Goal: Information Seeking & Learning: Learn about a topic

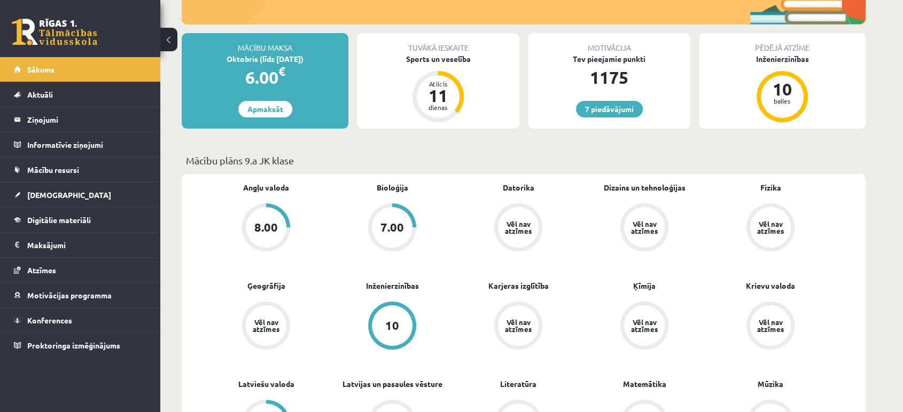
scroll to position [178, 0]
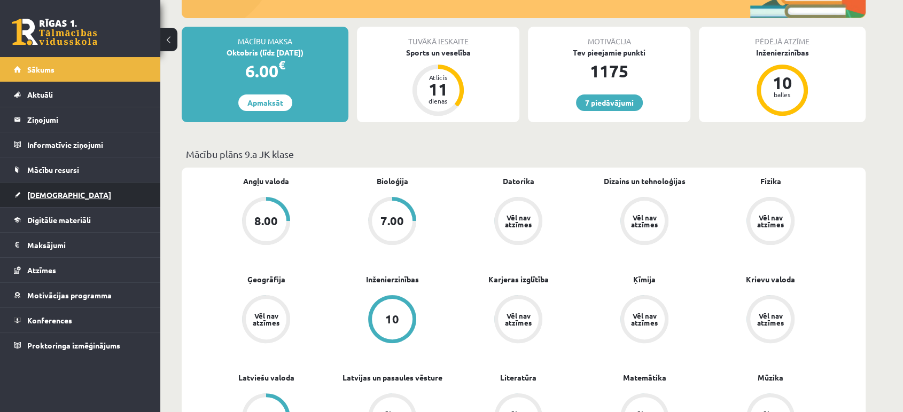
click at [81, 197] on link "[DEMOGRAPHIC_DATA]" at bounding box center [80, 195] width 133 height 25
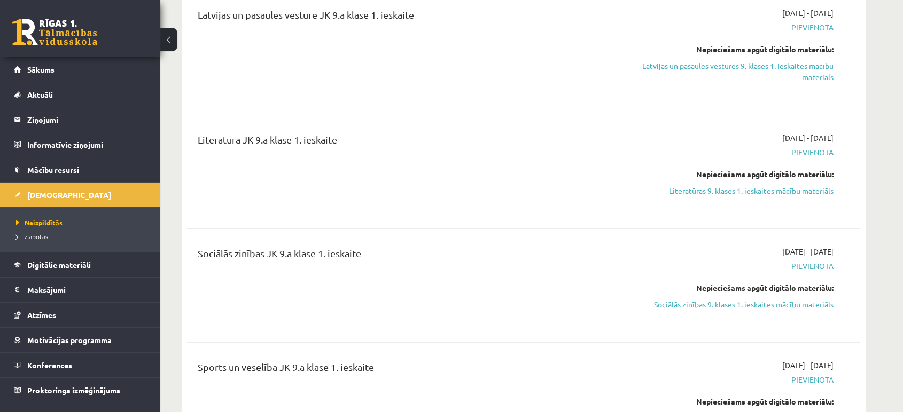
scroll to position [356, 0]
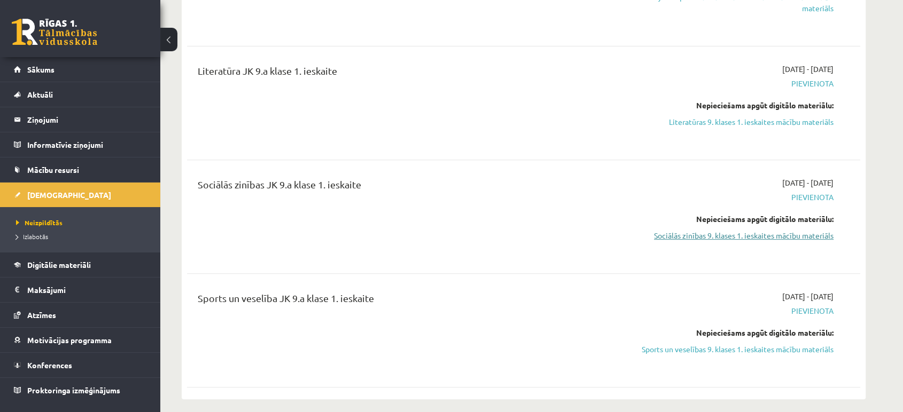
click at [757, 240] on link "Sociālās zinības 9. klases 1. ieskaites mācību materiāls" at bounding box center [732, 235] width 201 height 11
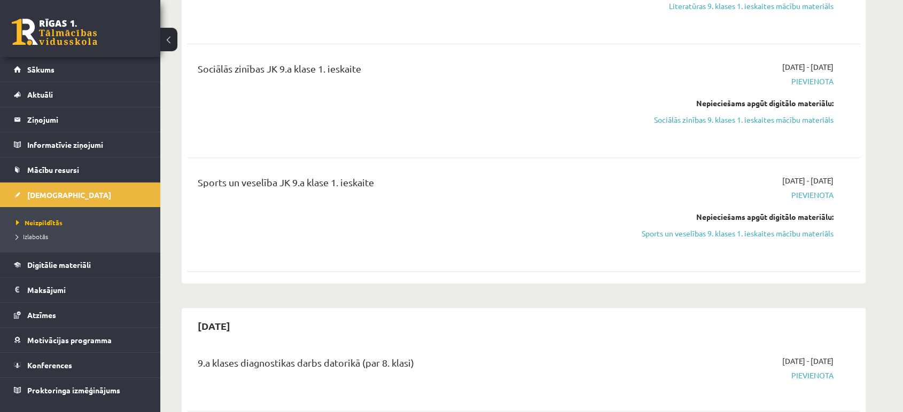
scroll to position [474, 0]
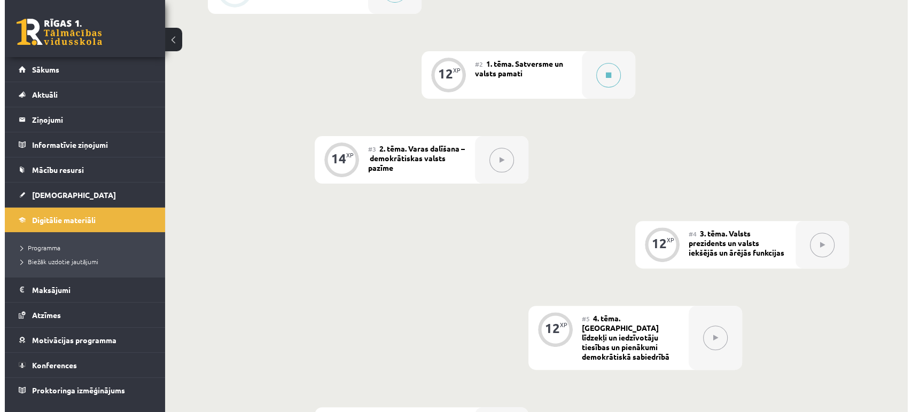
scroll to position [210, 0]
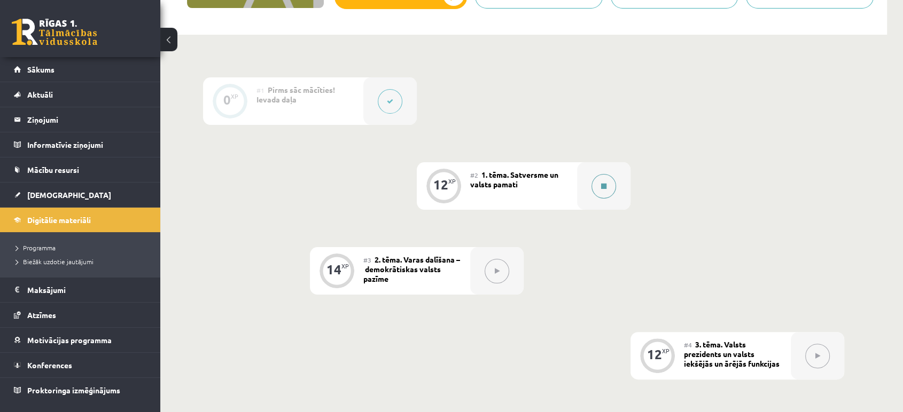
click at [602, 187] on icon at bounding box center [603, 186] width 5 height 6
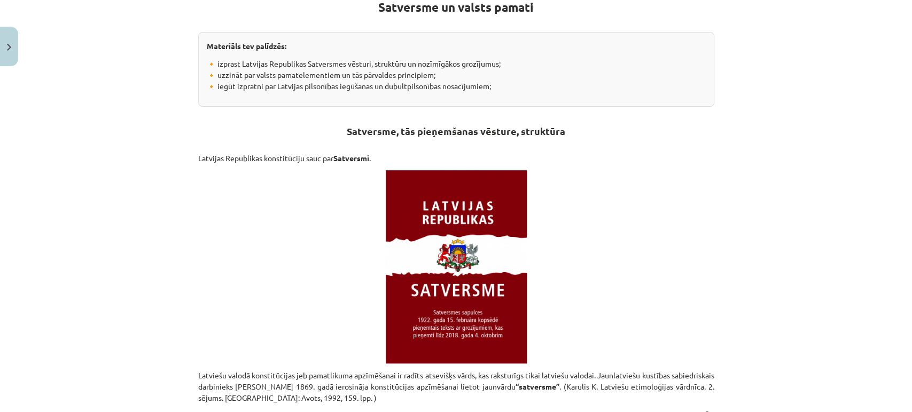
scroll to position [237, 0]
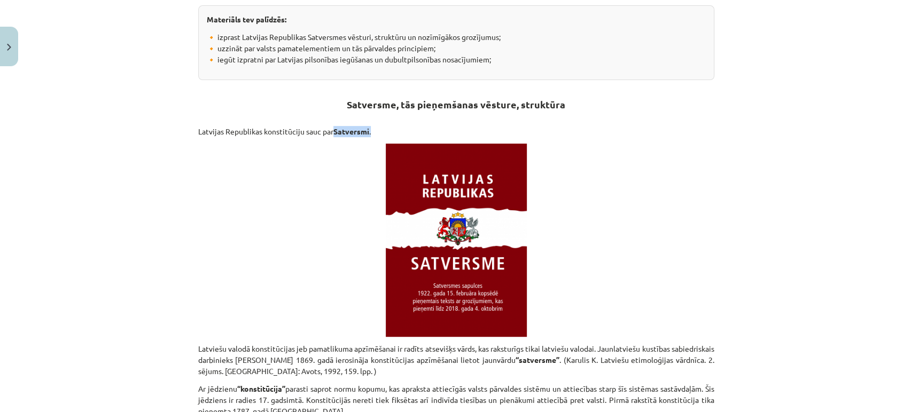
drag, startPoint x: 371, startPoint y: 130, endPoint x: 330, endPoint y: 136, distance: 41.1
click at [278, 229] on p at bounding box center [456, 240] width 516 height 193
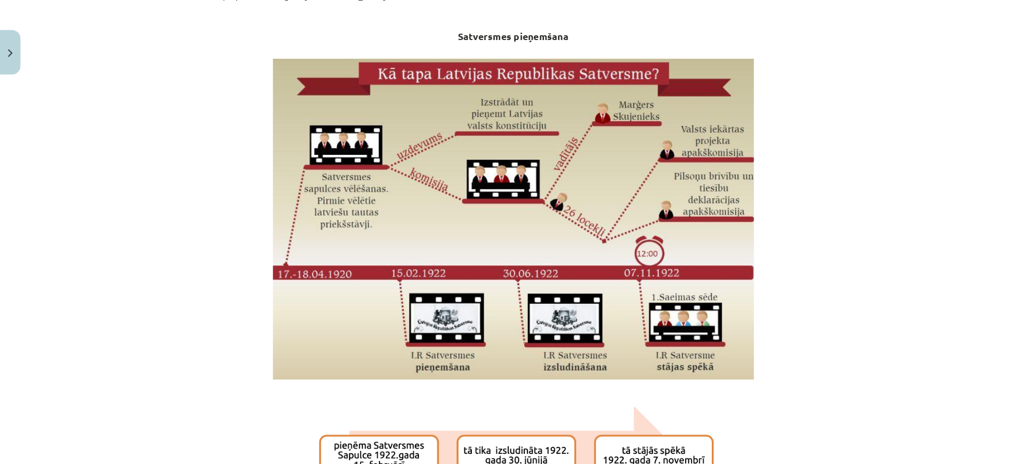
scroll to position [653, 0]
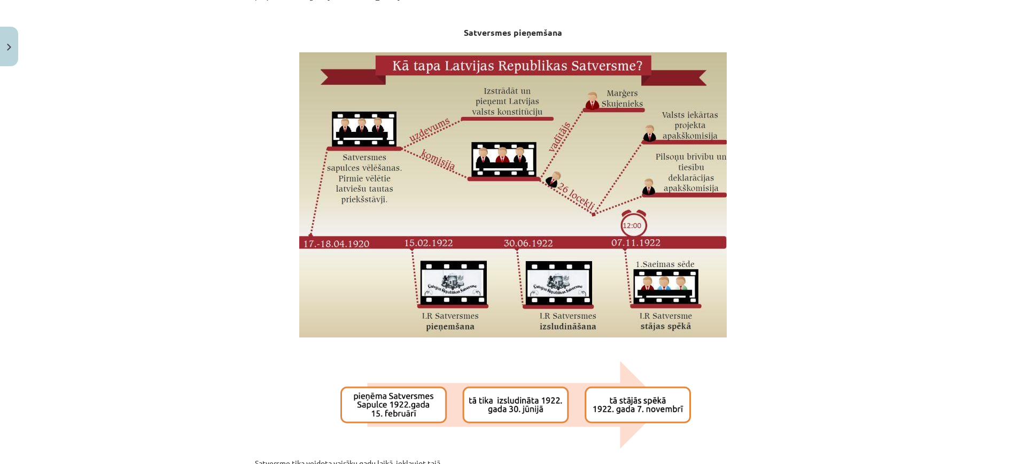
click at [772, 133] on div "Mācību tēma: Sociālās zinības 9. klases 1. ieskaites mācību materiāls #2 1. tēm…" at bounding box center [513, 232] width 1026 height 464
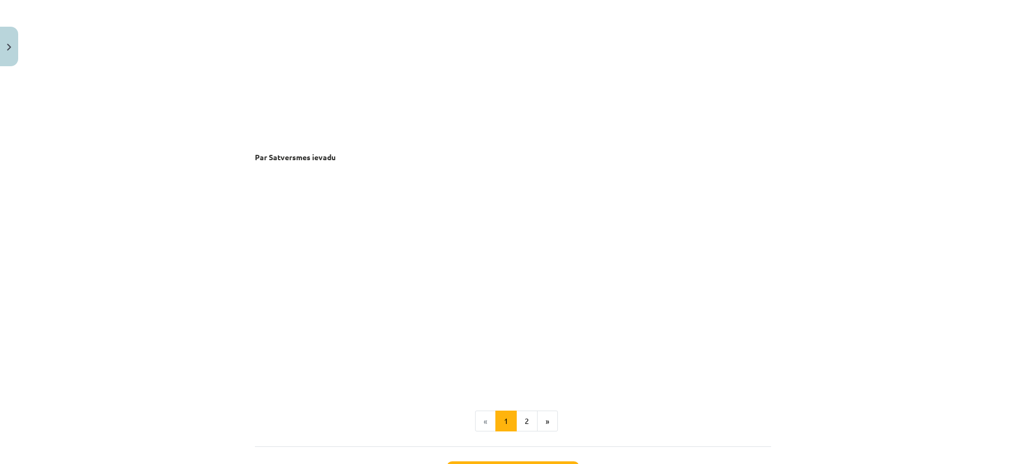
scroll to position [2090, 0]
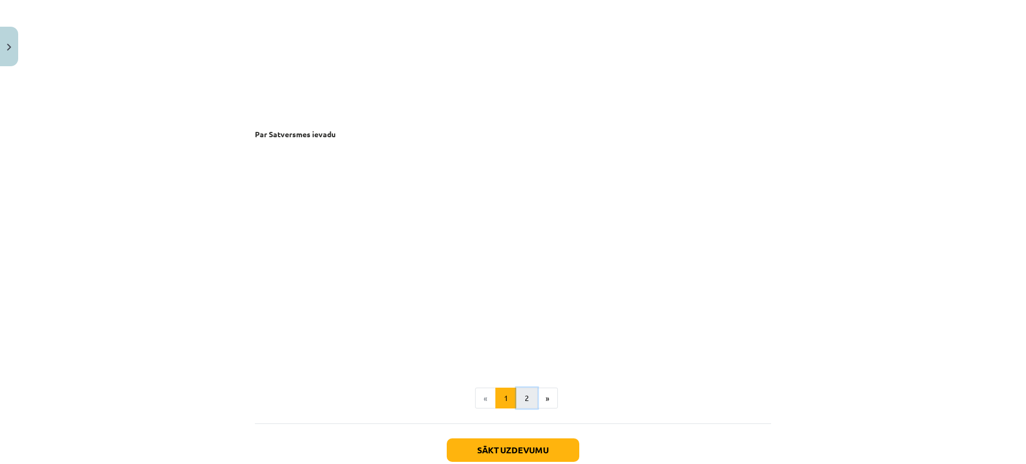
click at [516, 389] on button "2" at bounding box center [526, 398] width 21 height 21
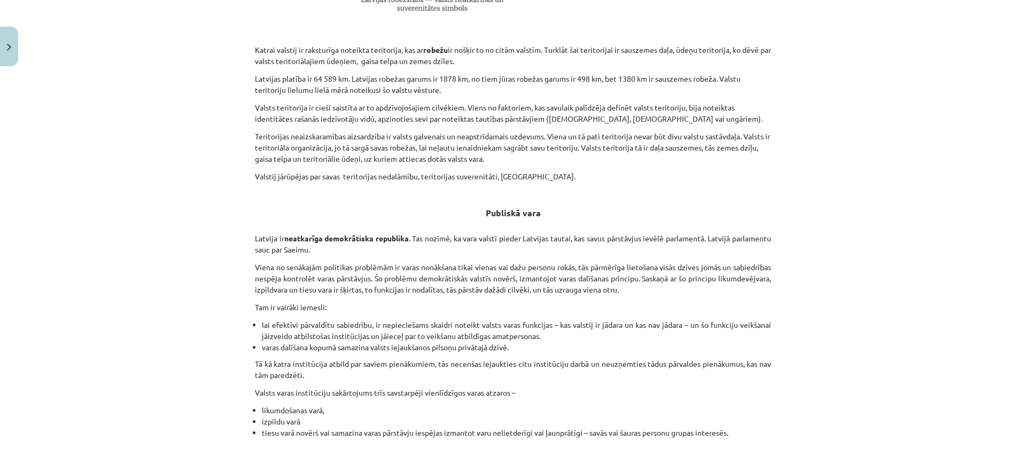
scroll to position [659, 0]
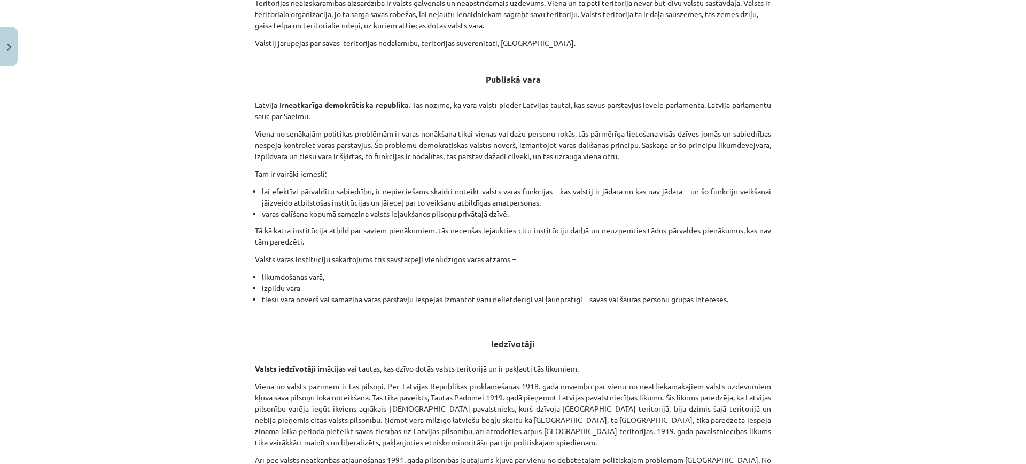
drag, startPoint x: 605, startPoint y: 315, endPoint x: 940, endPoint y: 297, distance: 335.4
click at [911, 297] on div "Mācību tēma: Sociālās zinības 9. klases 1. ieskaites mācību materiāls #2 1. tēm…" at bounding box center [513, 232] width 1026 height 464
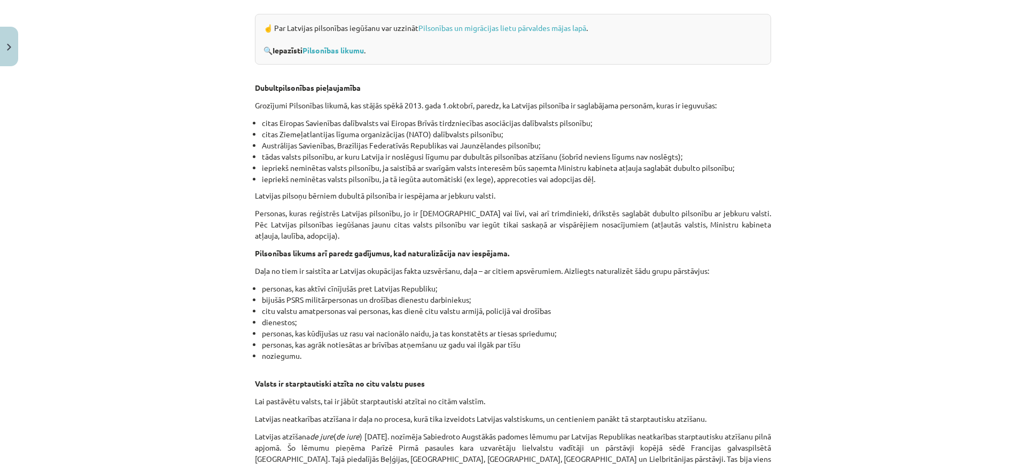
scroll to position [1393, 0]
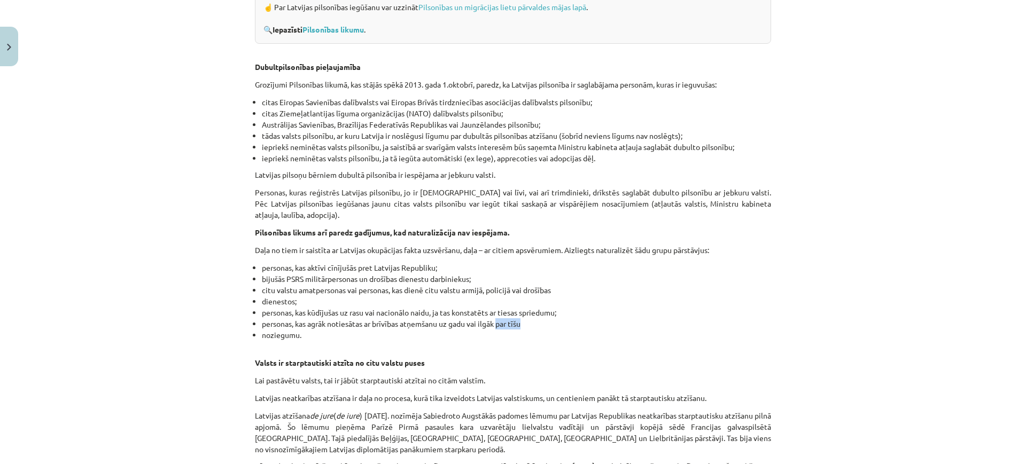
drag, startPoint x: 520, startPoint y: 323, endPoint x: 495, endPoint y: 322, distance: 25.1
click at [495, 322] on li "personas, kas agrāk notiesātas ar brīvības atņemšanu uz gadu vai ilgāk par tīšu" at bounding box center [516, 323] width 509 height 11
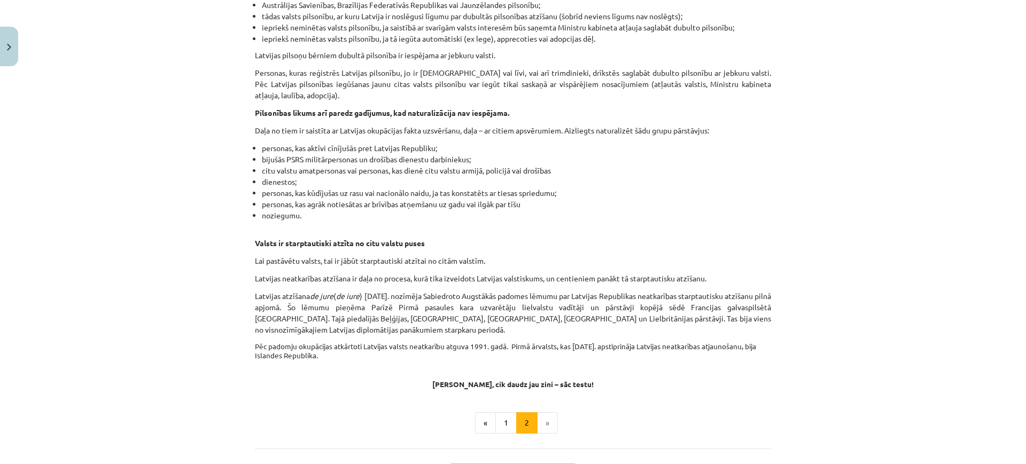
scroll to position [1593, 0]
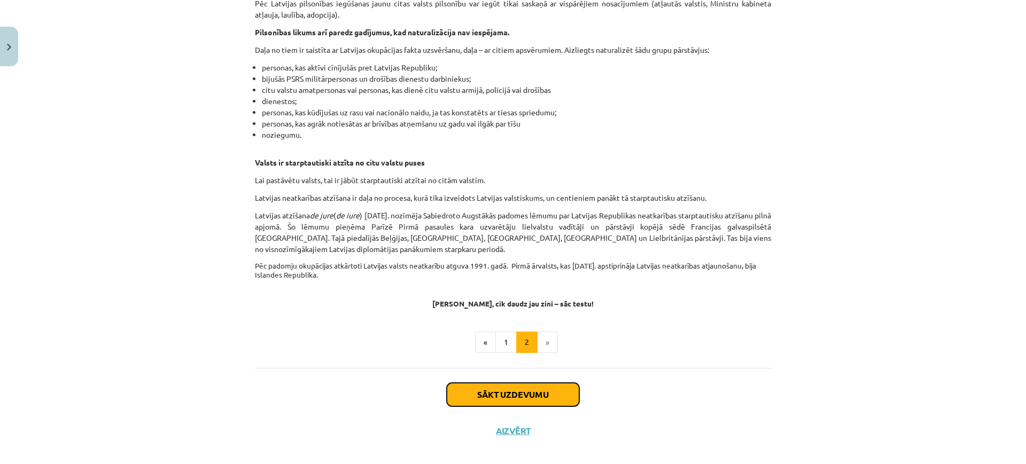
click at [536, 395] on button "Sākt uzdevumu" at bounding box center [513, 395] width 132 height 24
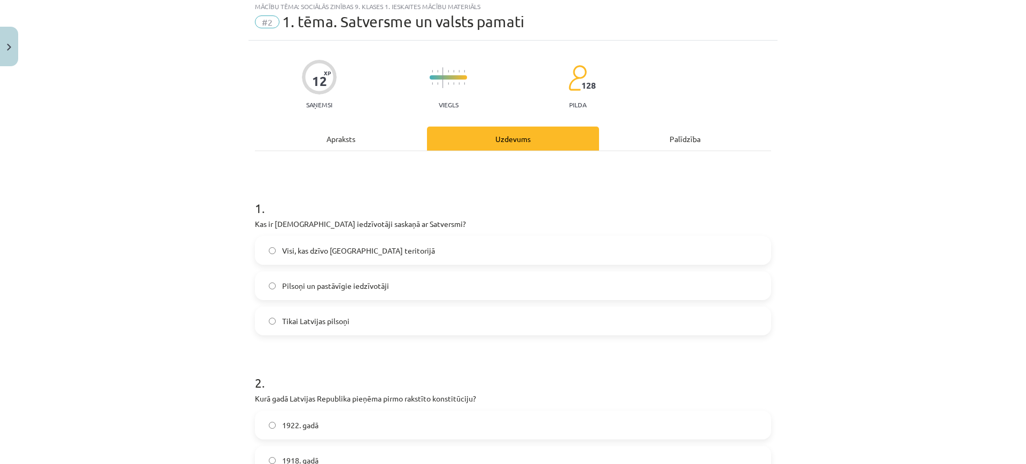
scroll to position [27, 0]
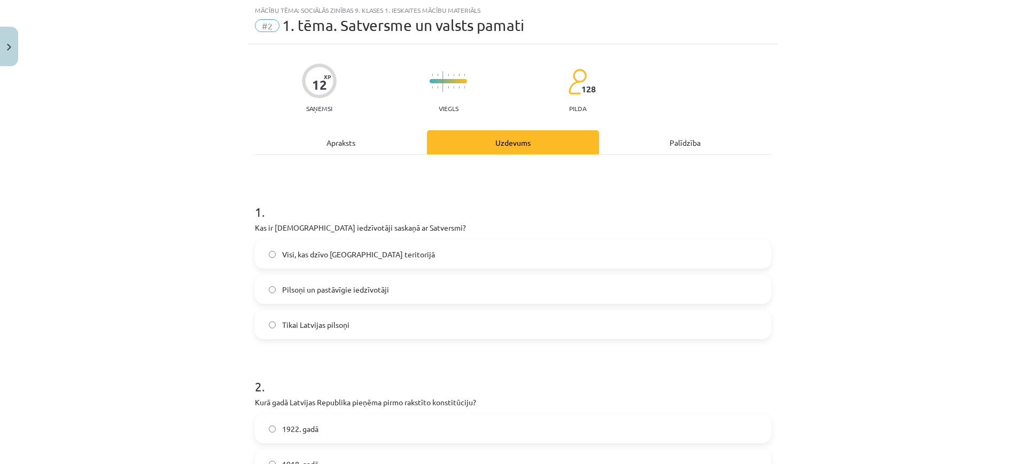
click at [326, 285] on span "Pilsoņi un pastāvīgie iedzīvotāji" at bounding box center [335, 289] width 107 height 11
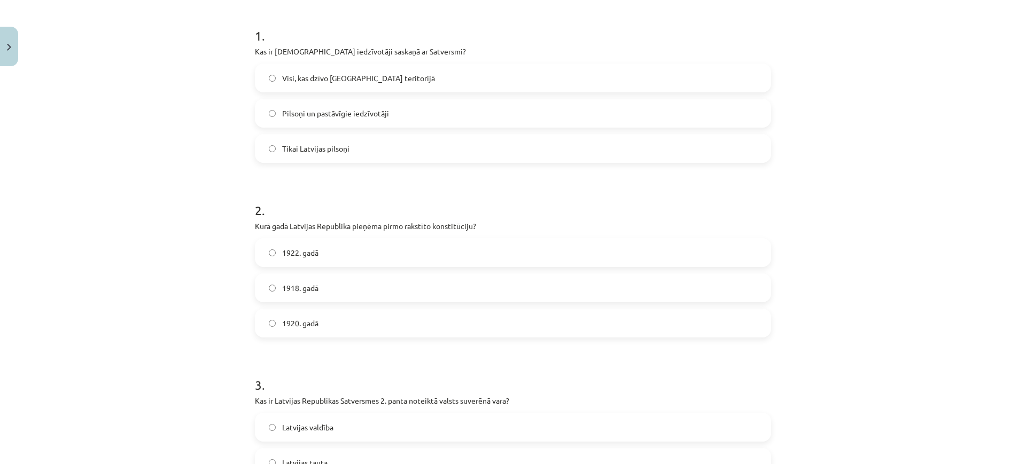
scroll to position [227, 0]
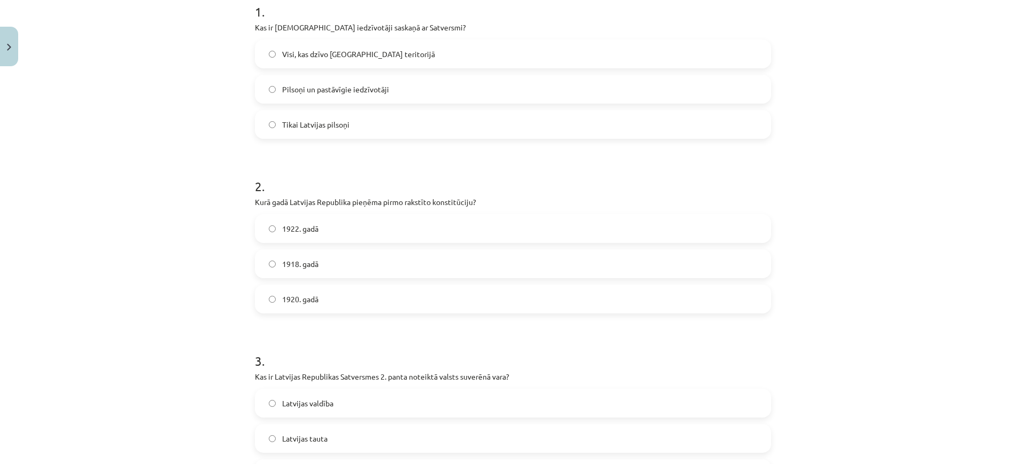
click at [395, 226] on label "1922. gadā" at bounding box center [513, 228] width 514 height 27
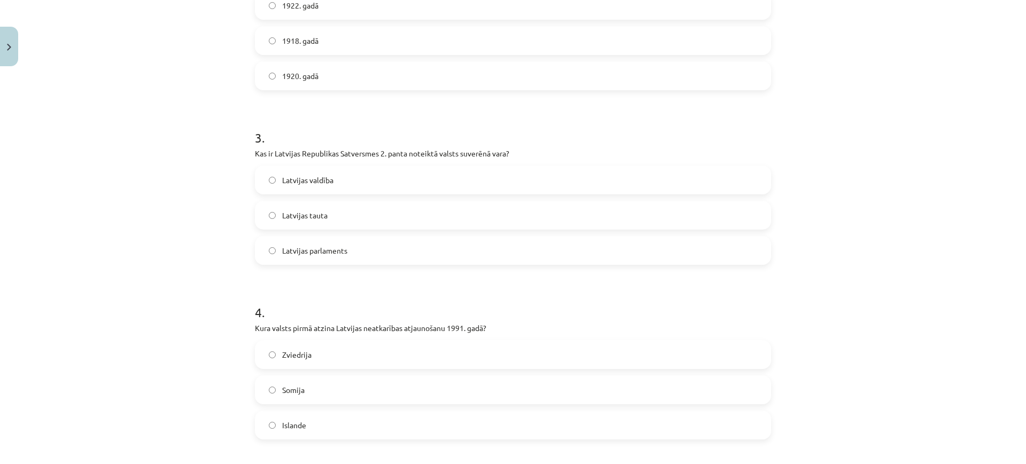
scroll to position [427, 0]
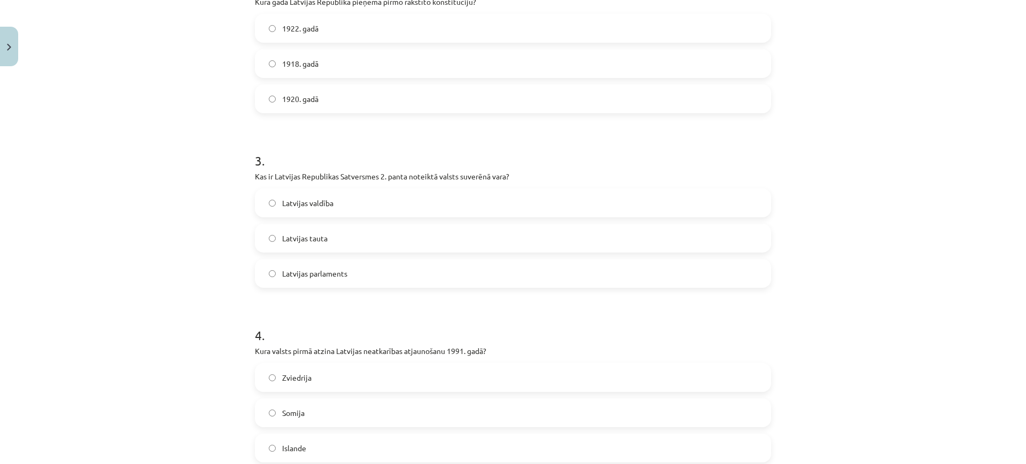
click at [386, 232] on label "Latvijas tauta" at bounding box center [513, 238] width 514 height 27
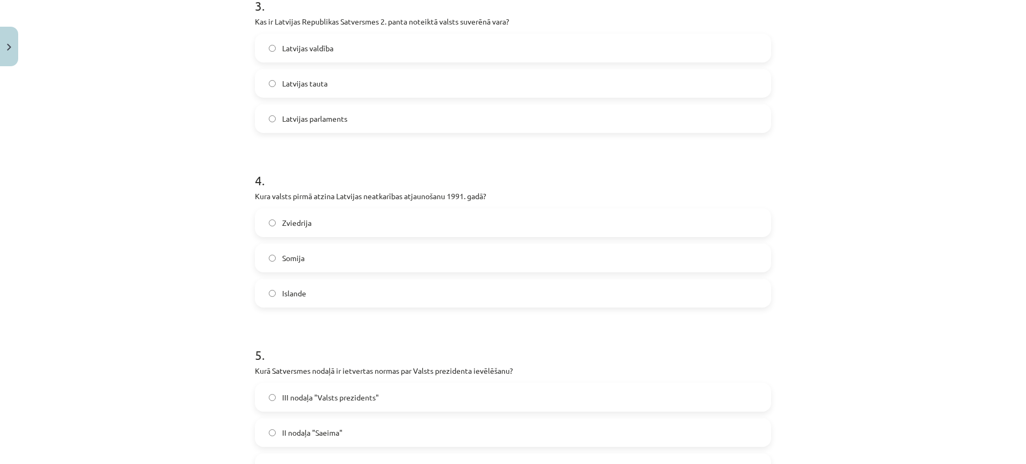
scroll to position [561, 0]
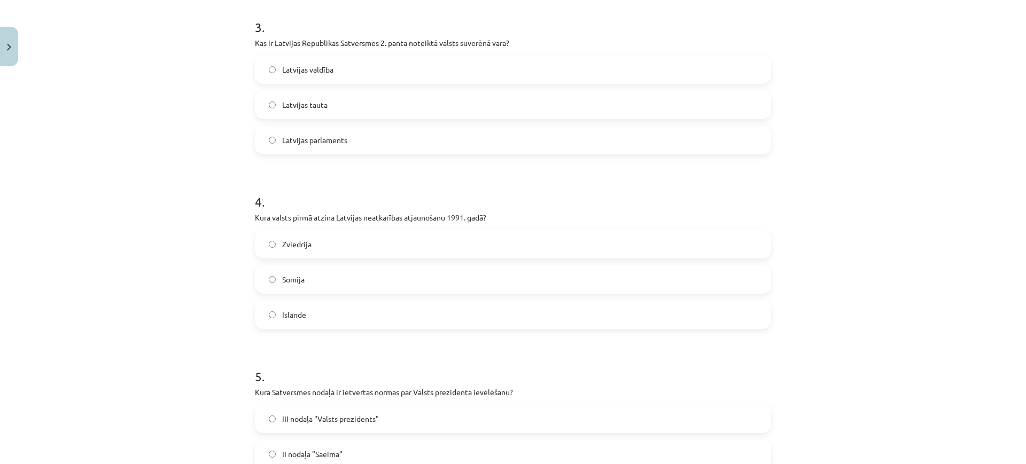
click at [419, 328] on div "Islande" at bounding box center [513, 314] width 516 height 29
click at [449, 306] on label "Islande" at bounding box center [513, 314] width 514 height 27
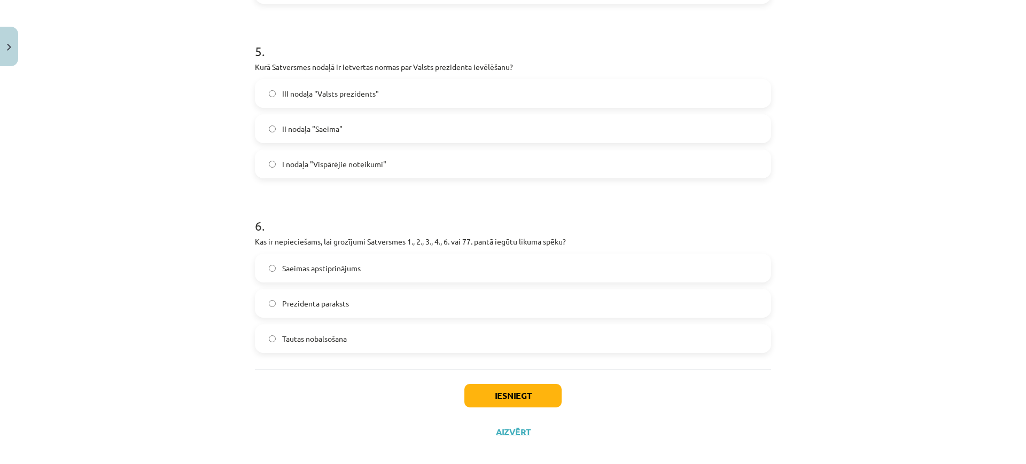
scroll to position [895, 0]
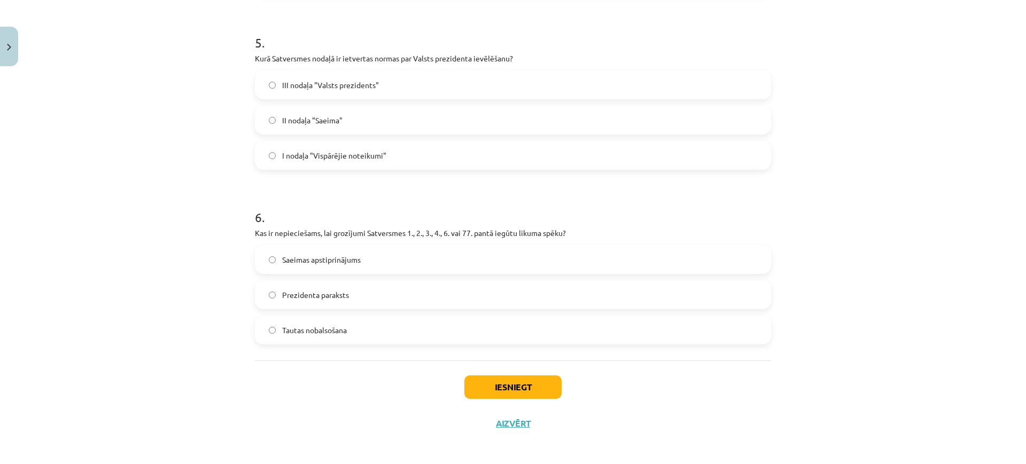
click at [338, 255] on span "Saeimas apstiprinājums" at bounding box center [321, 259] width 79 height 11
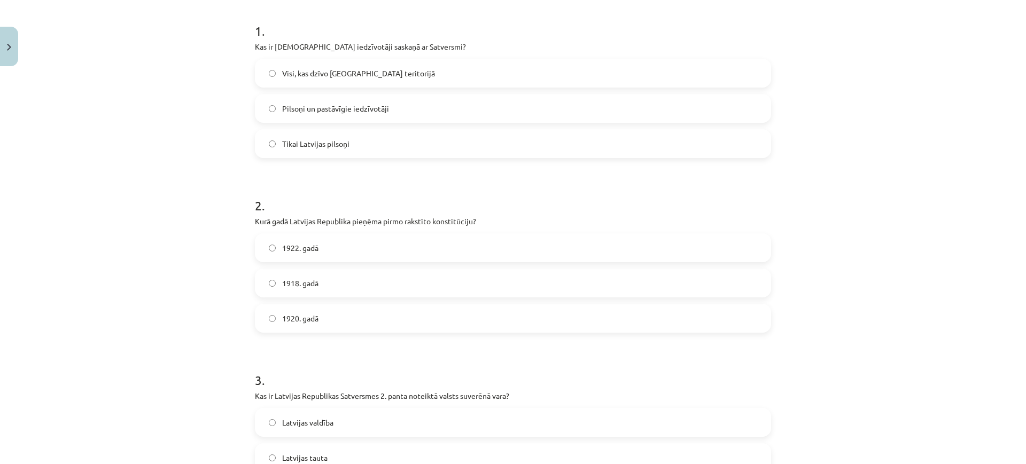
scroll to position [0, 0]
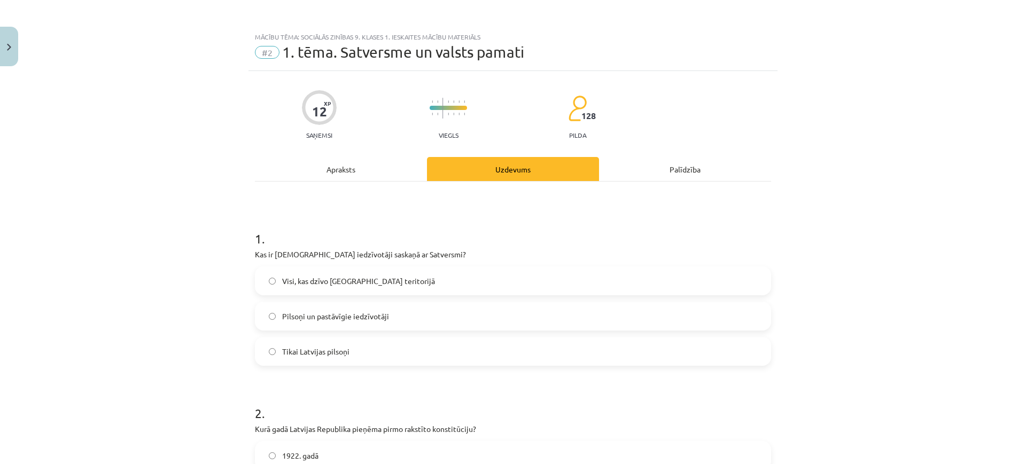
click at [357, 174] on div "Apraksts" at bounding box center [341, 169] width 172 height 24
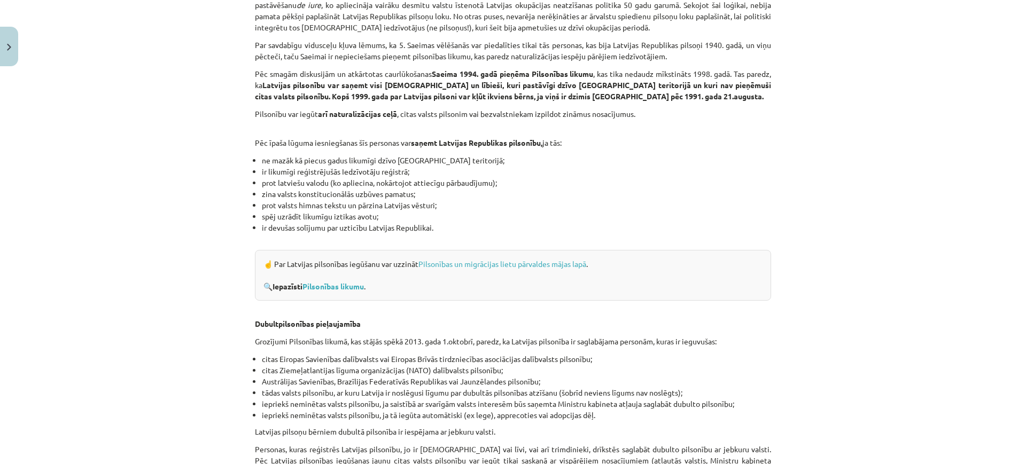
scroll to position [1603, 0]
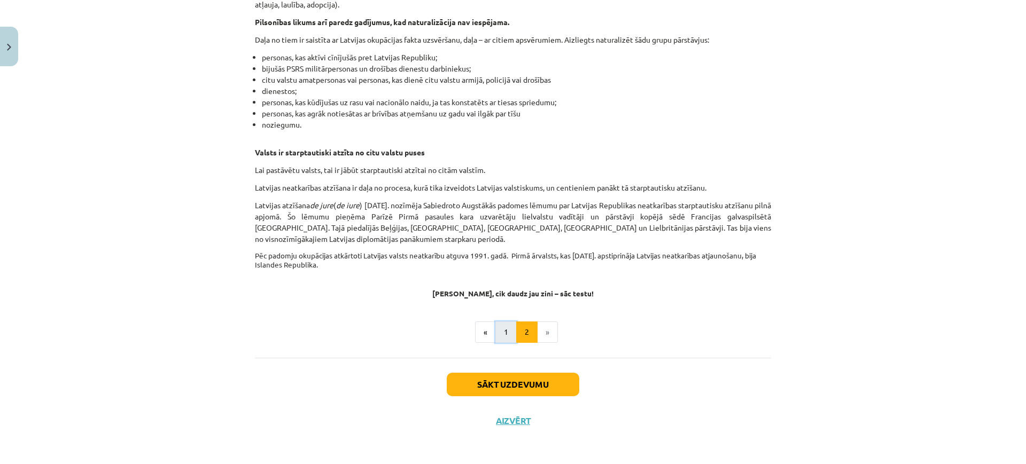
click at [506, 327] on button "1" at bounding box center [505, 332] width 21 height 21
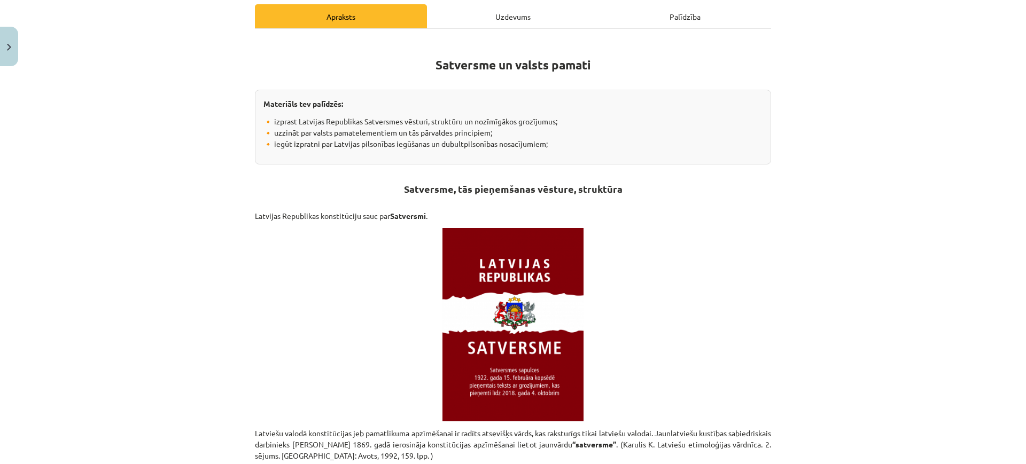
scroll to position [0, 0]
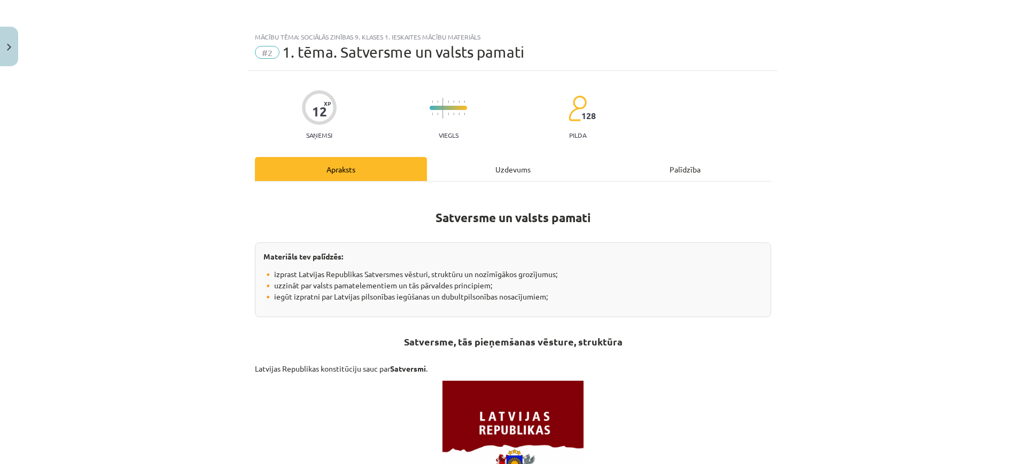
click at [495, 161] on div "Uzdevums" at bounding box center [513, 169] width 172 height 24
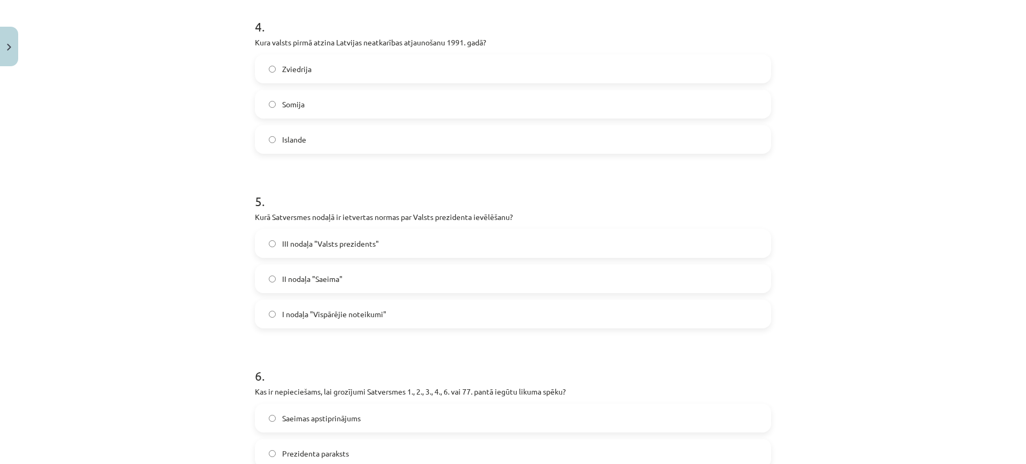
scroll to position [761, 0]
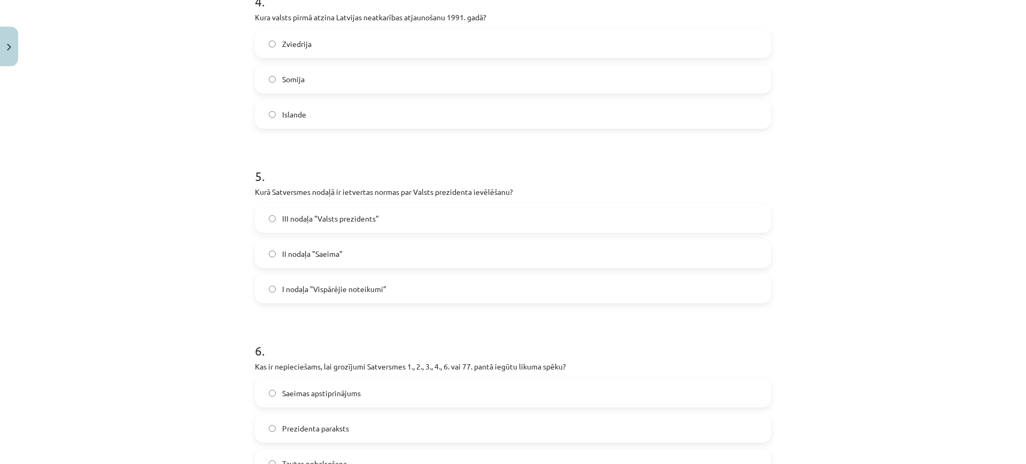
click at [389, 217] on label "III nodaļa "Valsts prezidents"" at bounding box center [513, 218] width 514 height 27
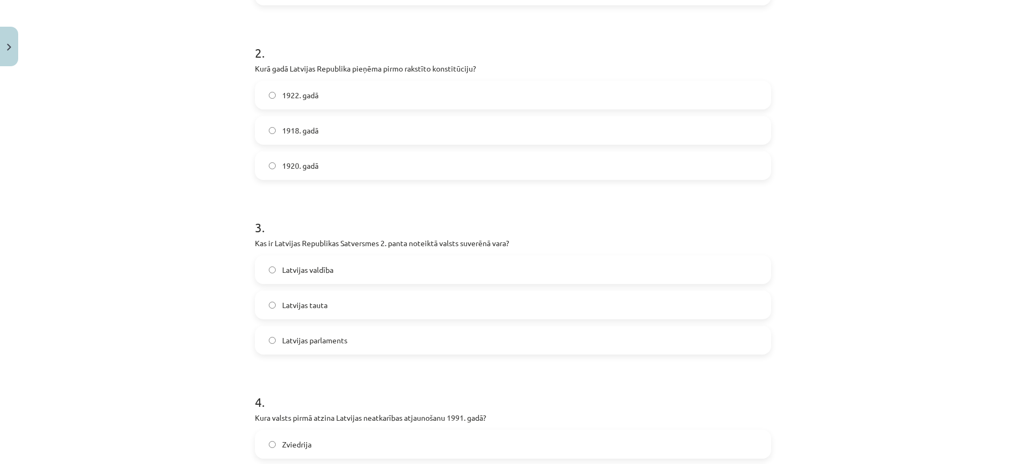
scroll to position [0, 0]
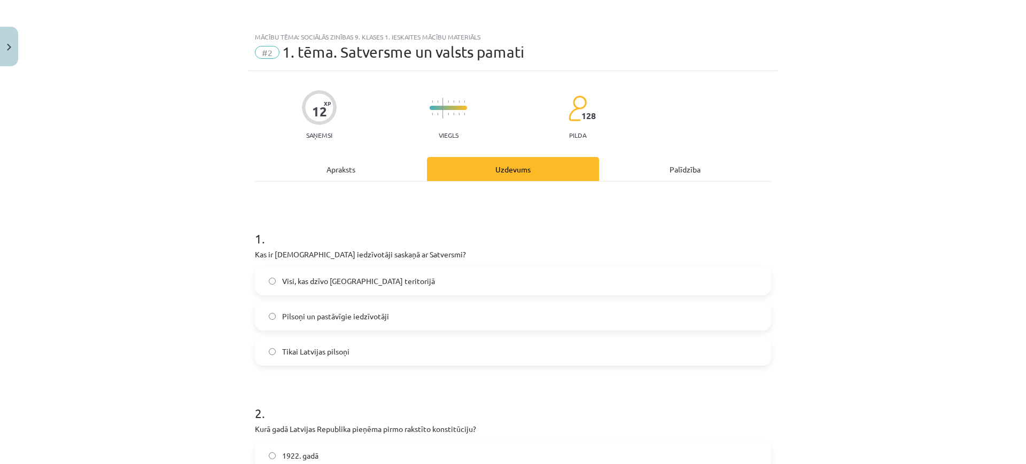
click at [390, 166] on div "Apraksts" at bounding box center [341, 169] width 172 height 24
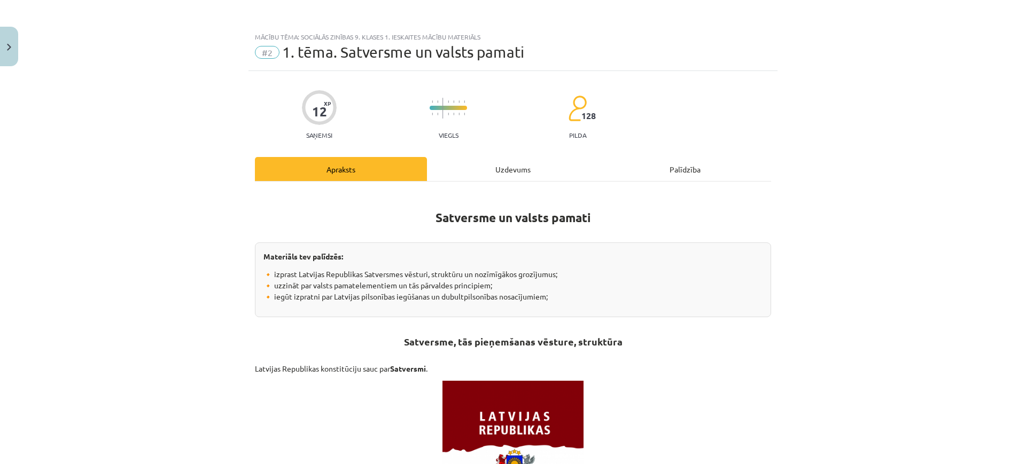
click at [496, 163] on div "Uzdevums" at bounding box center [513, 169] width 172 height 24
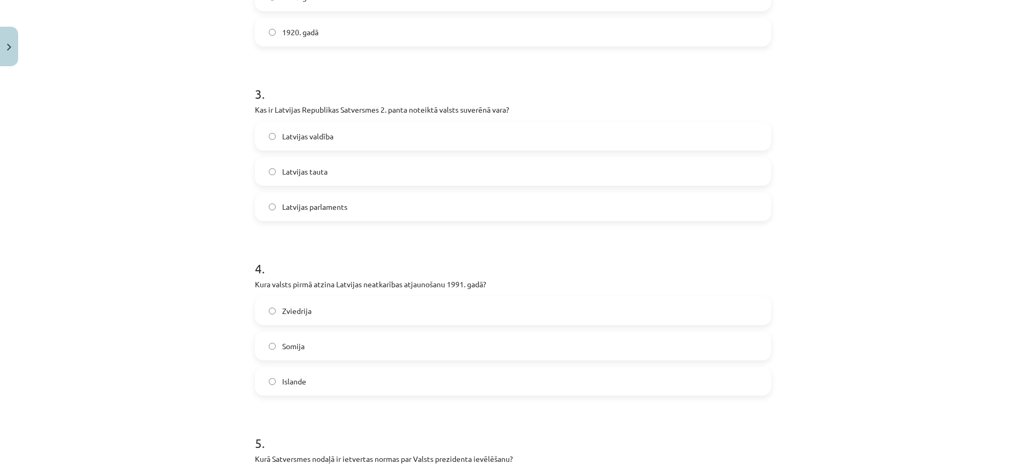
scroll to position [895, 0]
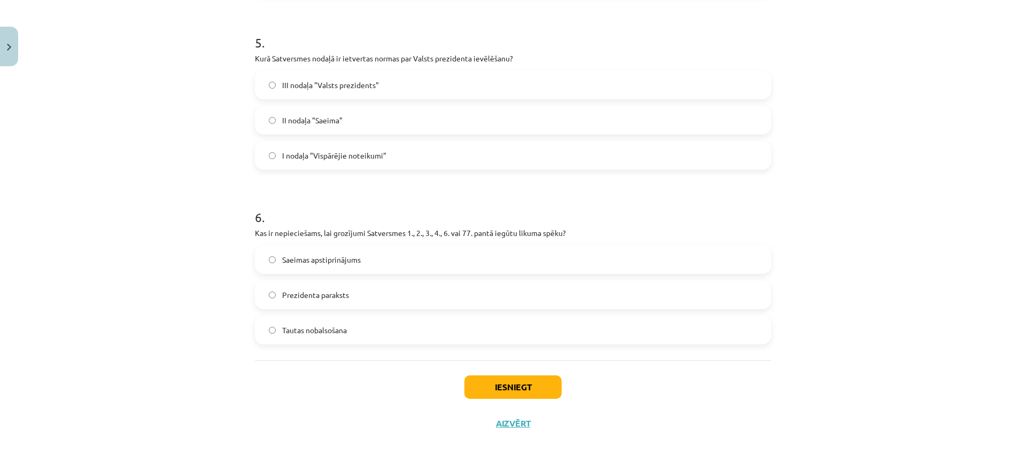
click at [348, 330] on label "Tautas nobalsošana" at bounding box center [513, 330] width 514 height 27
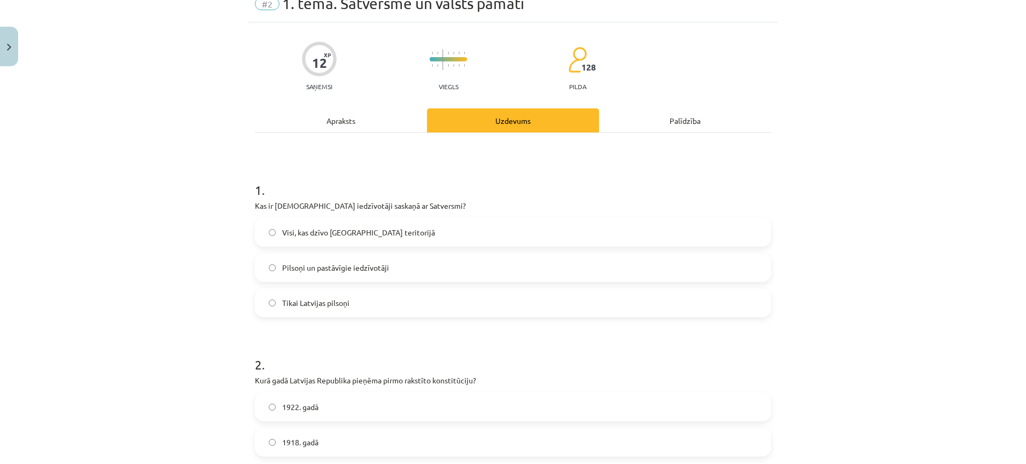
scroll to position [0, 0]
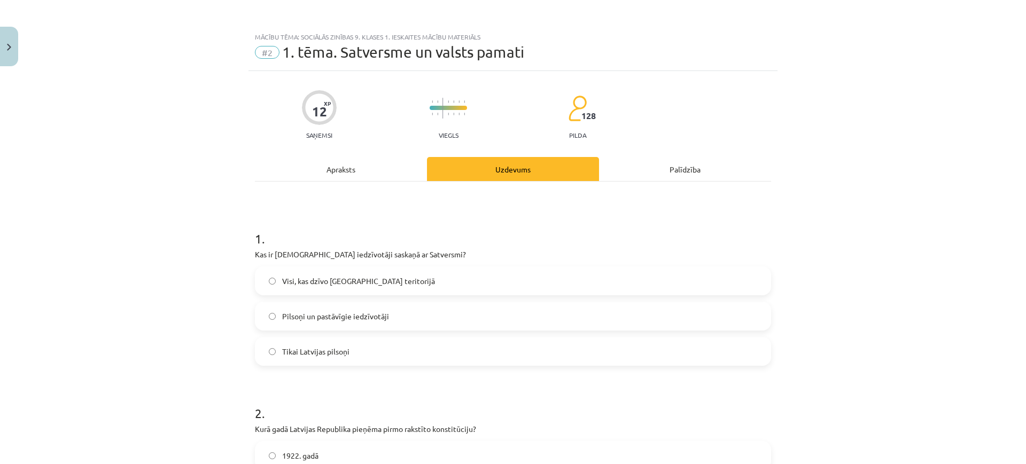
click at [349, 160] on div "Apraksts" at bounding box center [341, 169] width 172 height 24
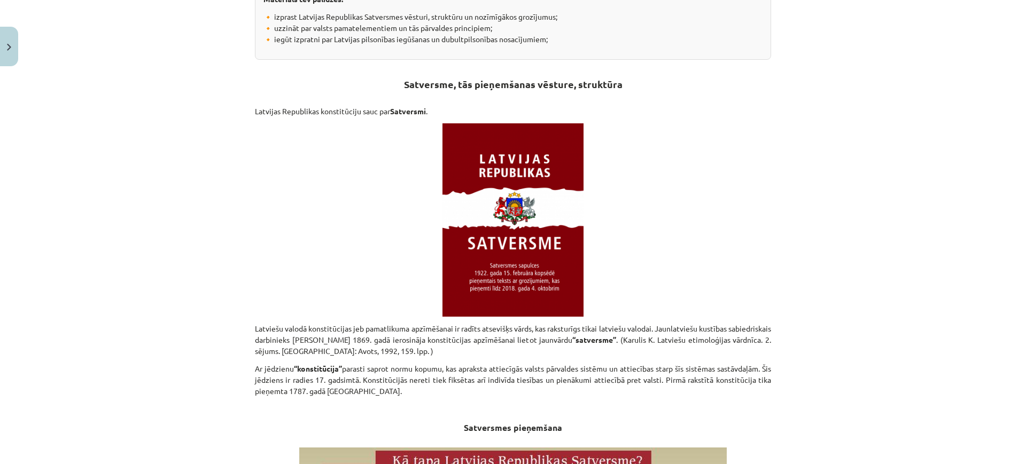
scroll to position [27, 0]
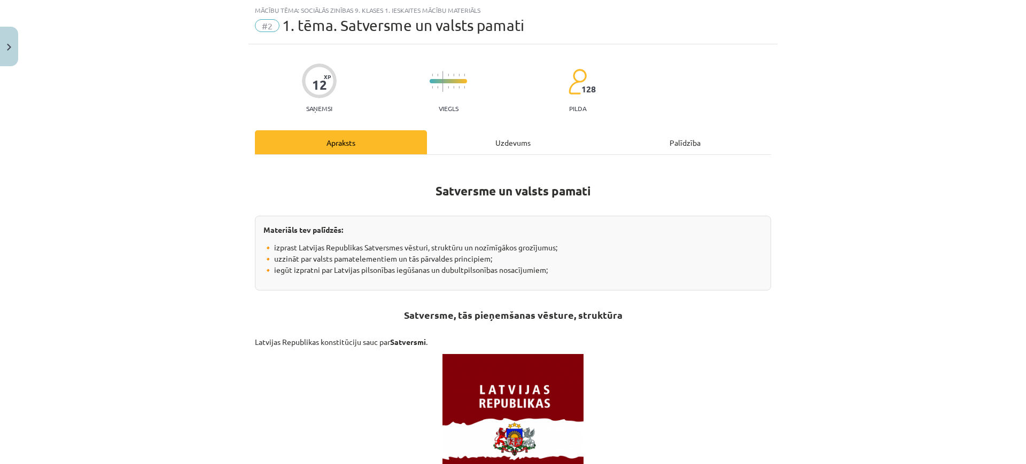
click at [497, 141] on div "Uzdevums" at bounding box center [513, 142] width 172 height 24
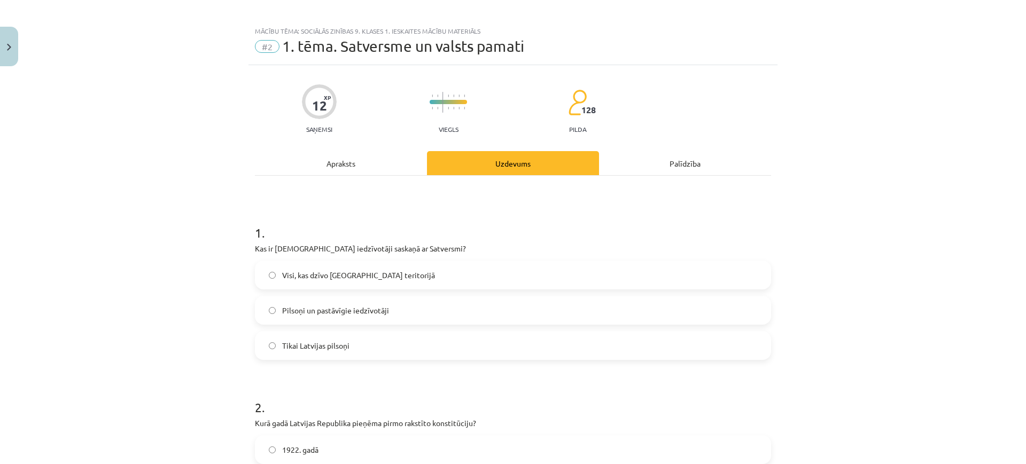
scroll to position [0, 0]
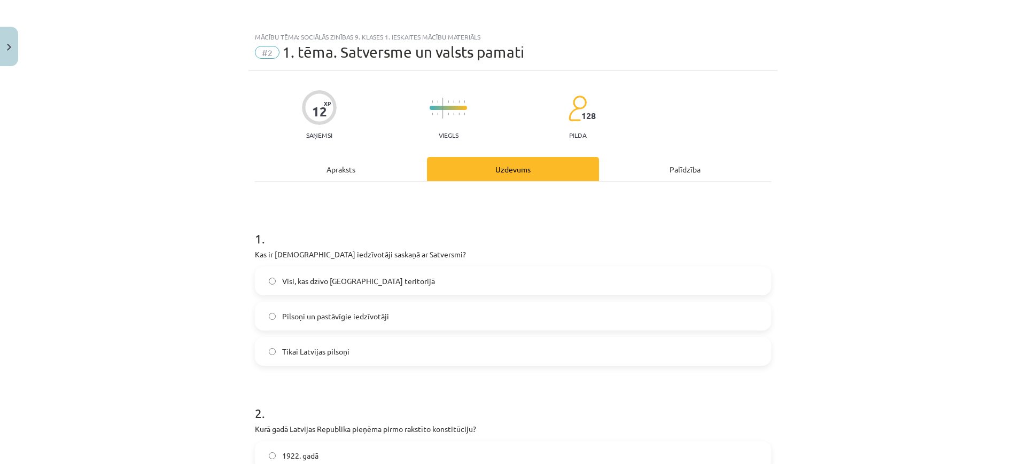
click at [339, 176] on div "Apraksts" at bounding box center [341, 169] width 172 height 24
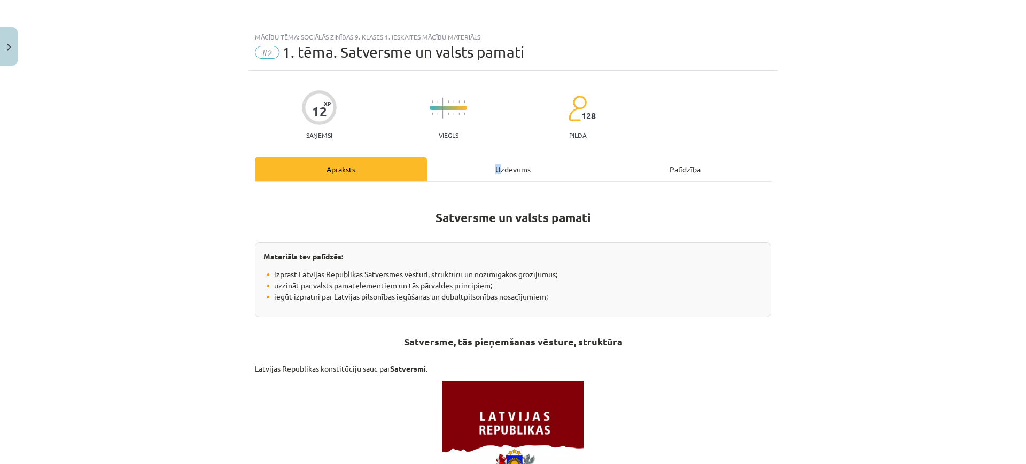
click at [491, 158] on div "Uzdevums" at bounding box center [513, 169] width 172 height 24
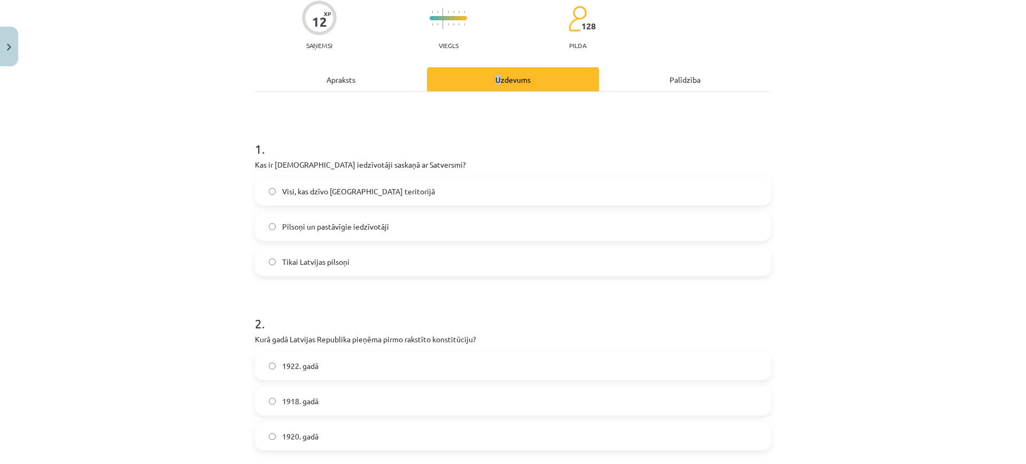
scroll to position [27, 0]
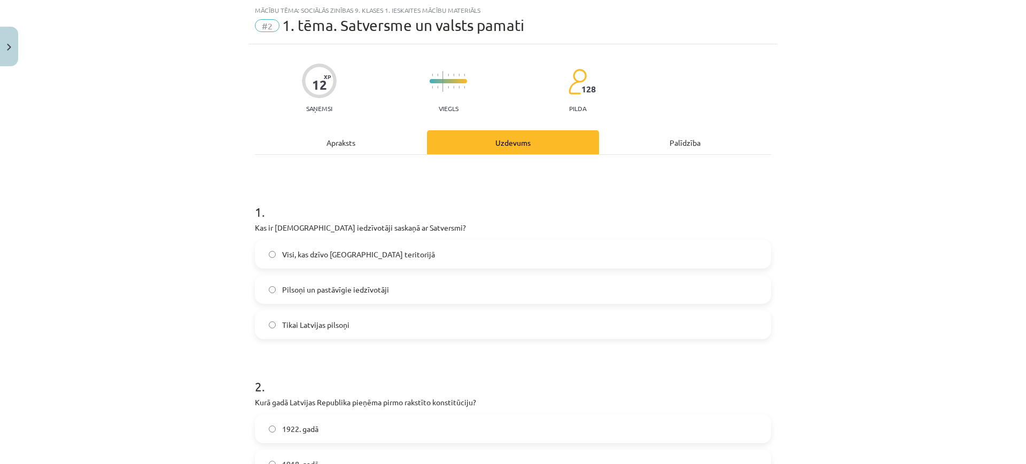
click at [340, 131] on div "Apraksts" at bounding box center [341, 142] width 172 height 24
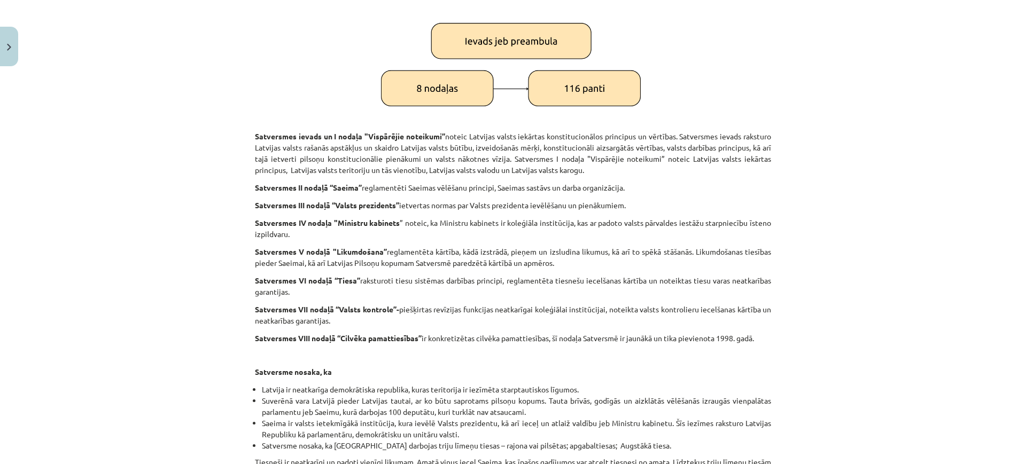
scroll to position [0, 0]
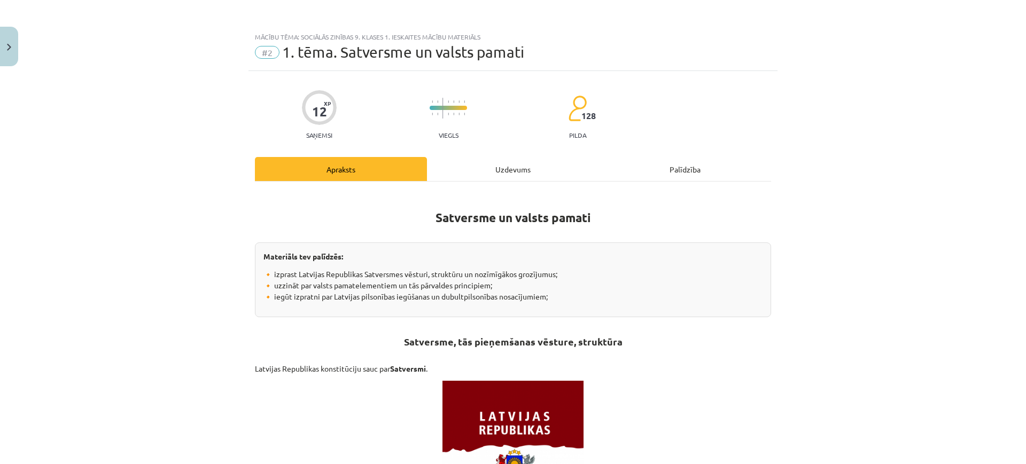
click at [507, 159] on div "Uzdevums" at bounding box center [513, 169] width 172 height 24
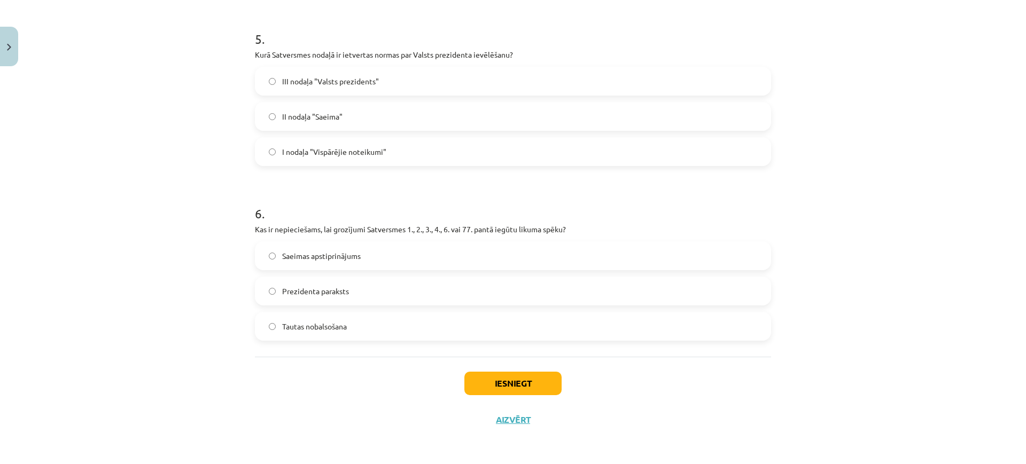
scroll to position [899, 0]
click at [540, 382] on button "Iesniegt" at bounding box center [512, 383] width 97 height 24
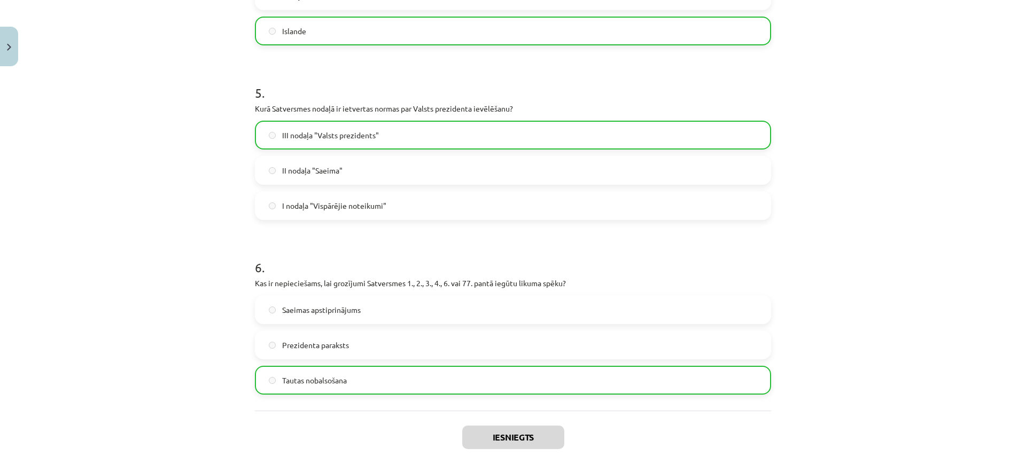
scroll to position [933, 0]
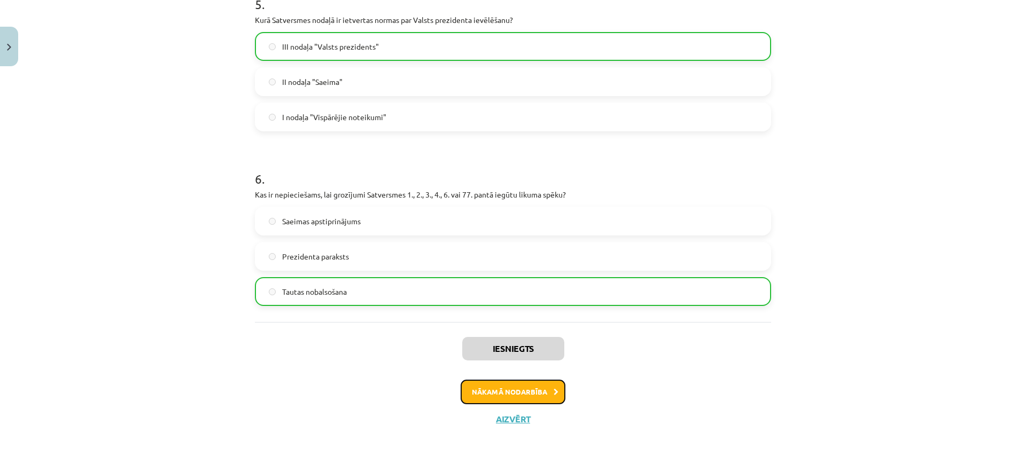
click at [499, 389] on button "Nākamā nodarbība" at bounding box center [512, 392] width 105 height 25
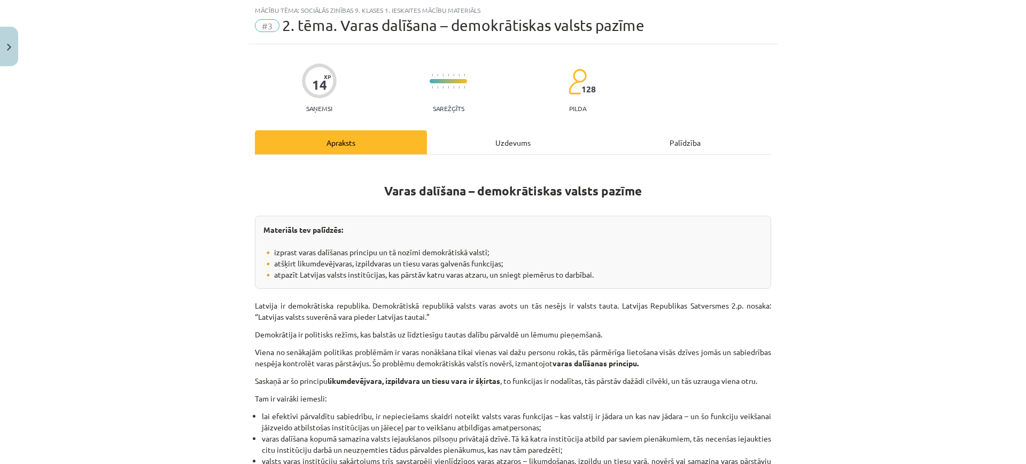
scroll to position [93, 0]
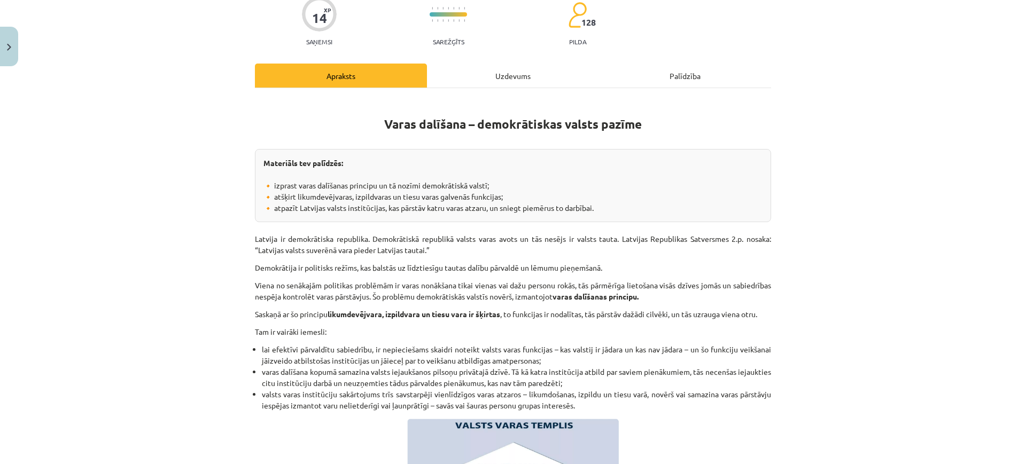
click at [798, 54] on div "Mācību tēma: Sociālās zinības 9. klases 1. ieskaites mācību materiāls #3 2. tēm…" at bounding box center [513, 232] width 1026 height 464
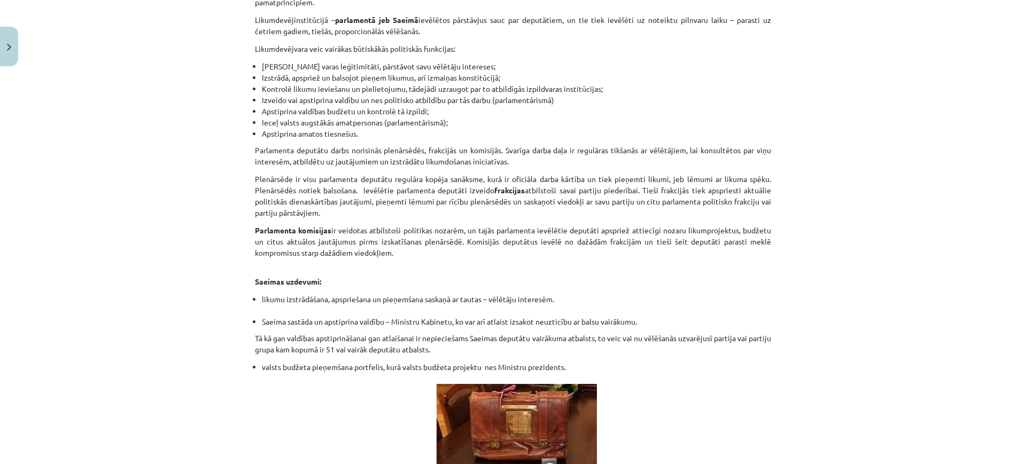
scroll to position [797, 0]
drag, startPoint x: 466, startPoint y: 198, endPoint x: 579, endPoint y: 200, distance: 113.3
click at [579, 200] on p "Plenārsēde ir visu parlamenta deputātu regulāra kopēja sanāksme, kurā ir oficiā…" at bounding box center [513, 195] width 516 height 45
click at [637, 305] on li "likumu izstrādāšana, apspriešana un pieņemšana saskaņā ar tautas – vēlētāju int…" at bounding box center [516, 304] width 509 height 22
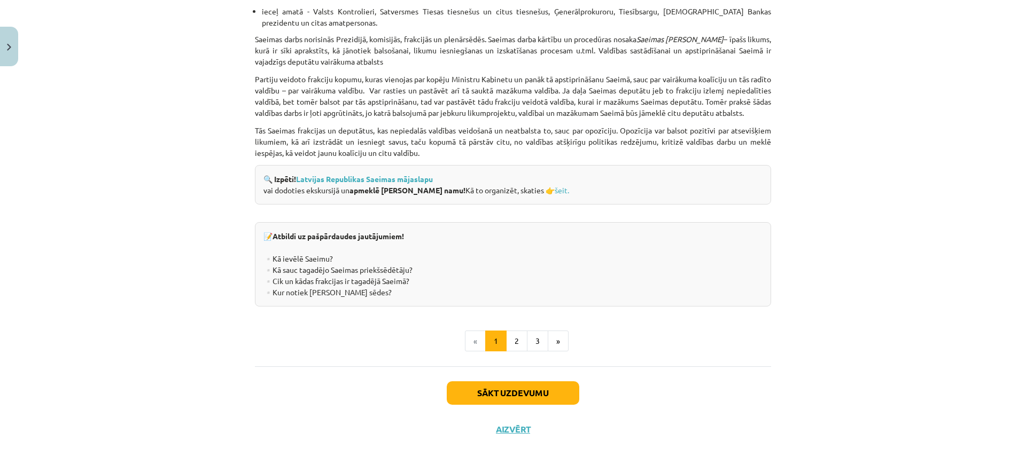
scroll to position [1418, 0]
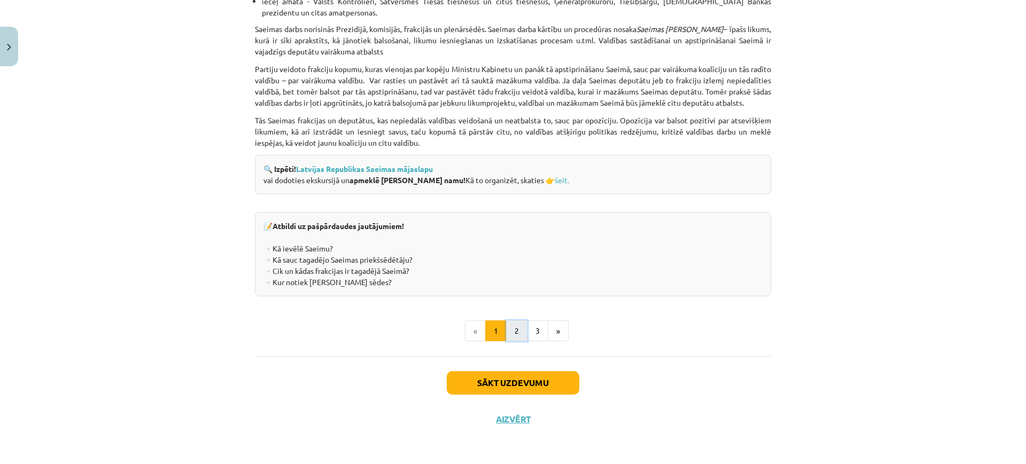
click at [507, 336] on button "2" at bounding box center [516, 330] width 21 height 21
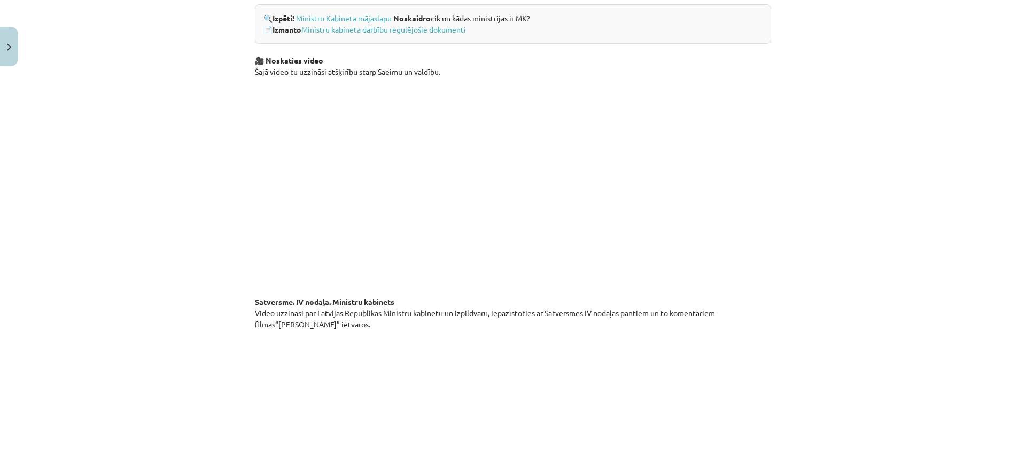
scroll to position [659, 0]
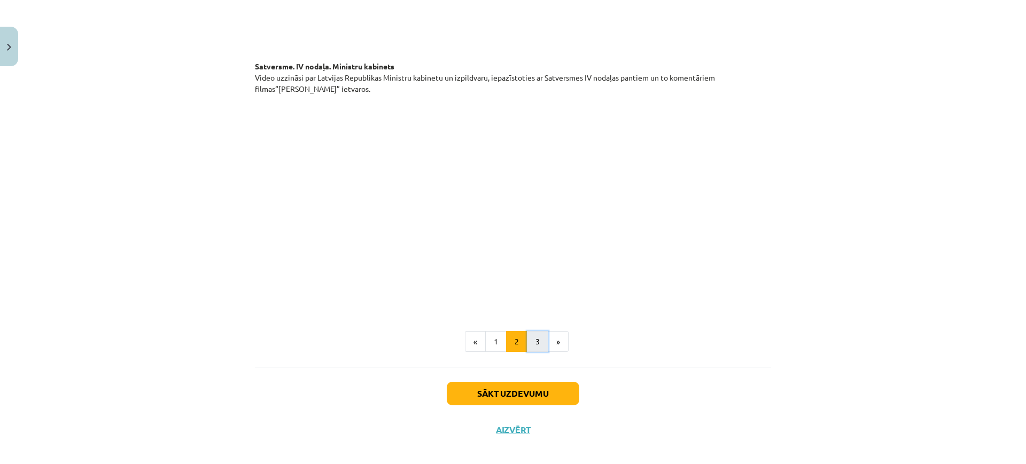
click at [529, 334] on button "3" at bounding box center [537, 341] width 21 height 21
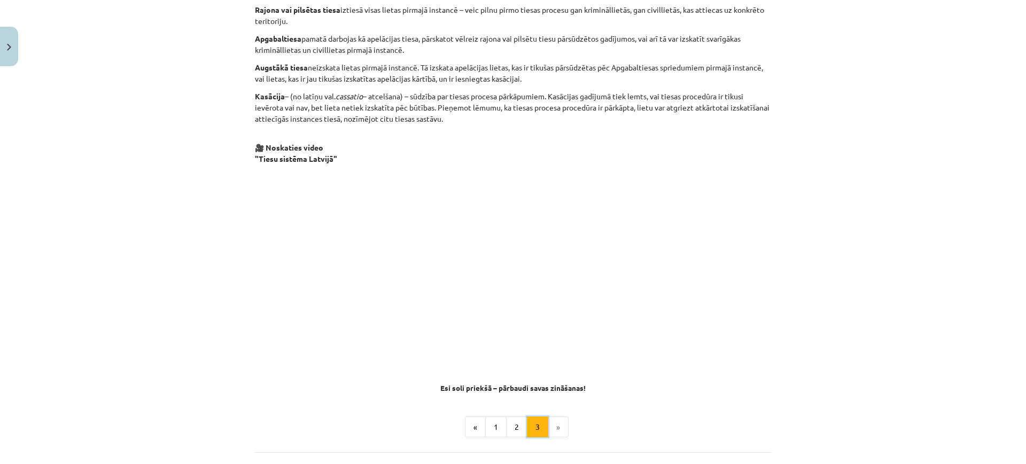
scroll to position [926, 0]
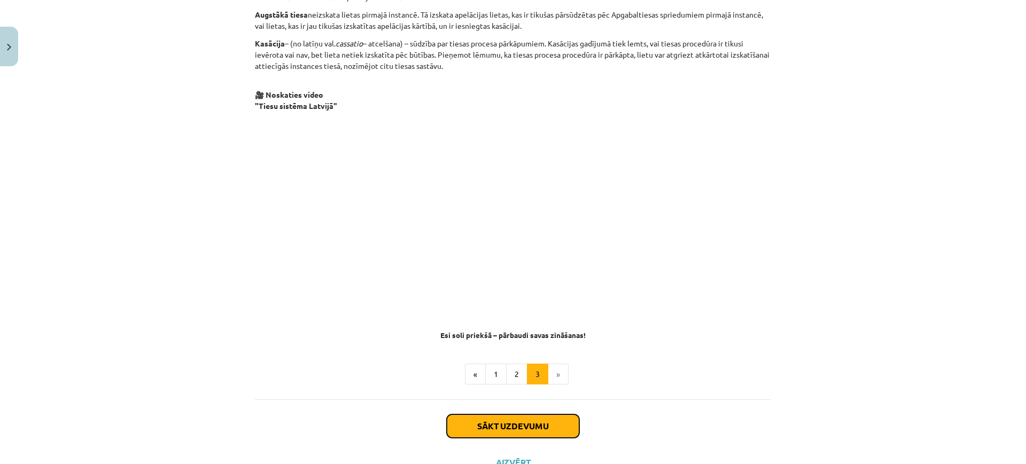
click at [516, 412] on button "Sākt uzdevumu" at bounding box center [513, 426] width 132 height 24
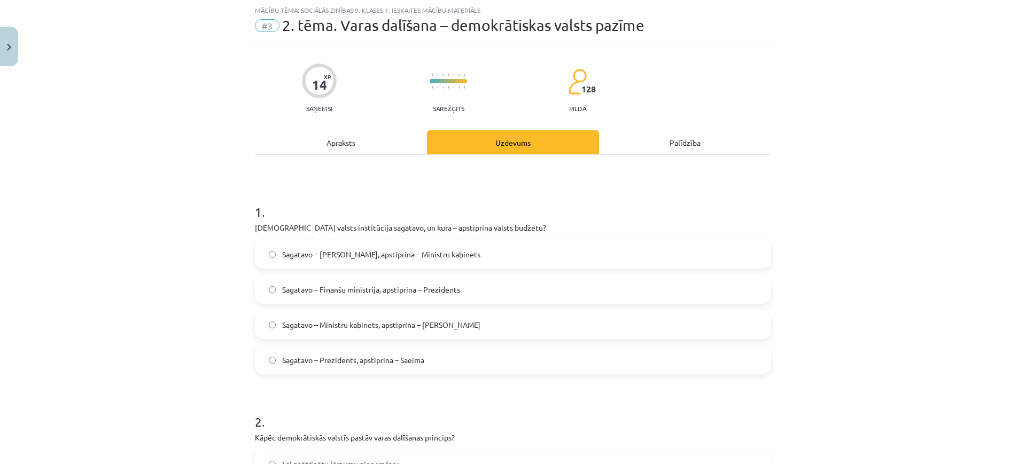
scroll to position [227, 0]
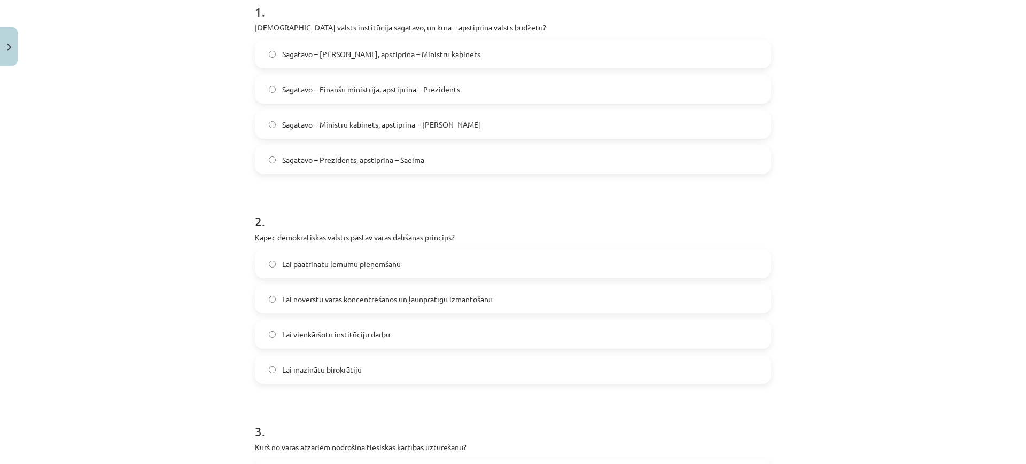
click at [357, 124] on span "Sagatavo – Ministru kabinets, apstiprina – Saeima" at bounding box center [381, 124] width 198 height 11
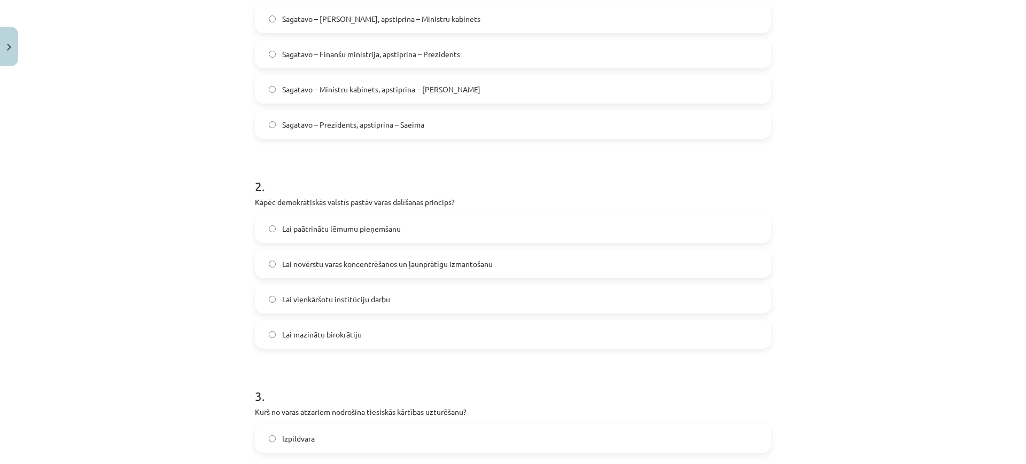
scroll to position [294, 0]
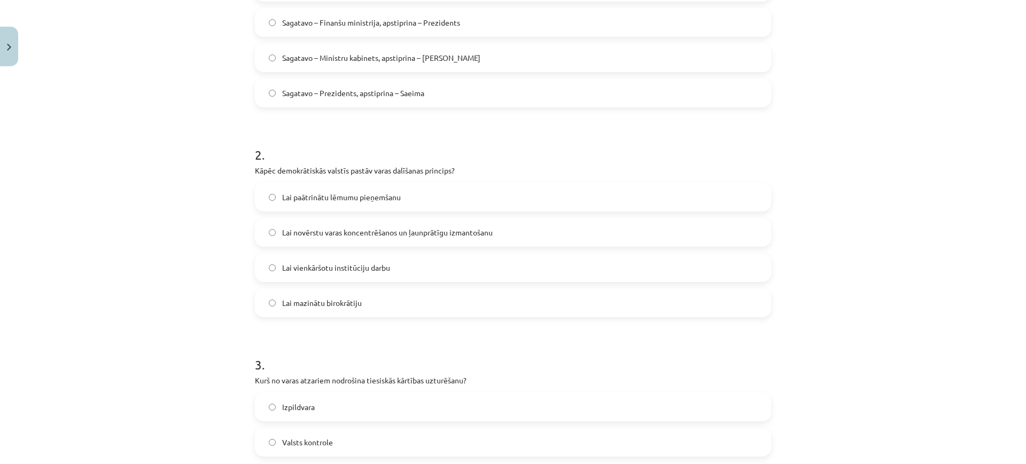
click at [366, 230] on span "Lai novērstu varas koncentrēšanos un ļaunprātīgu izmantošanu" at bounding box center [387, 232] width 210 height 11
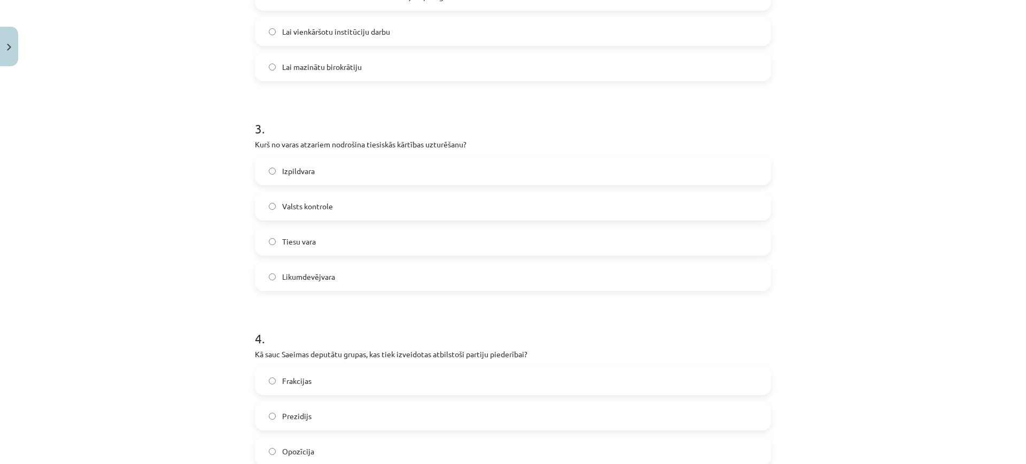
scroll to position [561, 0]
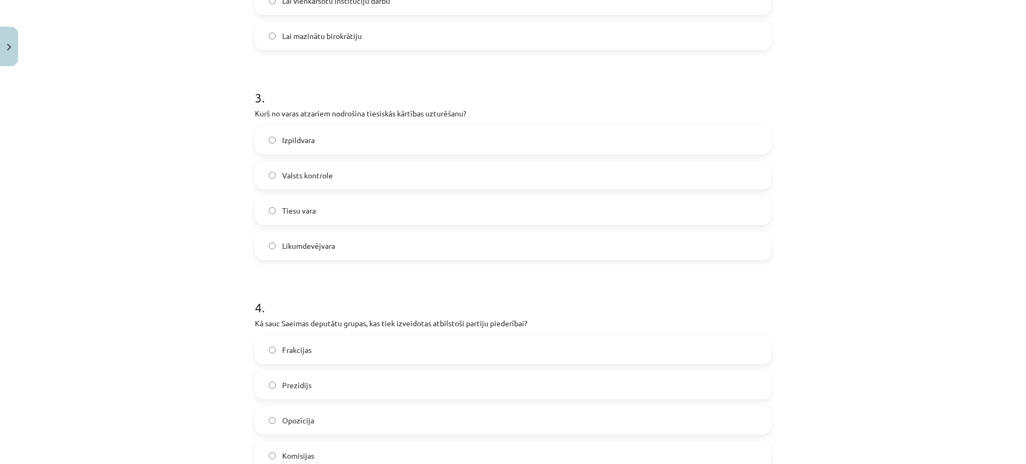
click at [343, 209] on label "Tiesu vara" at bounding box center [513, 210] width 514 height 27
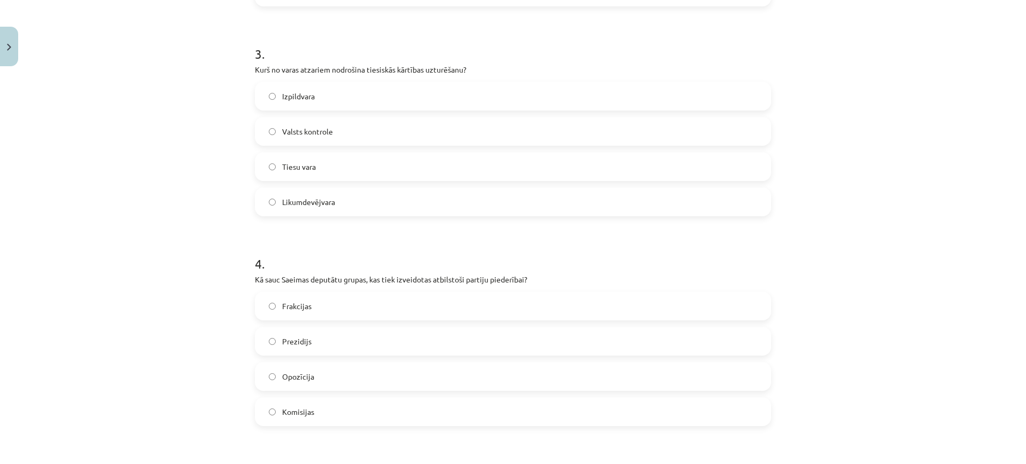
scroll to position [628, 0]
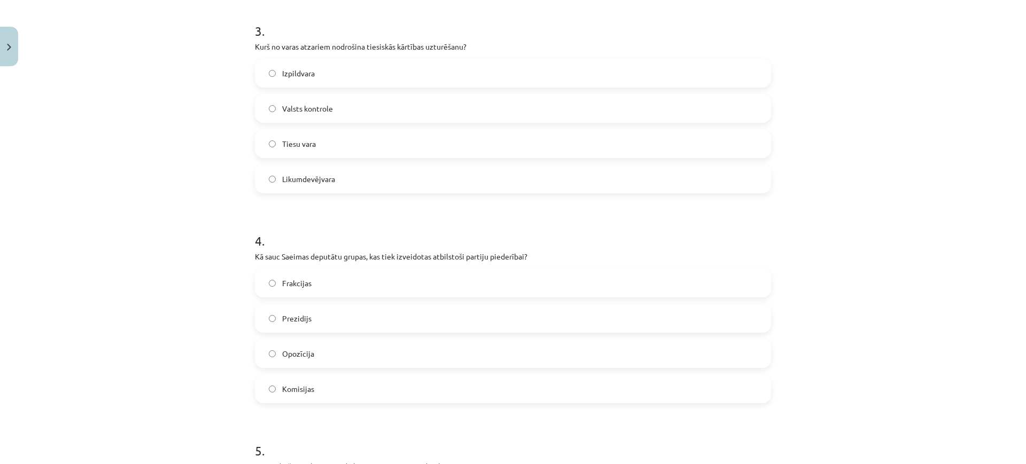
click at [304, 289] on label "Frakcijas" at bounding box center [513, 283] width 514 height 27
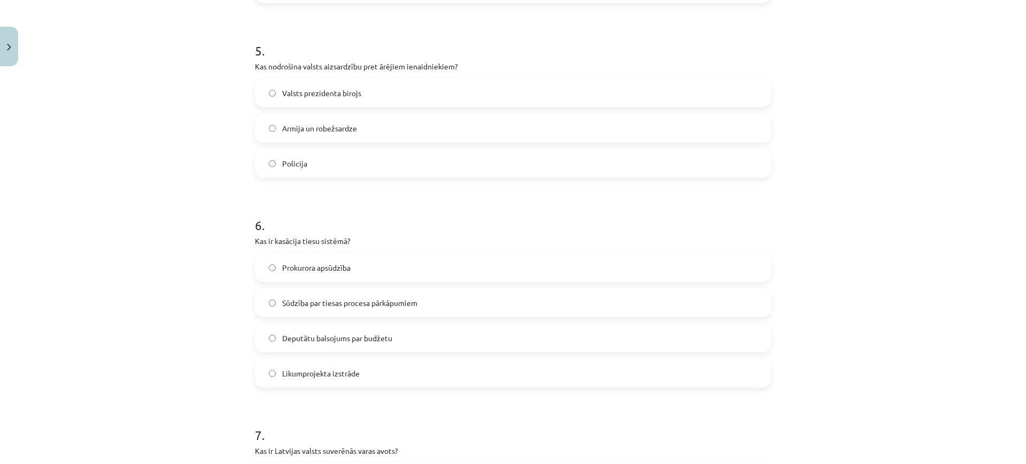
scroll to position [1028, 0]
click at [387, 124] on label "Armija un robežsardze" at bounding box center [513, 127] width 514 height 27
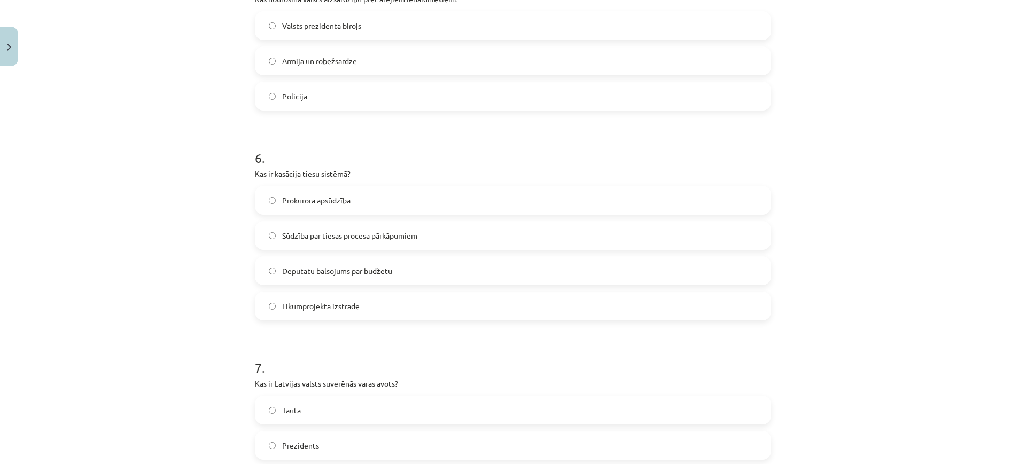
scroll to position [1162, 0]
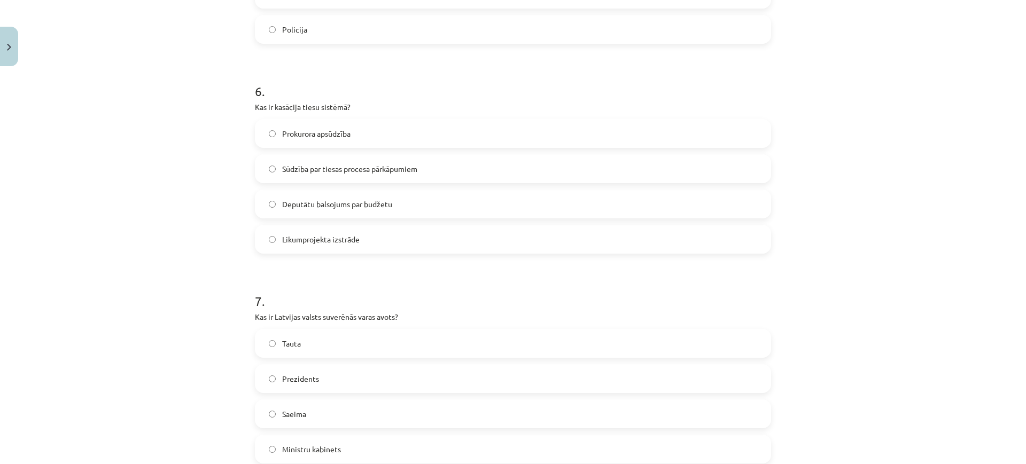
click at [378, 168] on span "Sūdzība par tiesas procesa pārkāpumiem" at bounding box center [349, 168] width 135 height 11
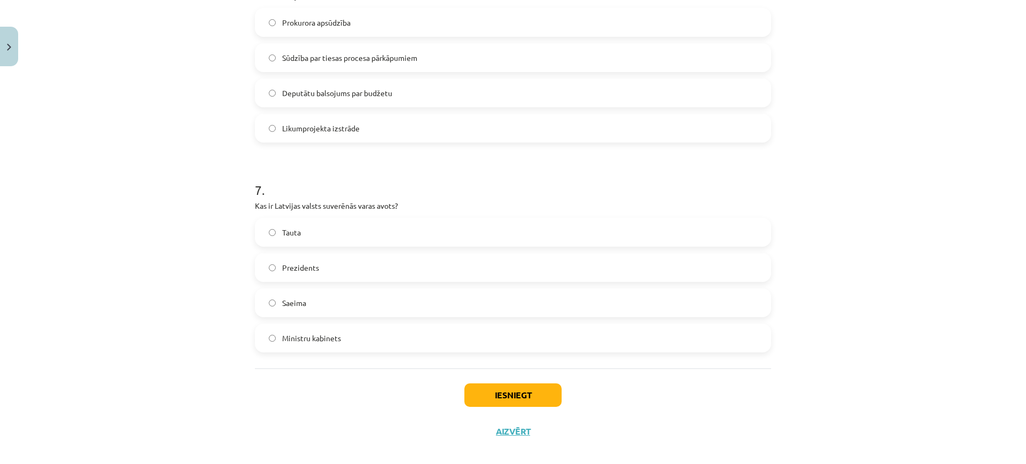
scroll to position [1285, 0]
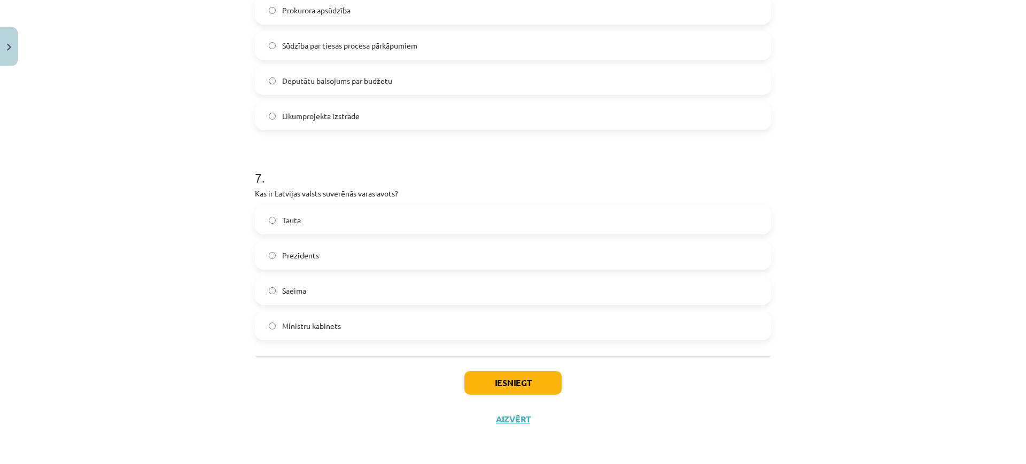
click at [373, 292] on label "Saeima" at bounding box center [513, 290] width 514 height 27
click at [331, 222] on label "Tauta" at bounding box center [513, 220] width 514 height 27
click at [471, 378] on button "Iesniegt" at bounding box center [512, 383] width 97 height 24
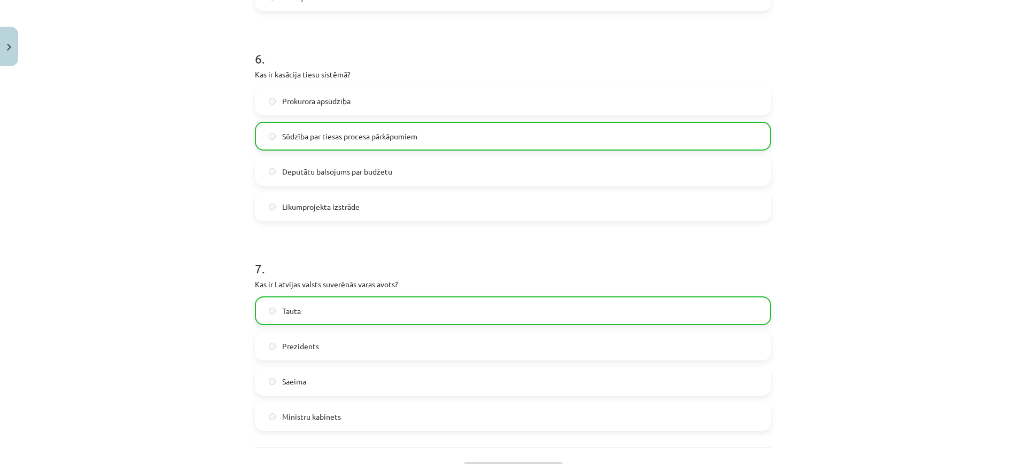
scroll to position [1319, 0]
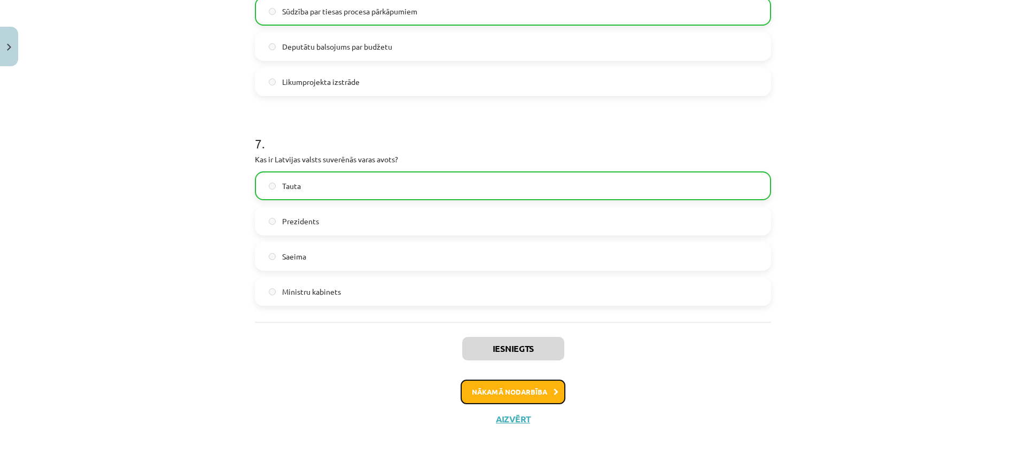
click at [500, 388] on button "Nākamā nodarbība" at bounding box center [512, 392] width 105 height 25
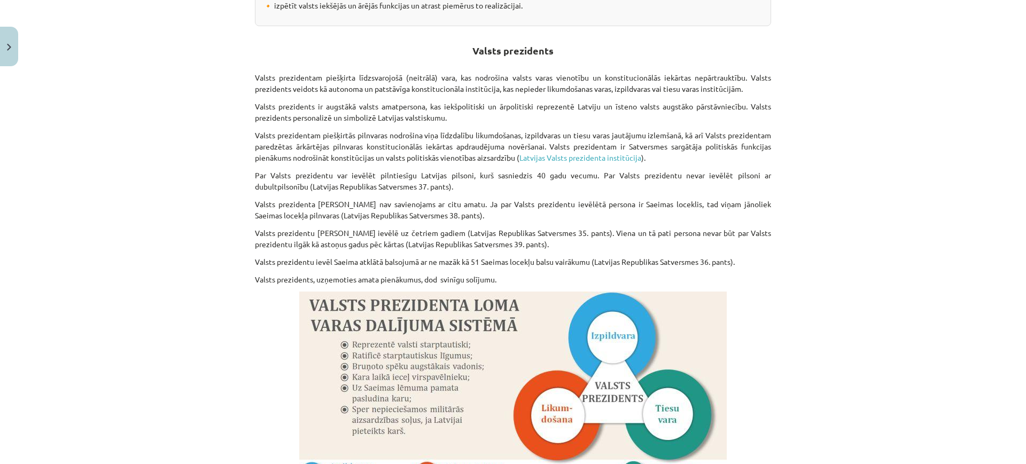
scroll to position [278, 0]
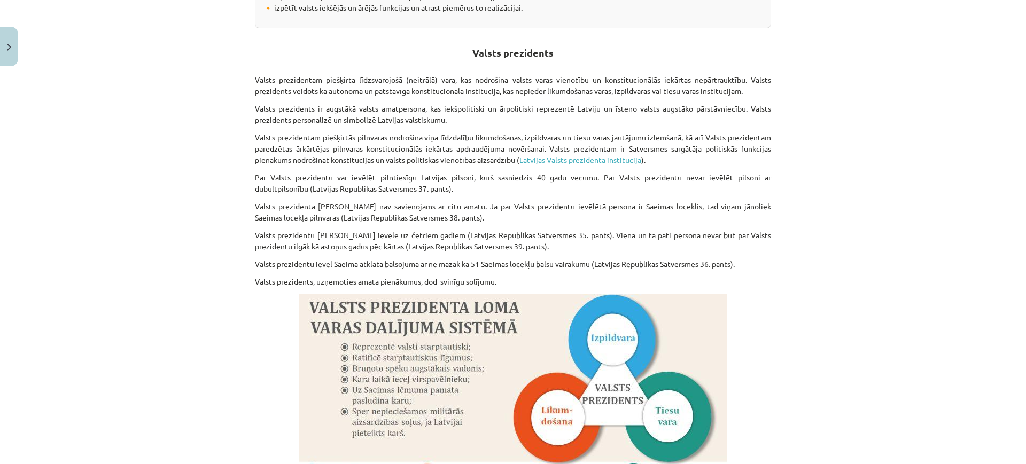
drag, startPoint x: 516, startPoint y: 89, endPoint x: 844, endPoint y: 67, distance: 328.7
click at [844, 67] on div "Mācību tēma: Sociālās zinības 9. klases 1. ieskaites mācību materiāls #4 3. tēm…" at bounding box center [513, 232] width 1026 height 464
click at [503, 209] on p "Valsts prezidenta amats nav savienojams ar citu amatu. Ja par Valsts prezidentu…" at bounding box center [513, 212] width 516 height 22
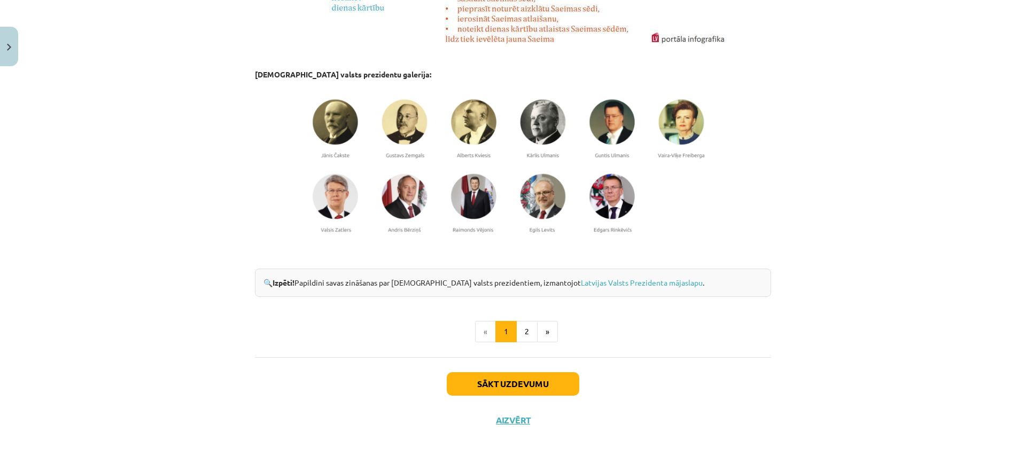
scroll to position [812, 0]
click at [521, 333] on button "2" at bounding box center [526, 330] width 21 height 21
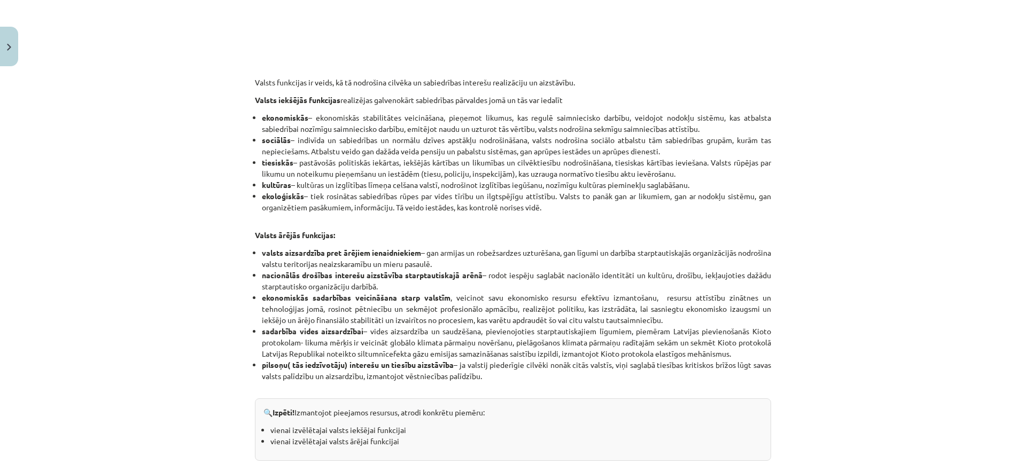
scroll to position [258, 0]
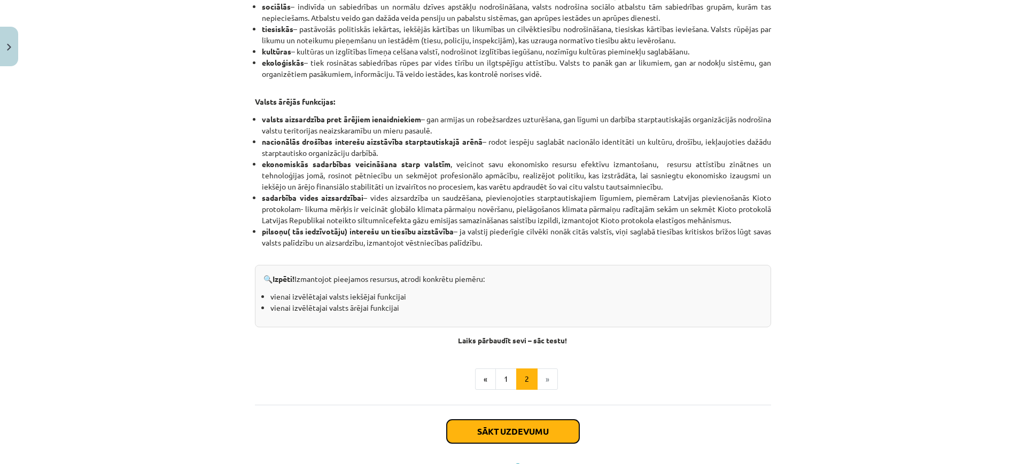
click at [498, 412] on button "Sākt uzdevumu" at bounding box center [513, 432] width 132 height 24
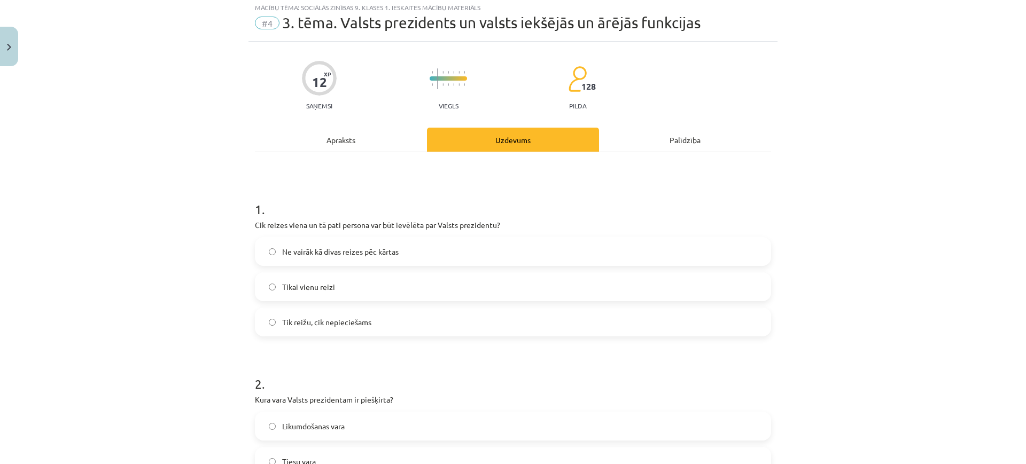
scroll to position [27, 0]
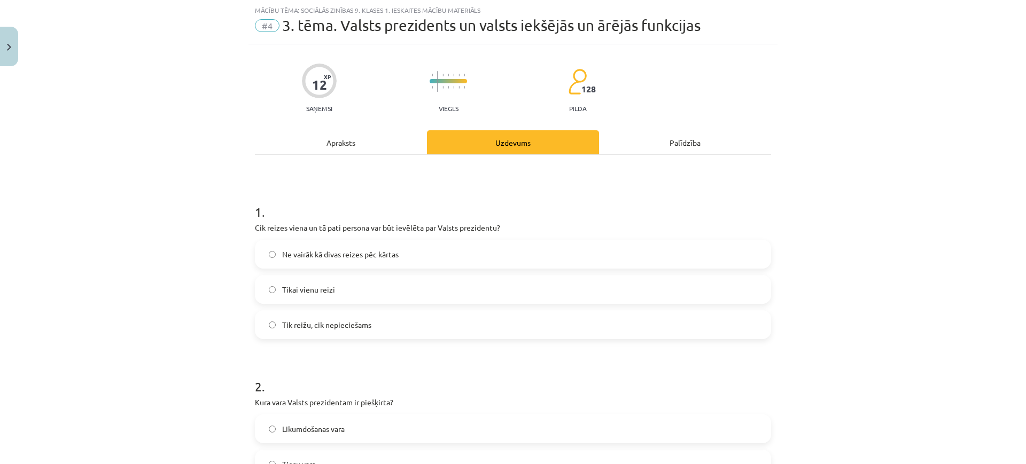
click at [382, 257] on span "Ne vairāk kā divas reizes pēc kārtas" at bounding box center [340, 254] width 116 height 11
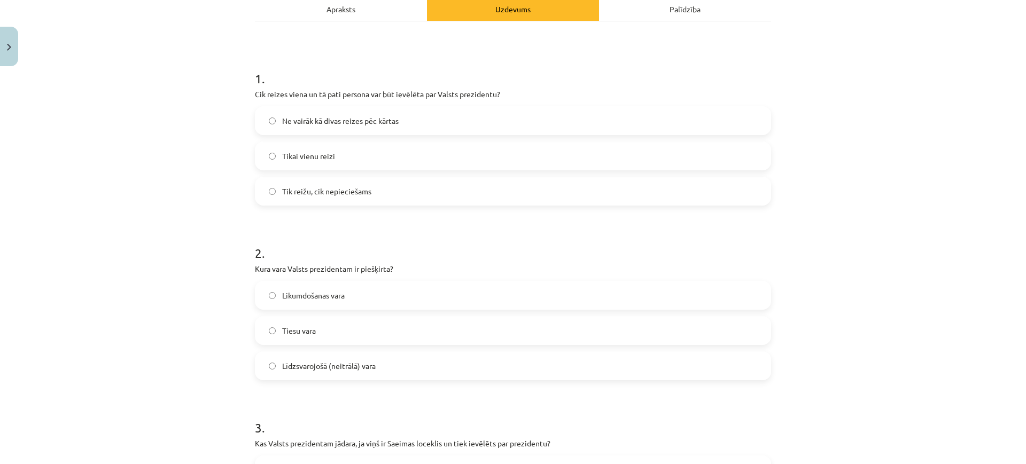
click at [389, 370] on label "Līdzsvarojošā (neitrālā) vara" at bounding box center [513, 366] width 514 height 27
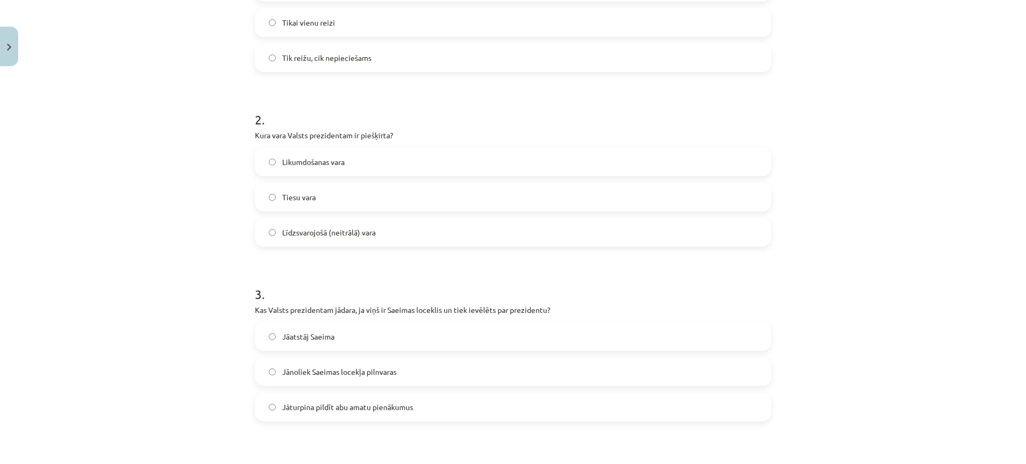
scroll to position [361, 0]
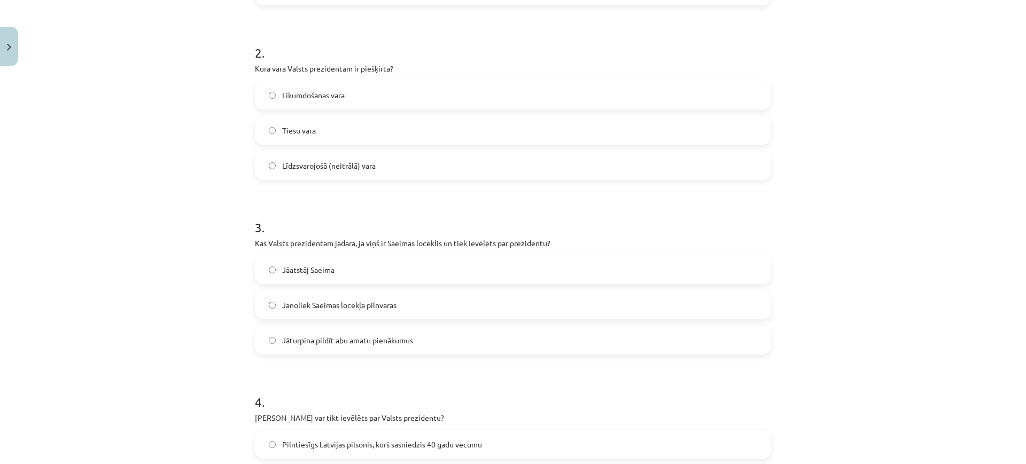
click at [322, 272] on span "Jāatstāj Saeima" at bounding box center [308, 269] width 52 height 11
click at [370, 296] on label "Jānoliek Saeimas locekļa pilnvaras" at bounding box center [513, 305] width 514 height 27
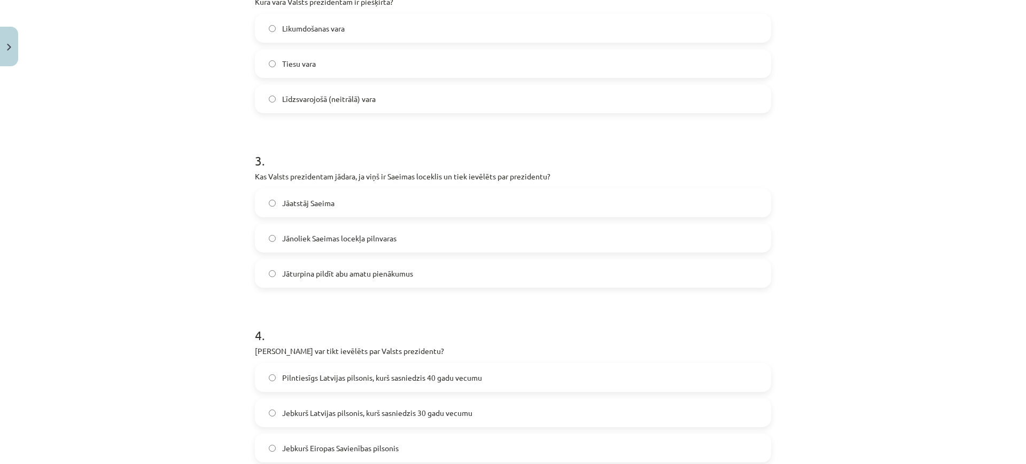
scroll to position [494, 0]
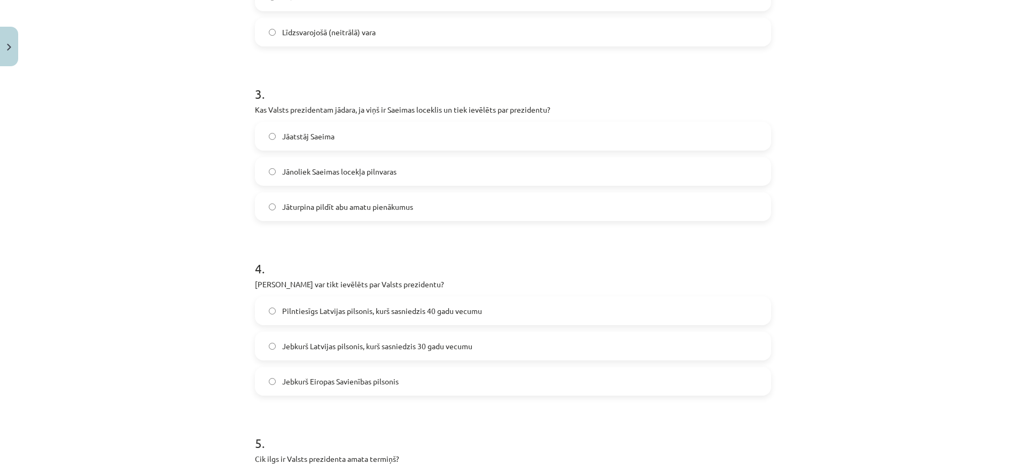
click at [378, 310] on span "Pilntiesīgs Latvijas pilsonis, kurš sasniedzis 40 gadu vecumu" at bounding box center [382, 311] width 200 height 11
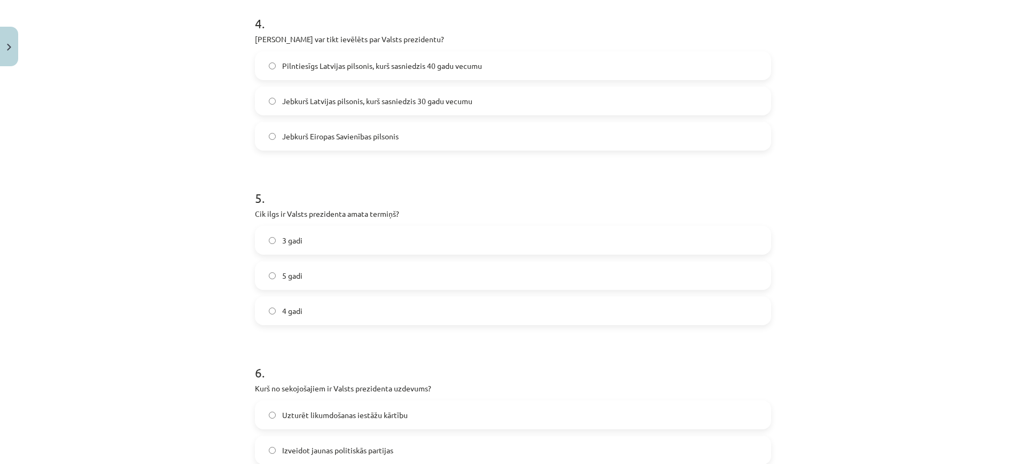
scroll to position [761, 0]
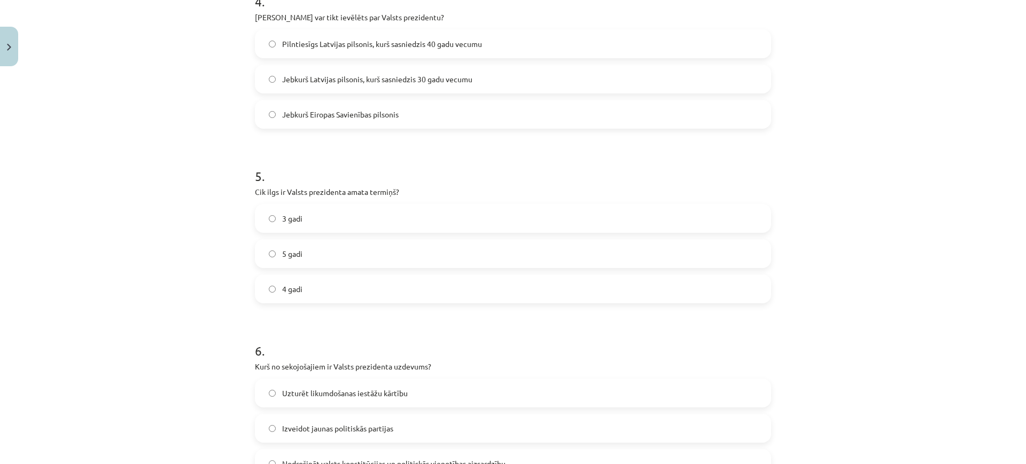
click at [369, 281] on label "4 gadi" at bounding box center [513, 289] width 514 height 27
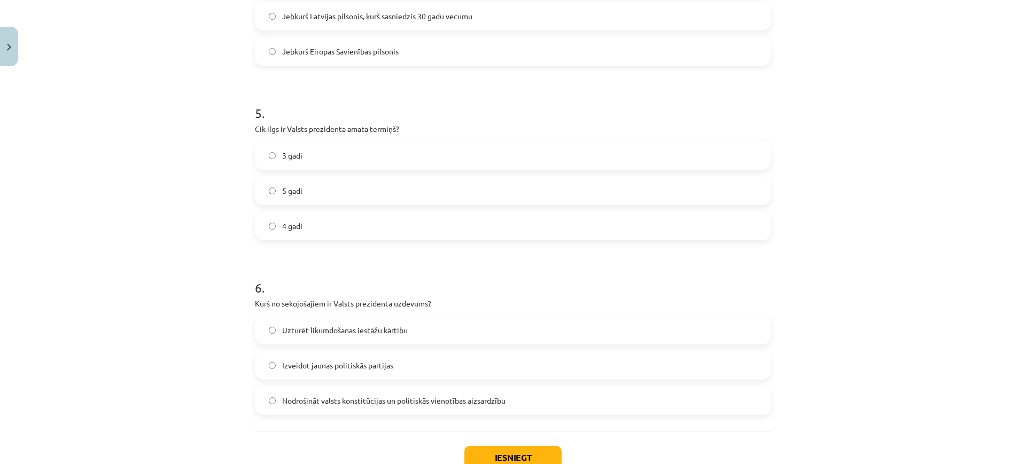
scroll to position [895, 0]
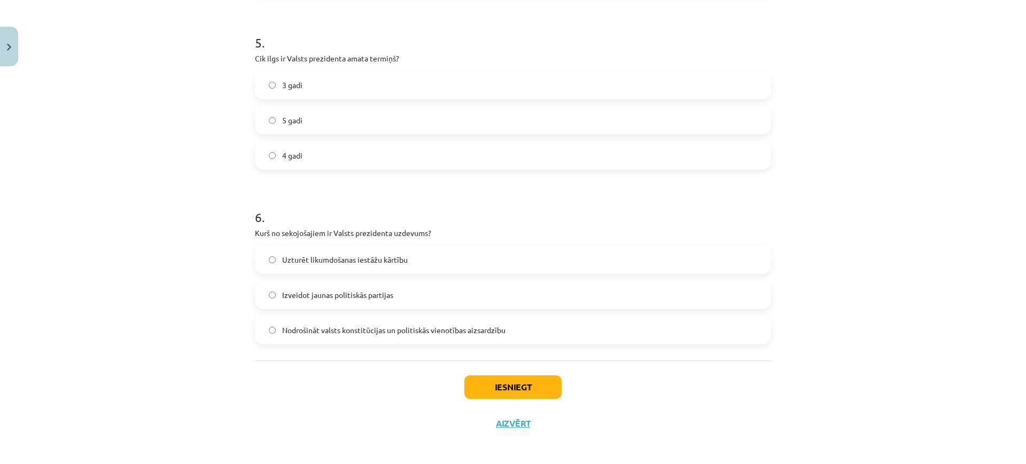
click at [442, 338] on label "Nodrošināt valsts konstitūcijas un politiskās vienotības aizsardzību" at bounding box center [513, 330] width 514 height 27
click at [495, 386] on button "Iesniegt" at bounding box center [512, 387] width 97 height 24
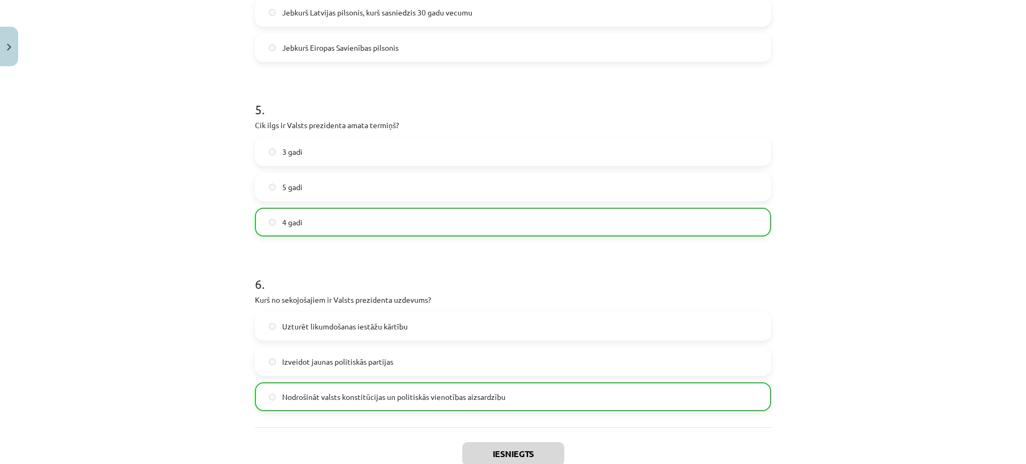
scroll to position [933, 0]
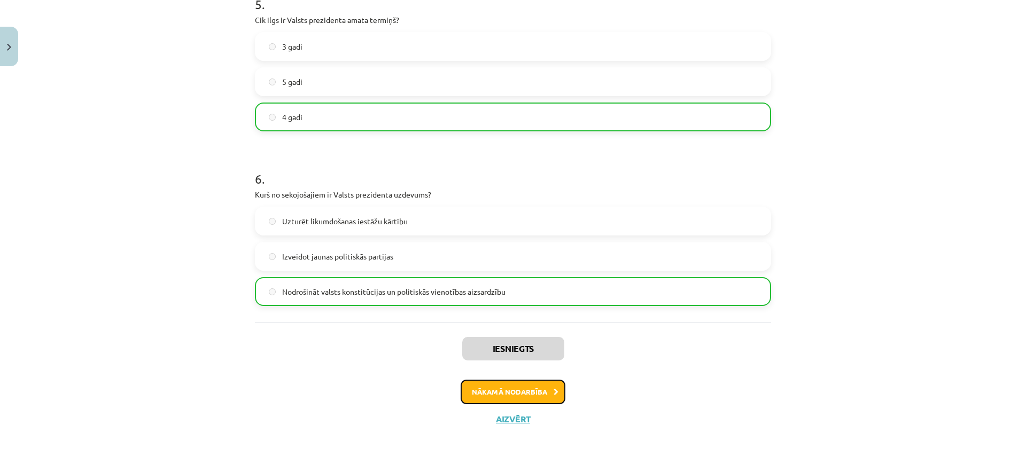
click at [525, 388] on button "Nākamā nodarbība" at bounding box center [512, 392] width 105 height 25
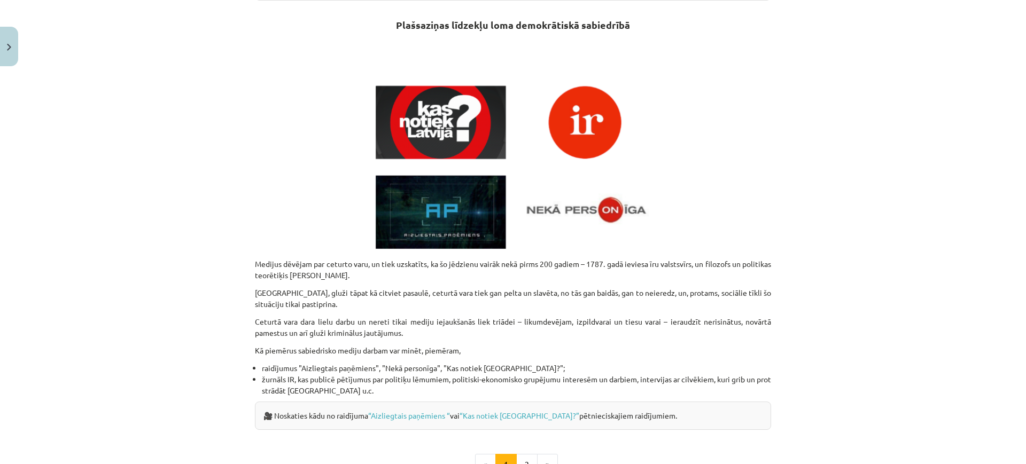
scroll to position [456, 0]
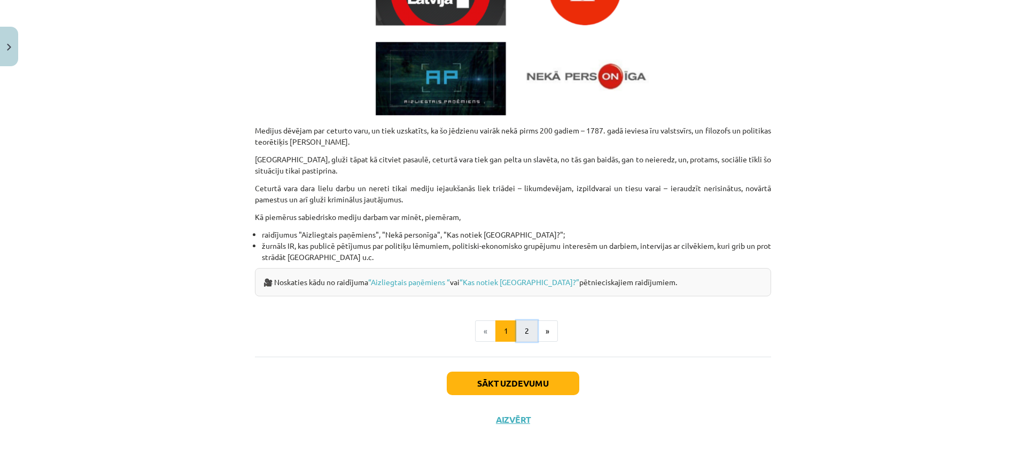
click at [528, 330] on button "2" at bounding box center [526, 330] width 21 height 21
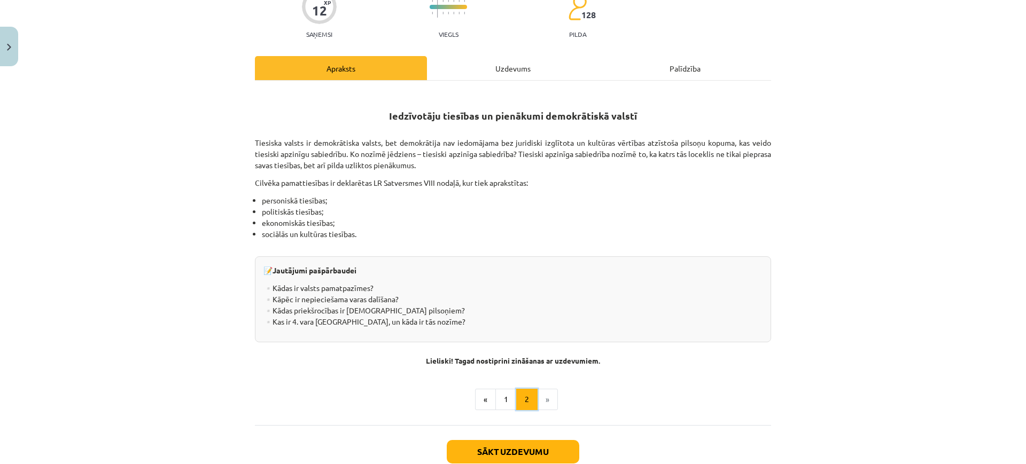
scroll to position [53, 0]
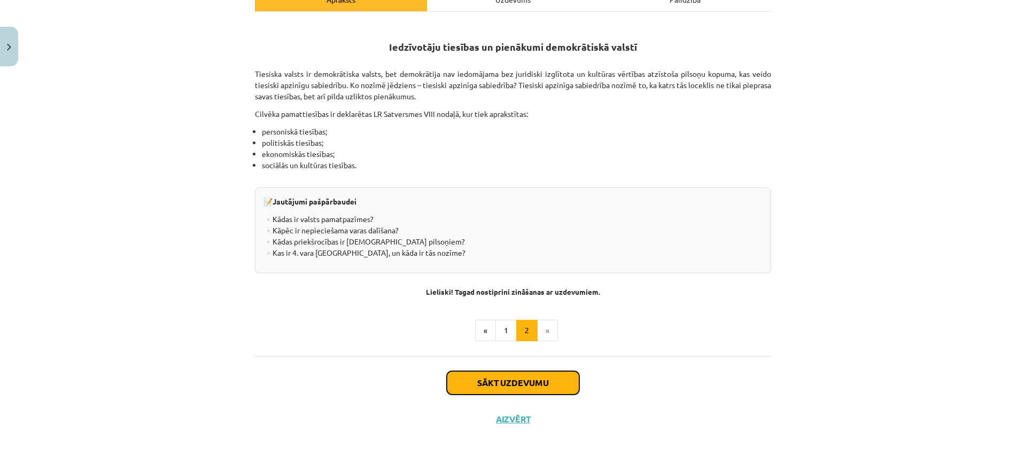
click at [496, 378] on button "Sākt uzdevumu" at bounding box center [513, 383] width 132 height 24
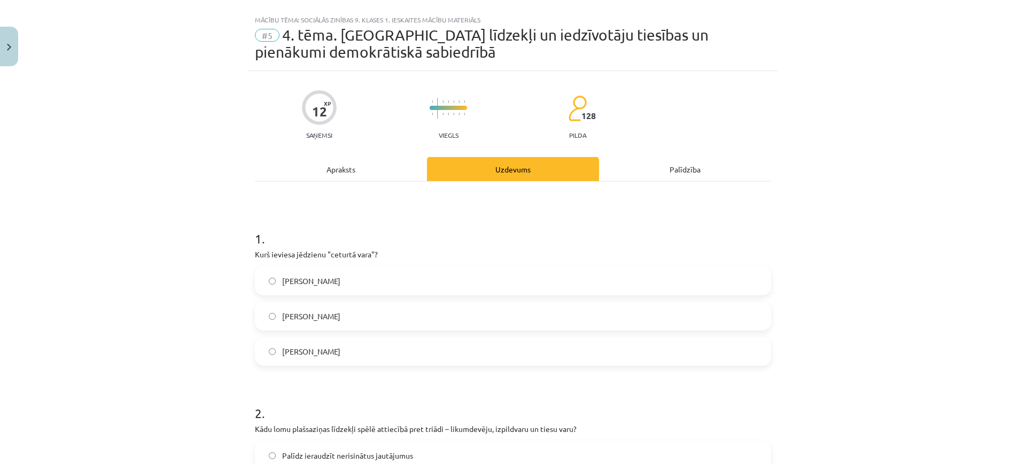
scroll to position [0, 0]
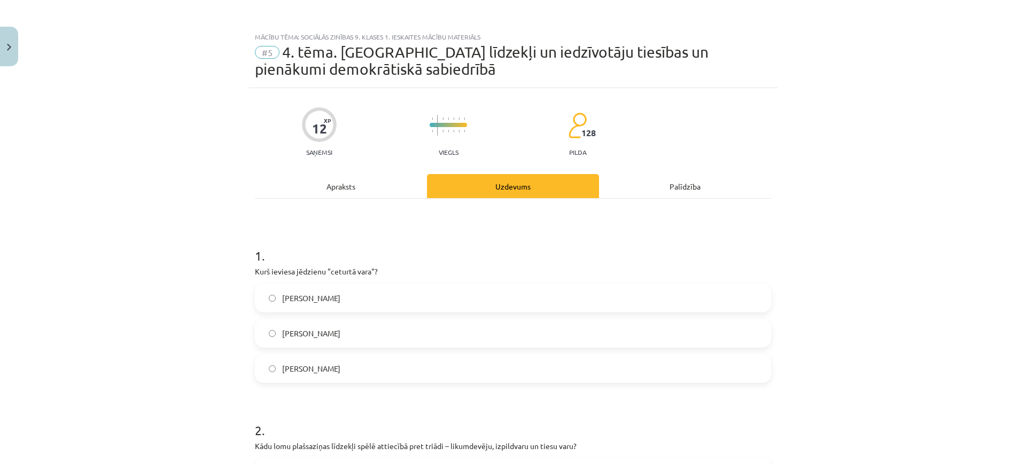
click at [354, 187] on div "Apraksts" at bounding box center [341, 186] width 172 height 24
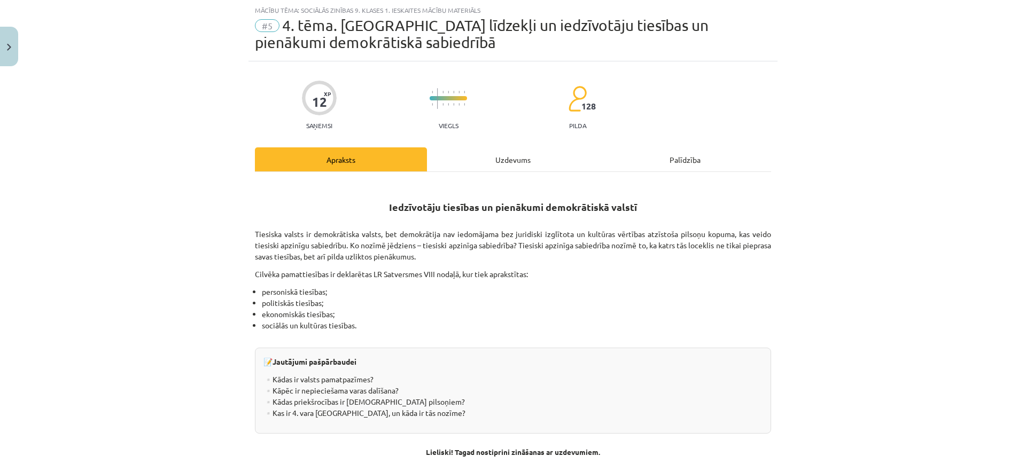
scroll to position [187, 0]
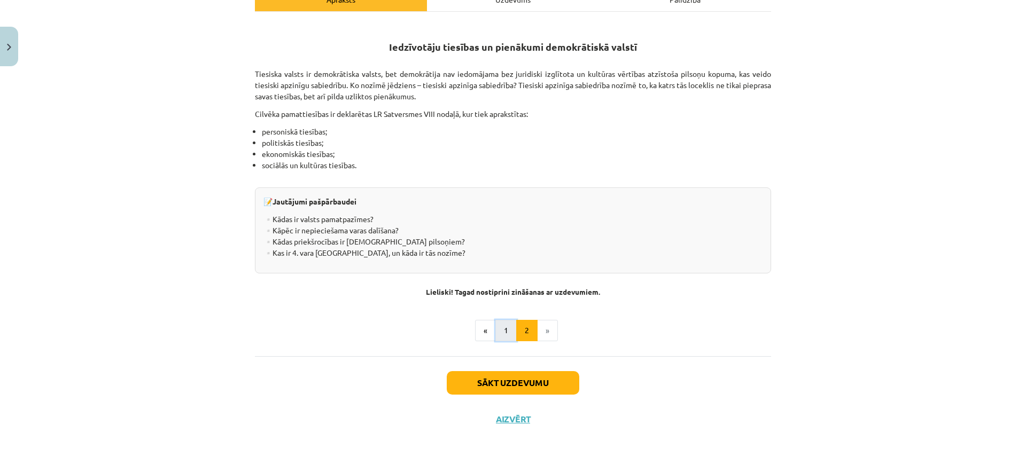
click at [504, 332] on button "1" at bounding box center [505, 330] width 21 height 21
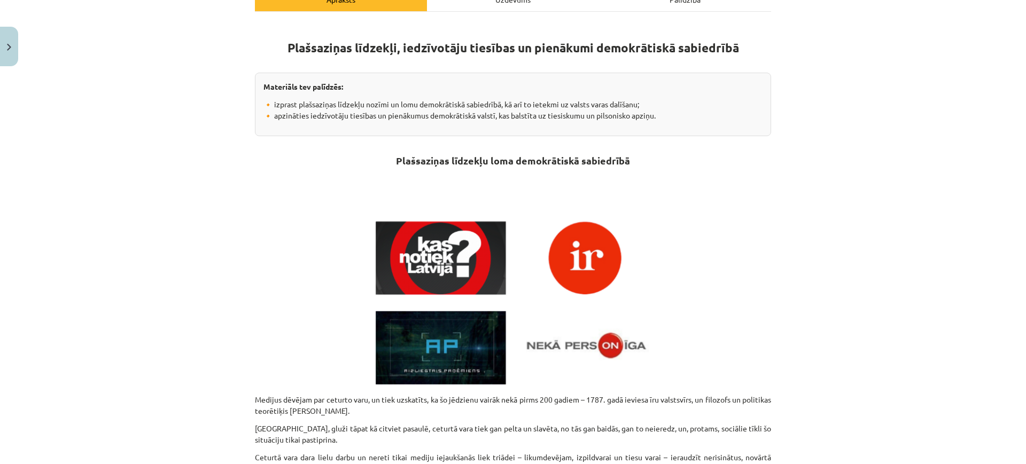
scroll to position [320, 0]
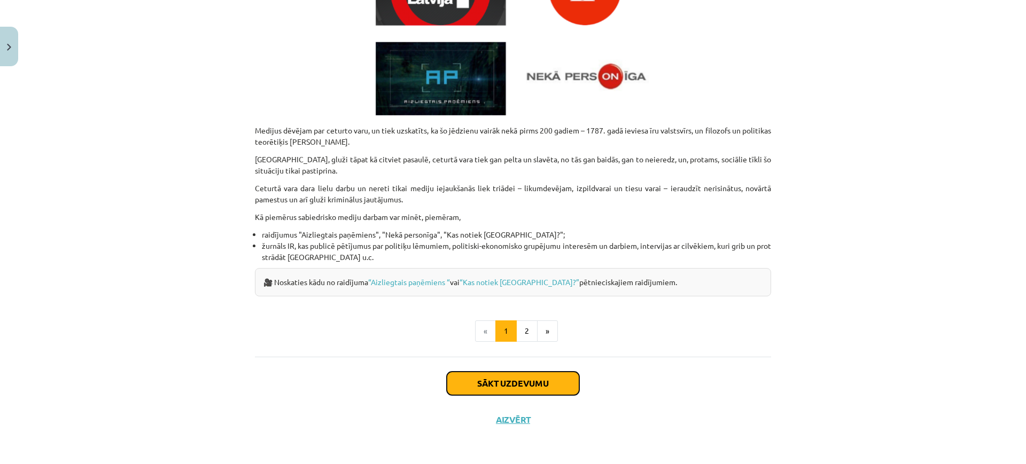
click at [450, 380] on button "Sākt uzdevumu" at bounding box center [513, 384] width 132 height 24
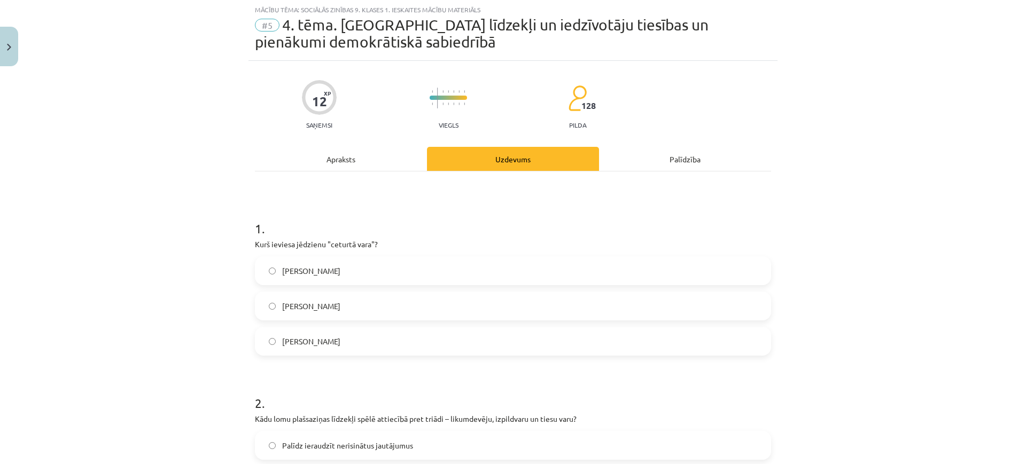
scroll to position [27, 0]
click at [342, 339] on label "Edmunds Bērks" at bounding box center [513, 341] width 514 height 27
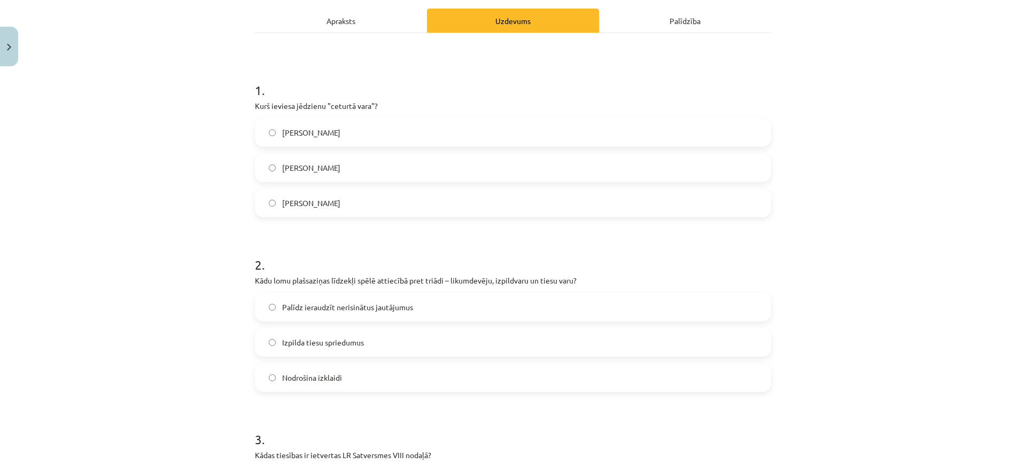
scroll to position [294, 0]
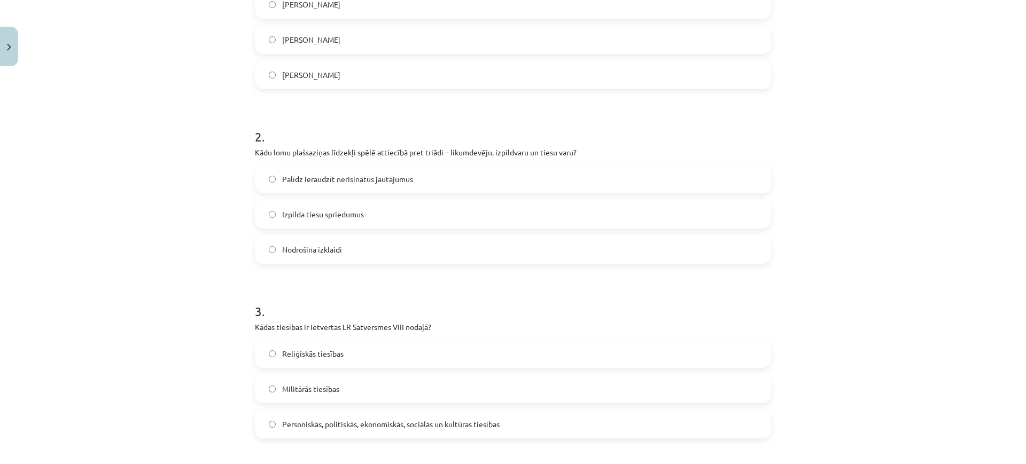
click at [325, 183] on span "Palīdz ieraudzīt nerisinātus jautājumus" at bounding box center [347, 179] width 131 height 11
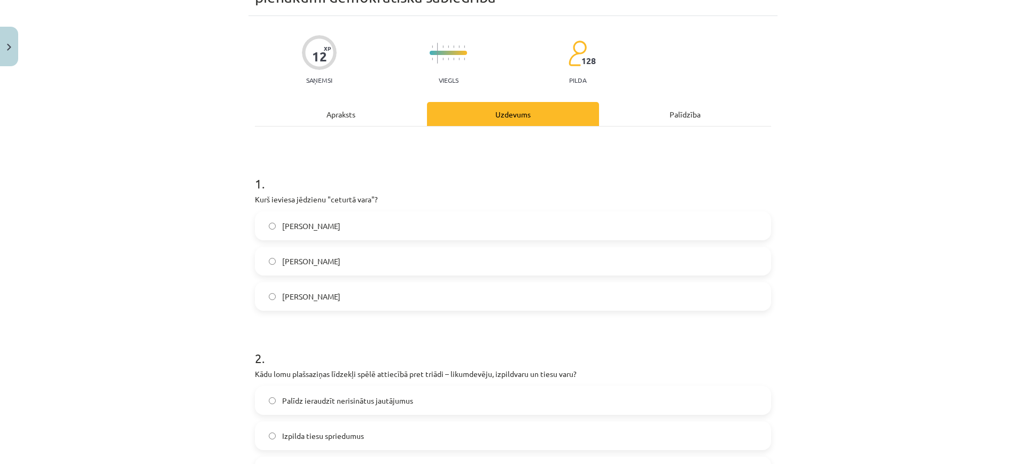
scroll to position [0, 0]
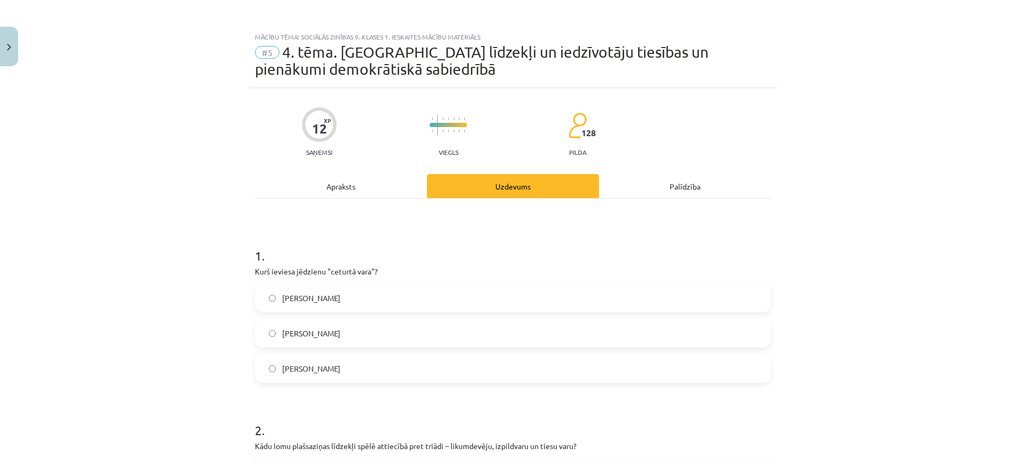
click at [351, 195] on div "Apraksts" at bounding box center [341, 186] width 172 height 24
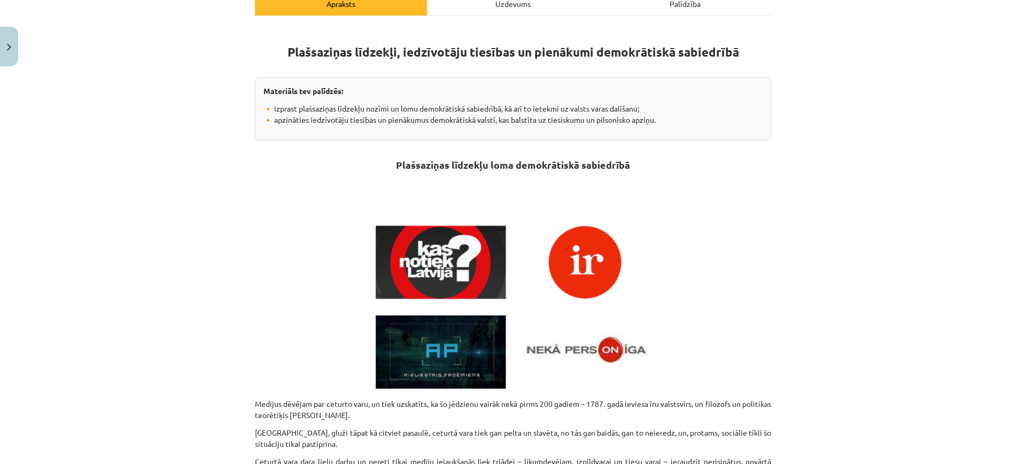
scroll to position [361, 0]
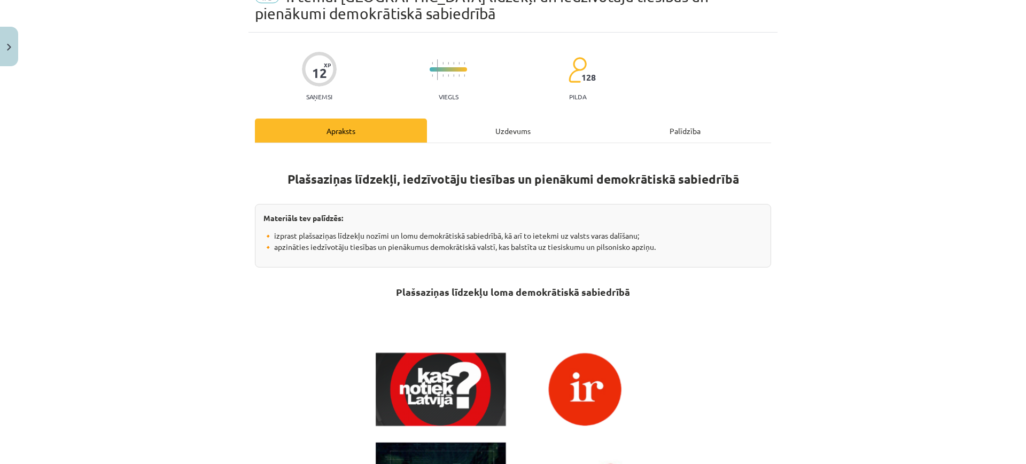
click at [489, 129] on div "Uzdevums" at bounding box center [513, 131] width 172 height 24
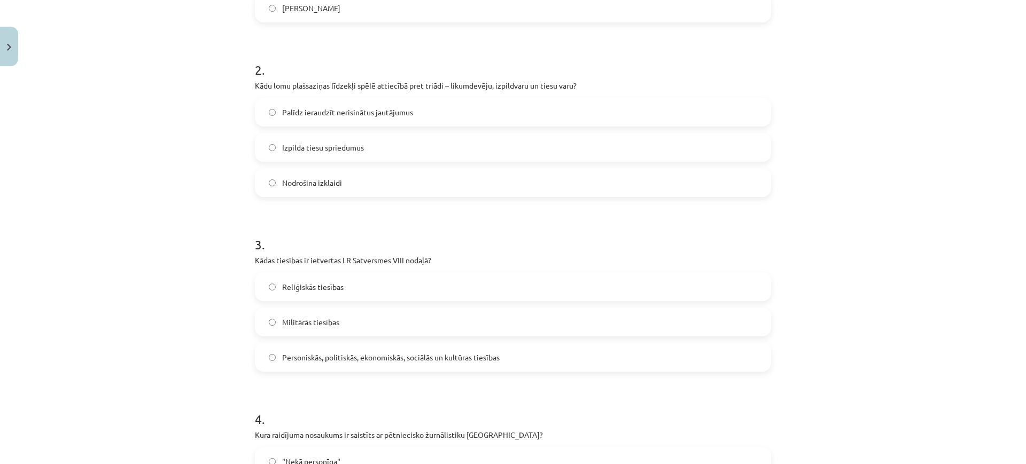
click at [73, 104] on div "Mācību tēma: Sociālās zinības 9. klases 1. ieskaites mācību materiāls #5 4. tēm…" at bounding box center [513, 232] width 1026 height 464
click at [372, 361] on span "Personiskās, politiskās, ekonomiskās, sociālās un kultūras tiesības" at bounding box center [390, 357] width 217 height 11
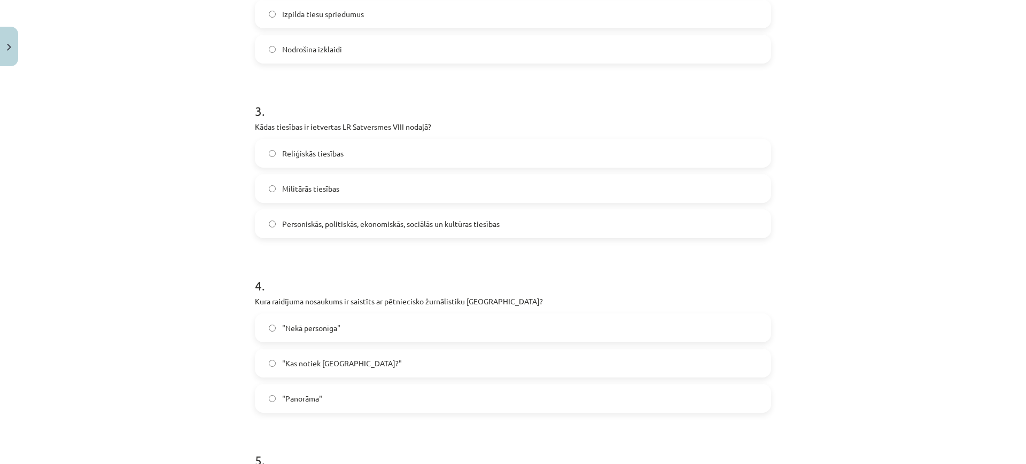
scroll to position [561, 0]
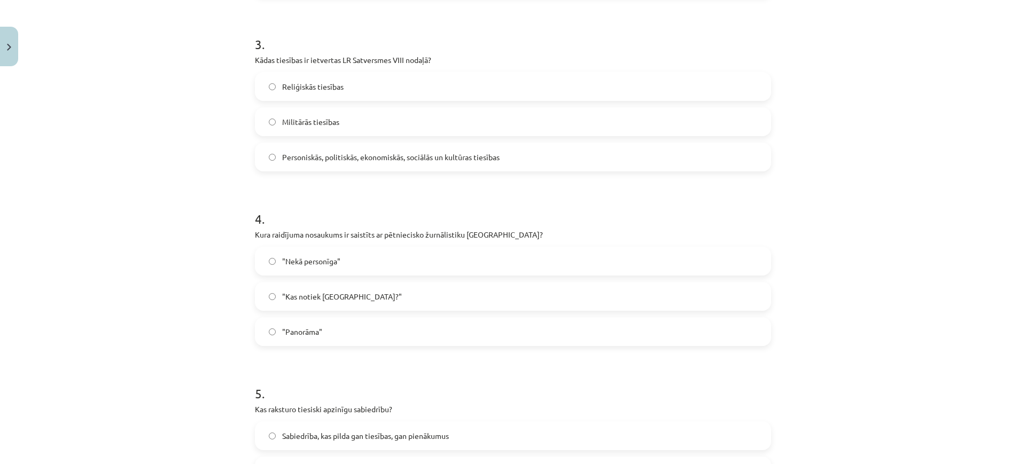
click at [368, 258] on label ""Nekā personīga"" at bounding box center [513, 261] width 514 height 27
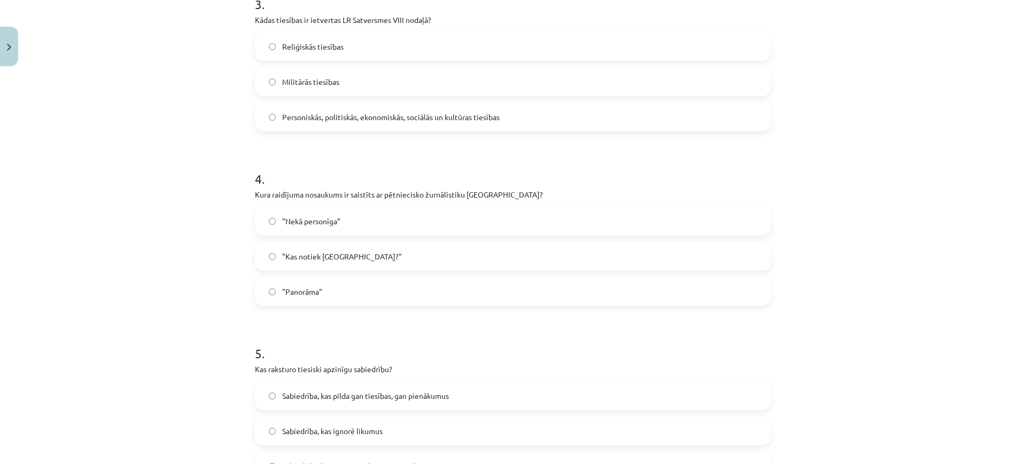
scroll to position [534, 0]
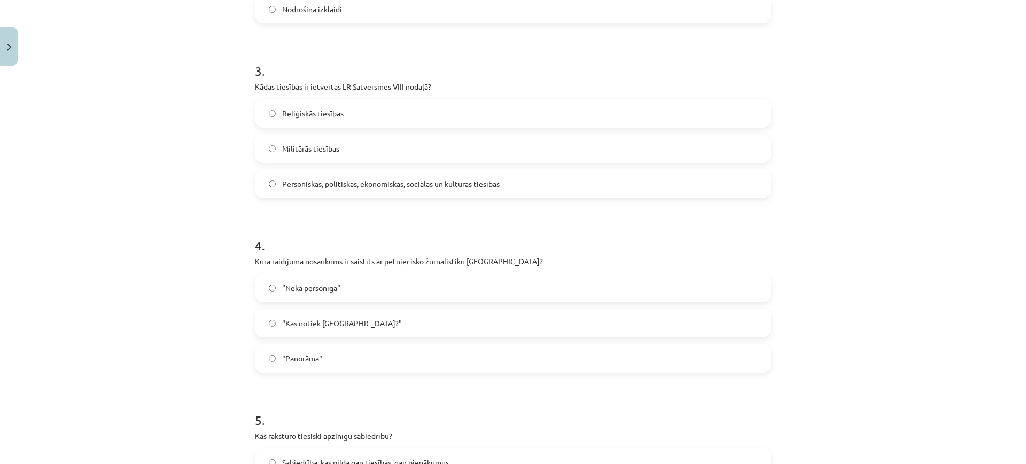
click at [347, 320] on label ""Kas notiek Latvijā?"" at bounding box center [513, 323] width 514 height 27
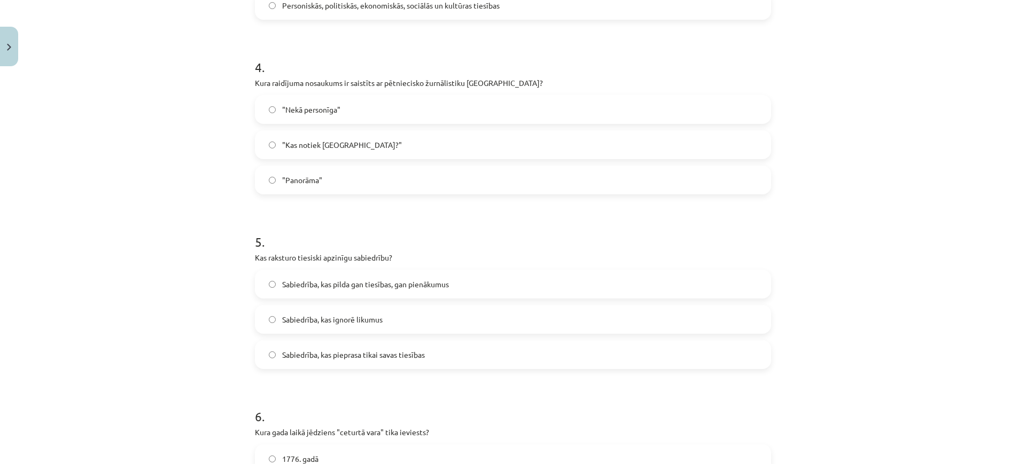
scroll to position [734, 0]
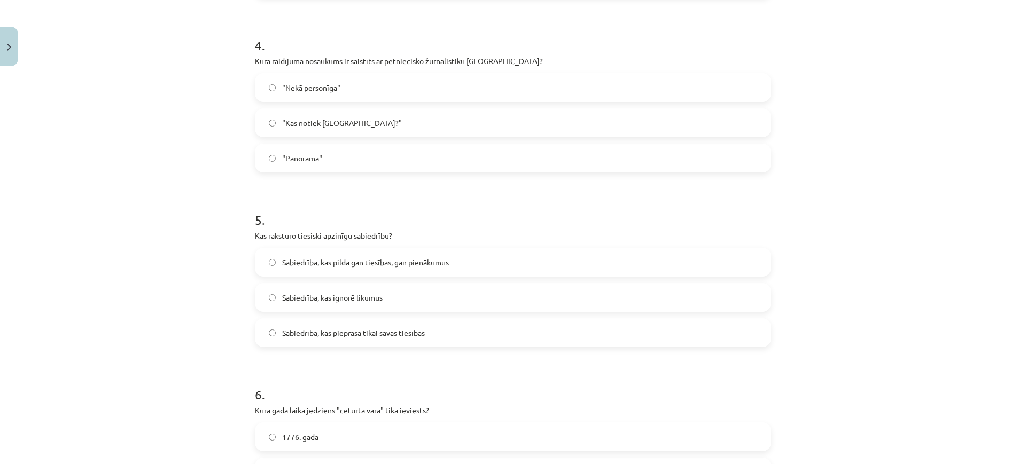
click at [388, 263] on span "Sabiedrība, kas pilda gan tiesības, gan pienākumus" at bounding box center [365, 262] width 167 height 11
drag, startPoint x: 386, startPoint y: 238, endPoint x: 362, endPoint y: 233, distance: 24.5
click at [362, 233] on p "Kas raksturo tiesiski apzinīgu sabiedrību?" at bounding box center [513, 235] width 516 height 11
click at [428, 230] on p "Kas raksturo tiesiski apzinīgu sabiedrību?" at bounding box center [513, 235] width 516 height 11
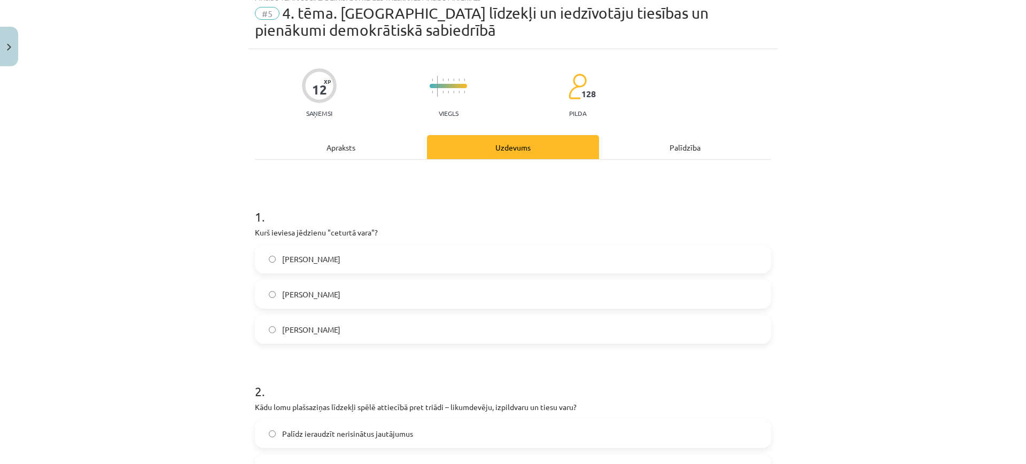
scroll to position [0, 0]
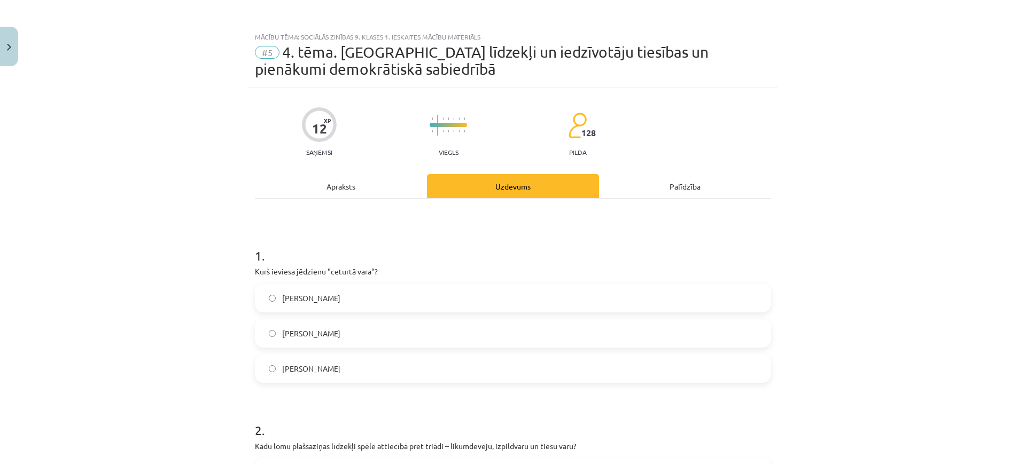
click at [335, 198] on div "Apraksts" at bounding box center [341, 186] width 172 height 24
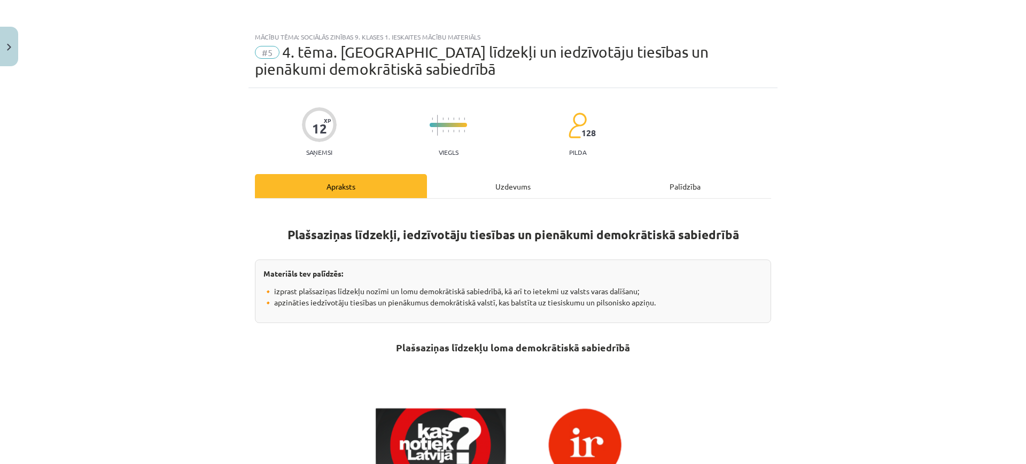
click at [507, 185] on div "Uzdevums" at bounding box center [513, 186] width 172 height 24
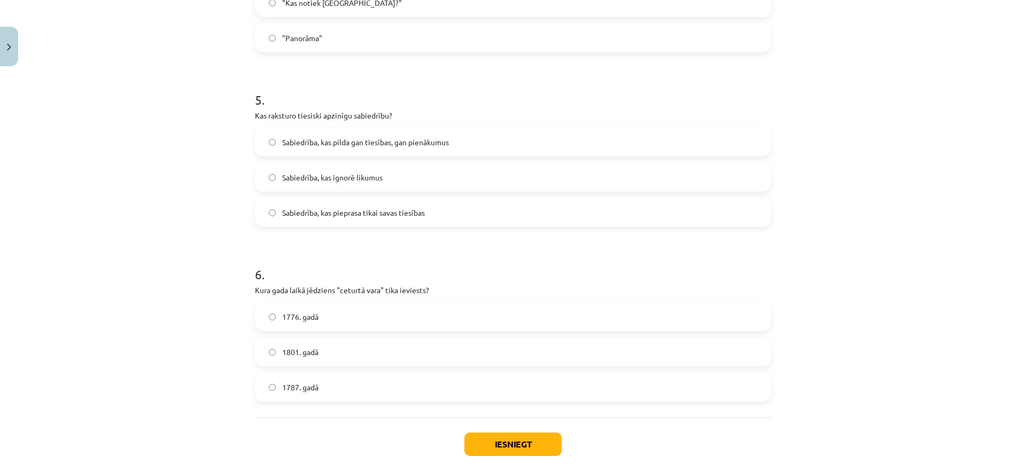
scroll to position [916, 0]
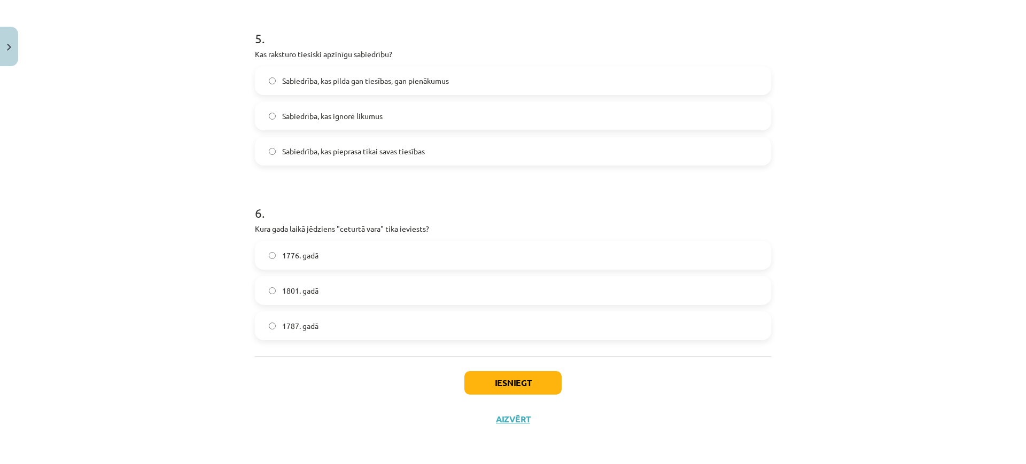
click at [301, 323] on span "1787. gadā" at bounding box center [300, 325] width 36 height 11
click at [520, 375] on button "Iesniegt" at bounding box center [512, 383] width 97 height 24
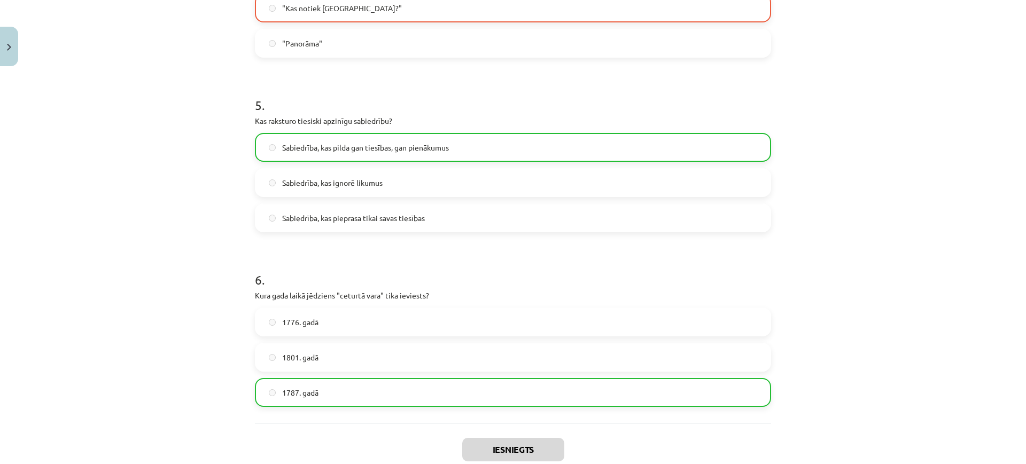
scroll to position [950, 0]
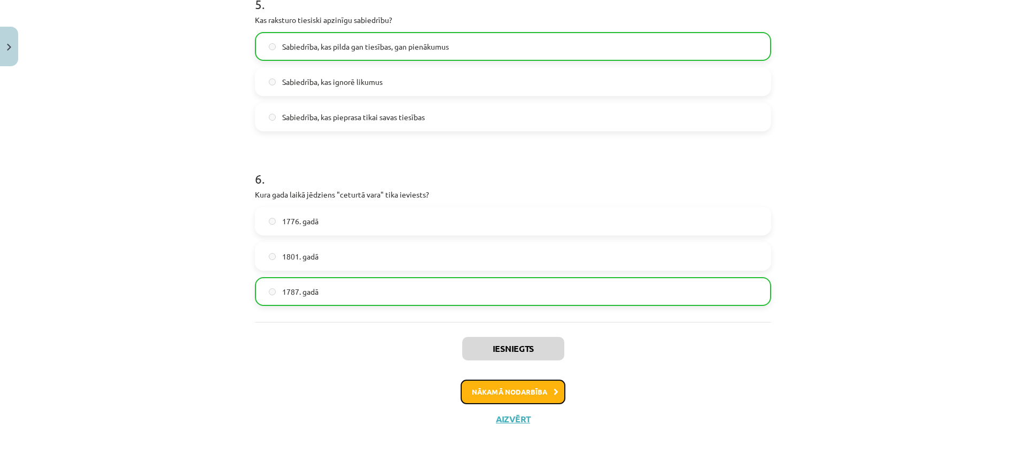
click at [520, 391] on button "Nākamā nodarbība" at bounding box center [512, 392] width 105 height 25
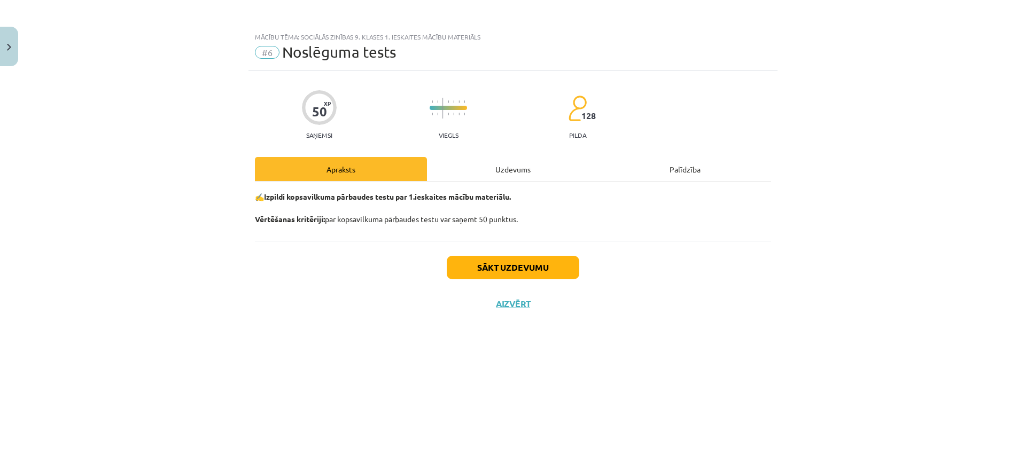
scroll to position [0, 0]
click at [482, 265] on button "Sākt uzdevumu" at bounding box center [513, 268] width 132 height 24
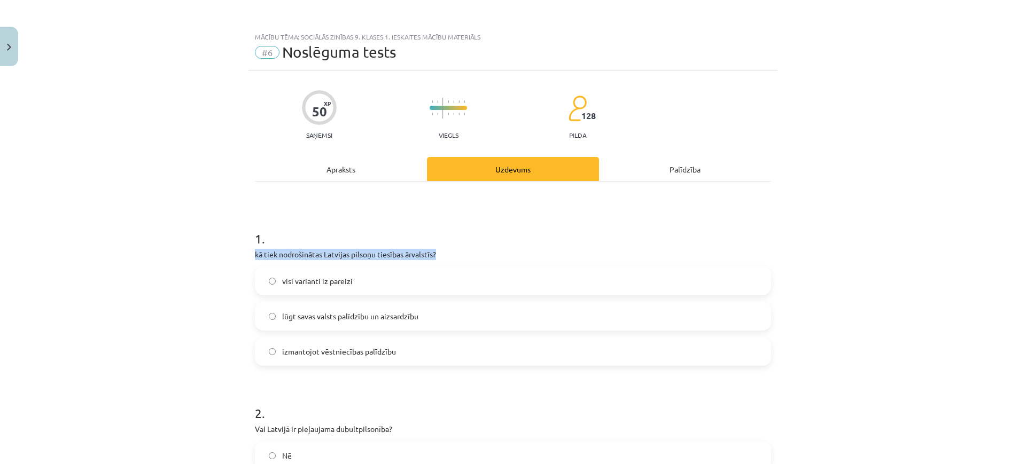
drag, startPoint x: 250, startPoint y: 254, endPoint x: 466, endPoint y: 258, distance: 215.8
click at [466, 258] on p "kā tiek nodrošinātas Latvijas pilsoņu tiesības ārvalstīs?" at bounding box center [513, 254] width 516 height 11
click at [426, 308] on label "lūgt savas valsts palīdzību un aizsardzību" at bounding box center [513, 316] width 514 height 27
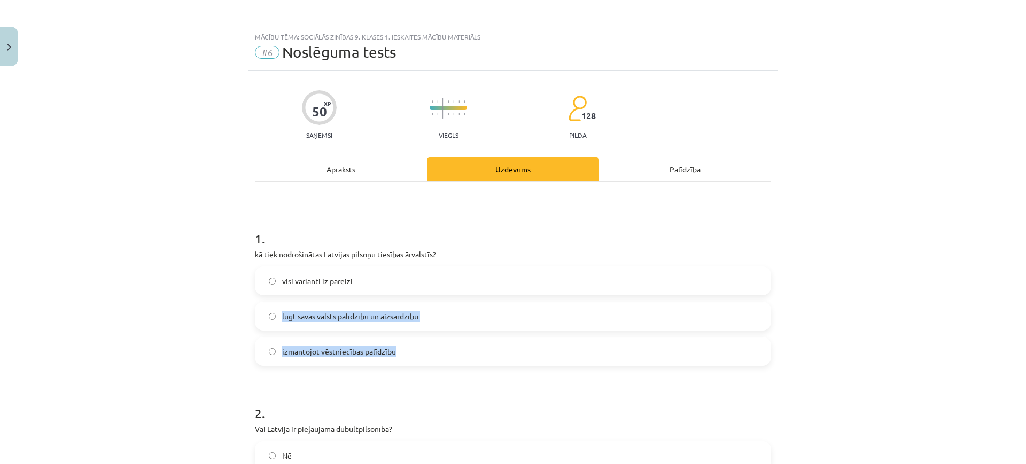
drag, startPoint x: 253, startPoint y: 315, endPoint x: 421, endPoint y: 362, distance: 175.2
click at [421, 362] on div "visi varianti iz pareizi lūgt savas valsts palīdzību un aizsardzību izmantojot …" at bounding box center [513, 316] width 516 height 99
click at [329, 280] on span "visi varianti iz pareizi" at bounding box center [317, 281] width 71 height 11
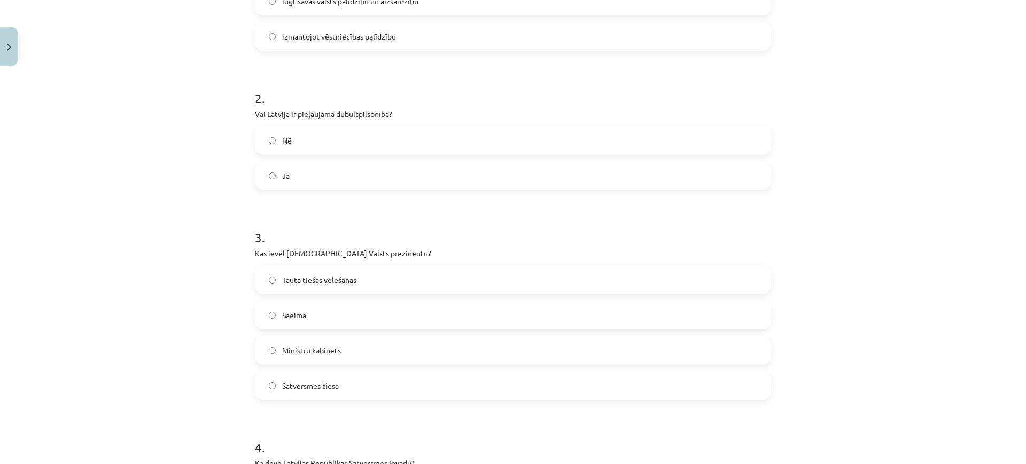
scroll to position [334, 0]
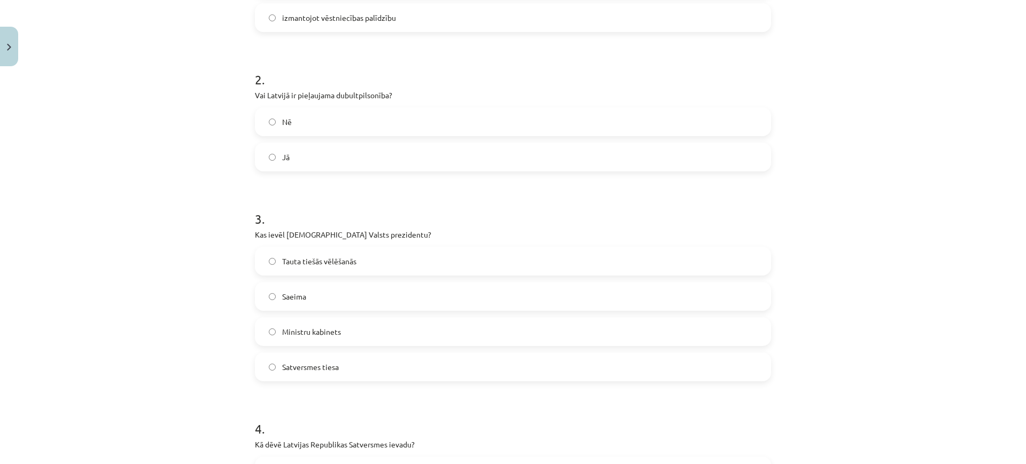
click at [337, 328] on label "Ministru kabinets" at bounding box center [513, 331] width 514 height 27
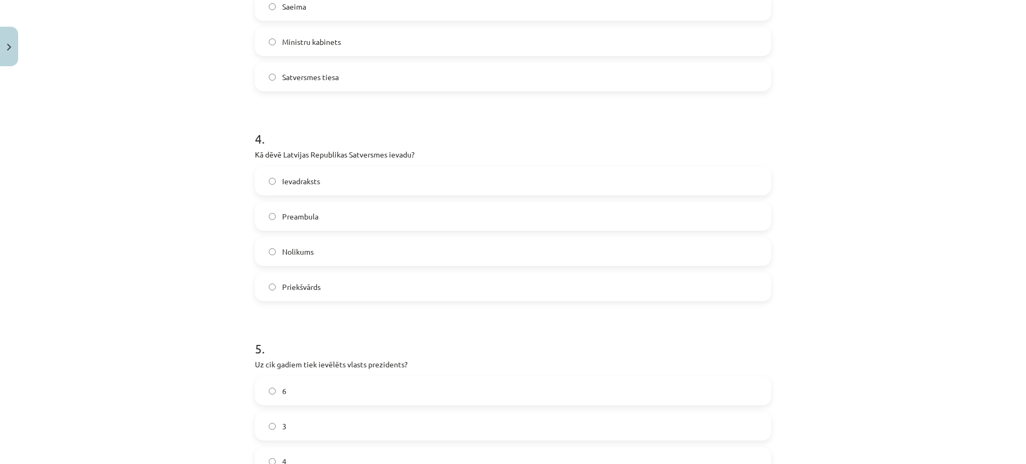
scroll to position [601, 0]
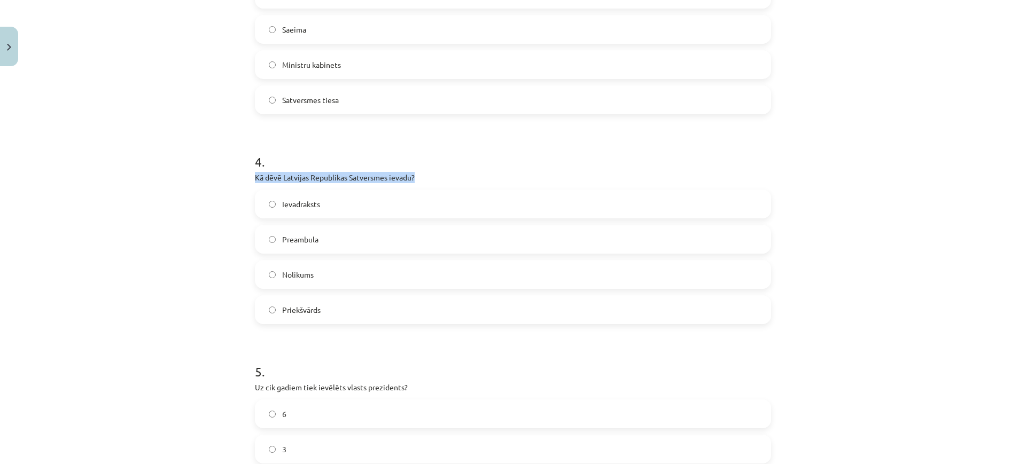
drag, startPoint x: 225, startPoint y: 174, endPoint x: 427, endPoint y: 173, distance: 201.9
click at [427, 173] on div "Mācību tēma: Sociālās zinības 9. klases 1. ieskaites mācību materiāls #6 Noslēg…" at bounding box center [513, 232] width 1026 height 464
click at [276, 234] on label "Preambula" at bounding box center [513, 239] width 514 height 27
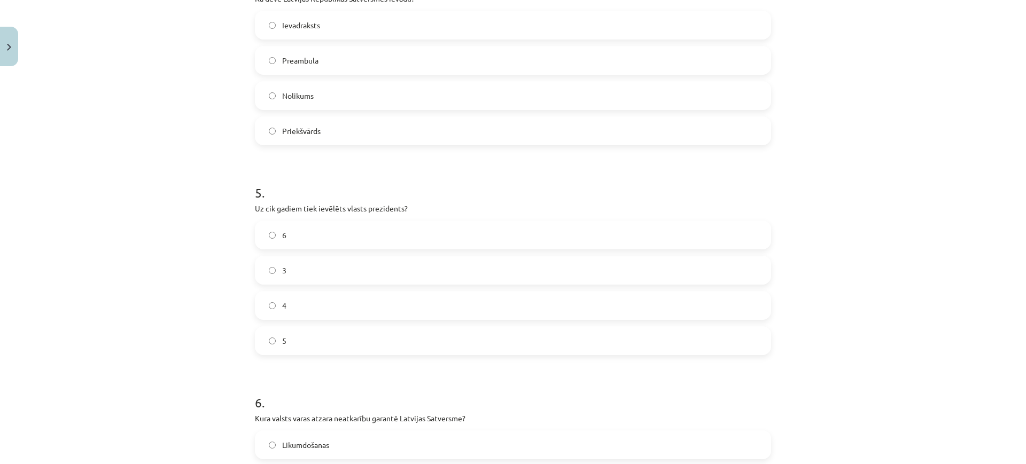
scroll to position [801, 0]
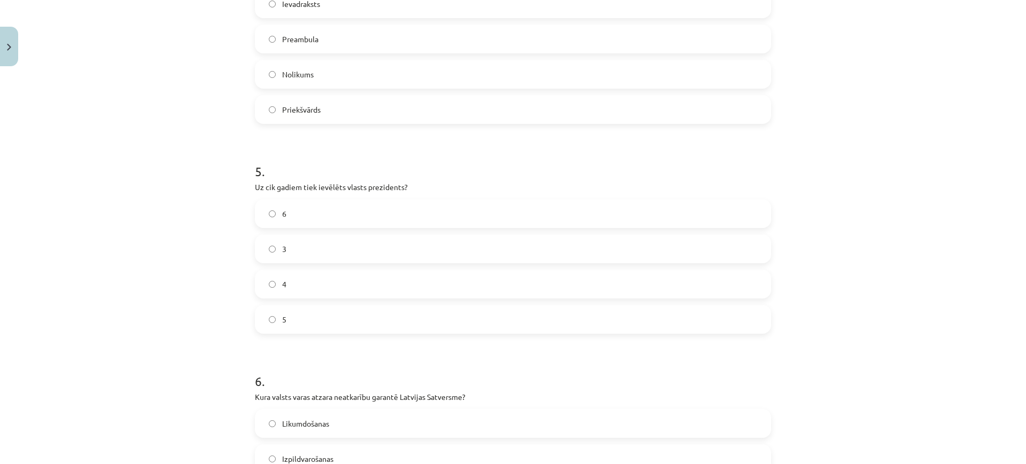
click at [328, 284] on label "4" at bounding box center [513, 284] width 514 height 27
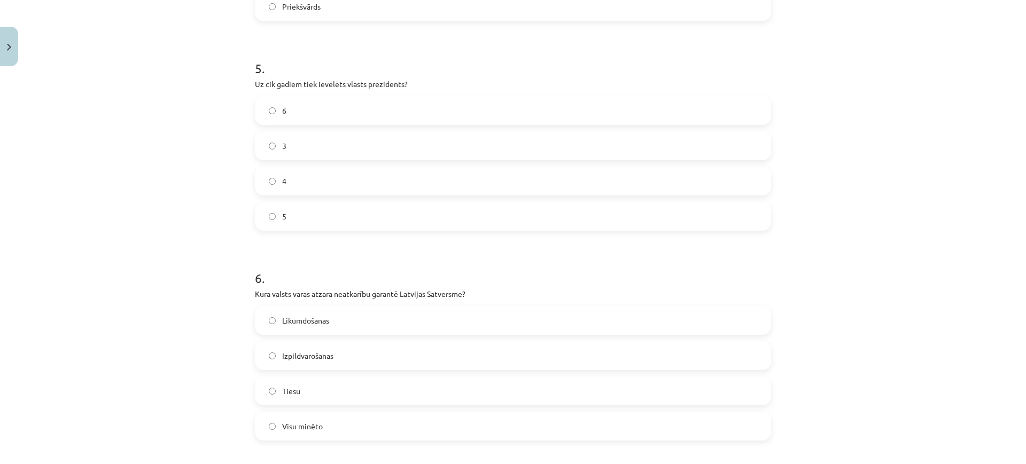
scroll to position [935, 0]
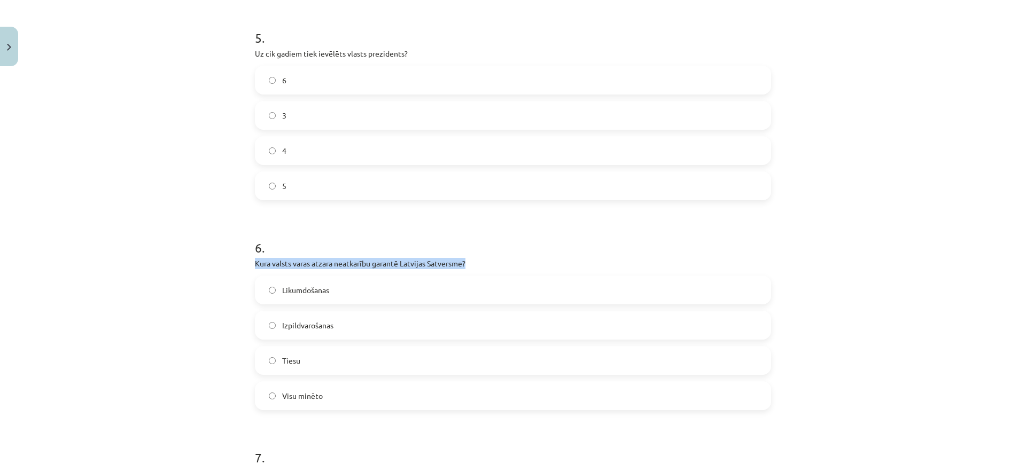
drag, startPoint x: 285, startPoint y: 265, endPoint x: 498, endPoint y: 267, distance: 213.7
click at [283, 396] on span "Visu minēto" at bounding box center [302, 395] width 41 height 11
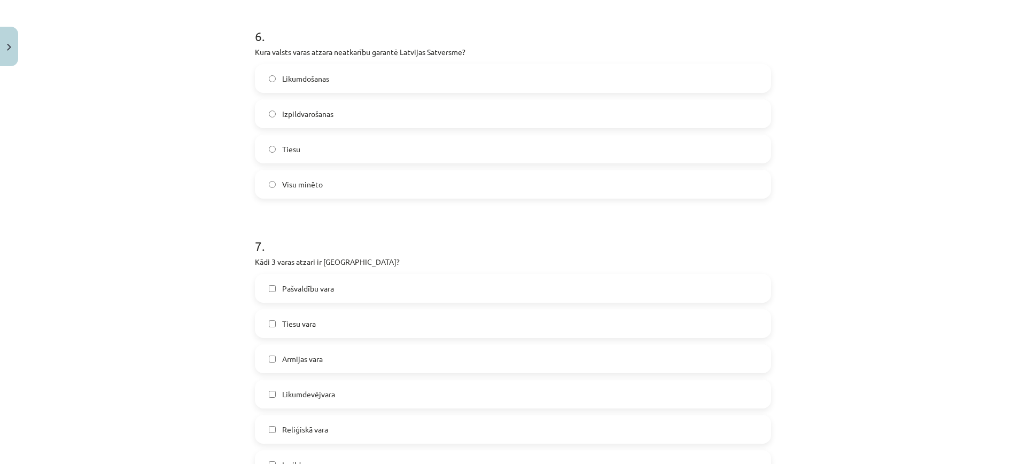
scroll to position [1202, 0]
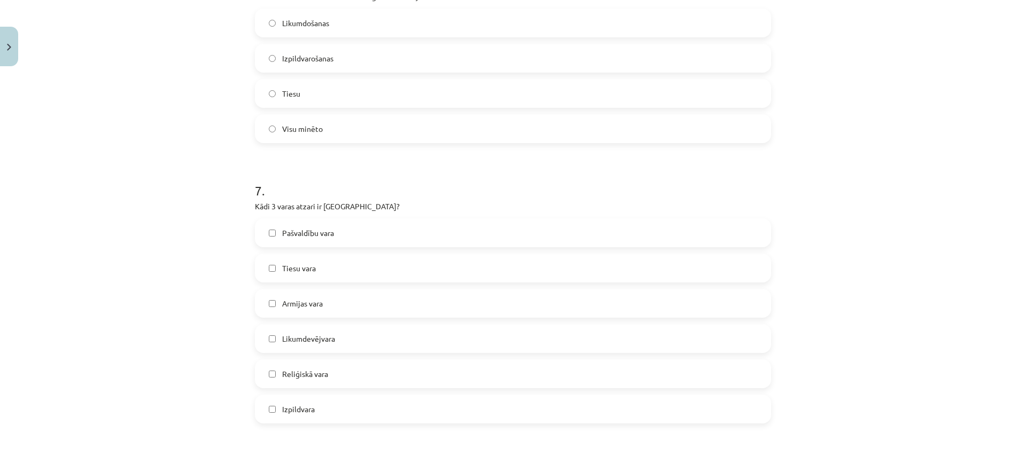
click at [309, 268] on span "Tiesu vara" at bounding box center [299, 268] width 34 height 11
click at [332, 340] on label "Likumdevējvara" at bounding box center [513, 338] width 514 height 27
click at [324, 411] on label "Izpildvara" at bounding box center [513, 409] width 514 height 27
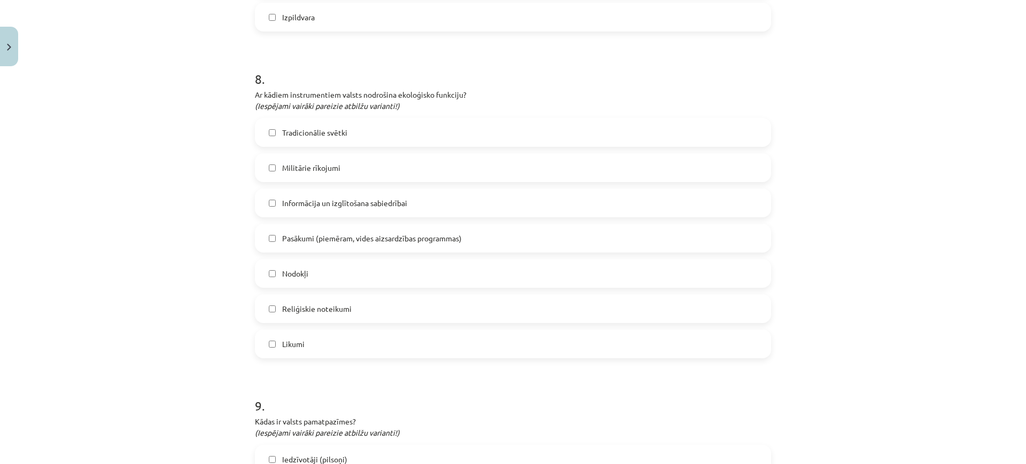
scroll to position [1602, 0]
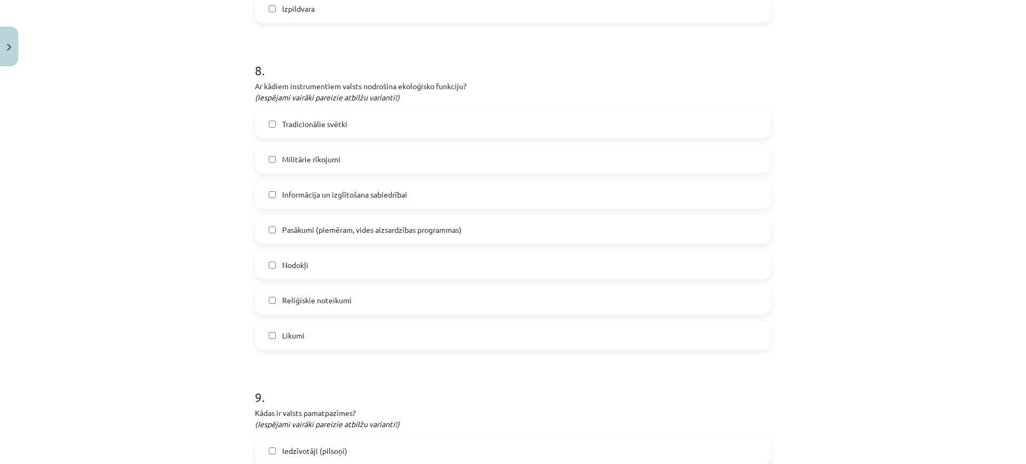
click at [322, 195] on span "Informācija un izglītošana sabiedrībai" at bounding box center [344, 194] width 125 height 11
click at [347, 231] on span "Pasākumi (piemēram, vides aizsardzības programmas)" at bounding box center [371, 229] width 179 height 11
click at [347, 328] on label "Likumi" at bounding box center [513, 335] width 514 height 27
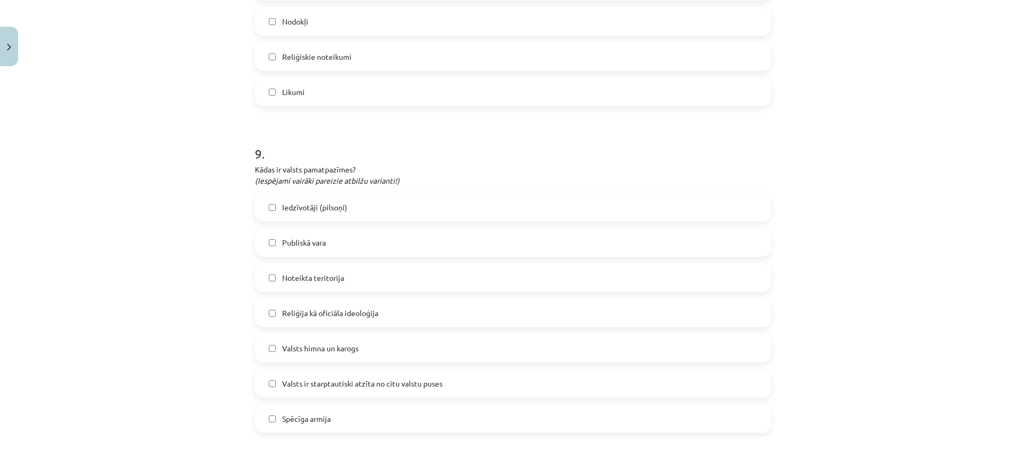
scroll to position [1869, 0]
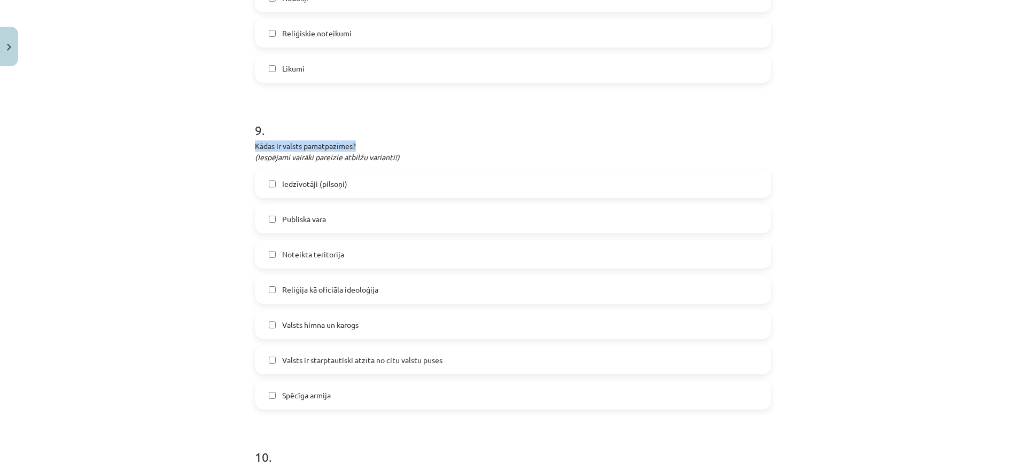
drag, startPoint x: 244, startPoint y: 146, endPoint x: 370, endPoint y: 146, distance: 126.1
click at [427, 155] on p "Kādas ir valsts pamatpazīmes? (Iespējami vairāki pareizie atbilžu varianti!)" at bounding box center [513, 151] width 516 height 22
click at [351, 183] on label "Iedzīvotāji (pilsoņi)" at bounding box center [513, 183] width 514 height 27
click at [366, 252] on label "Noteikta teritorija" at bounding box center [513, 254] width 514 height 27
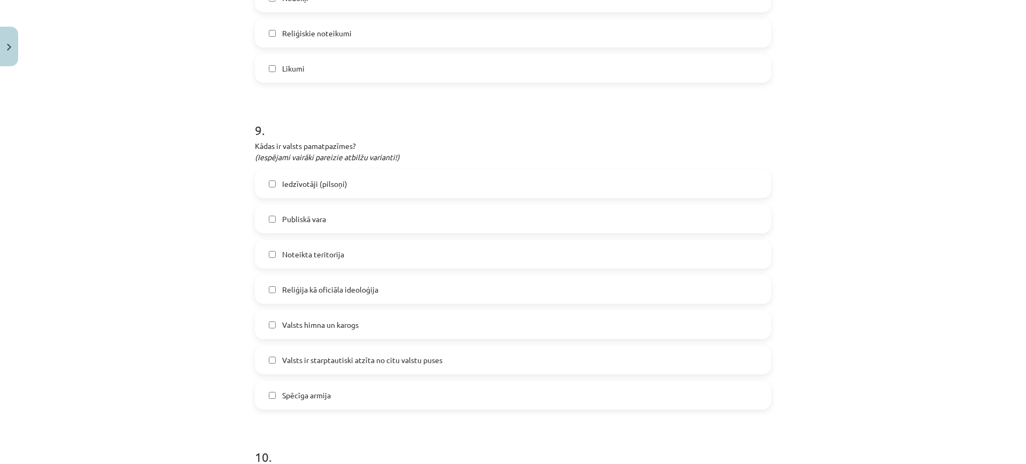
click at [326, 330] on span "Valsts himna un karogs" at bounding box center [320, 324] width 76 height 11
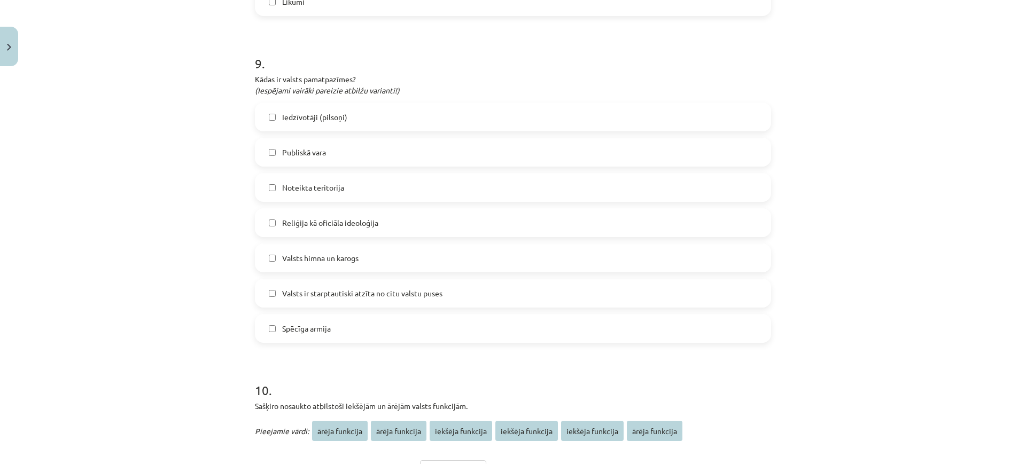
click at [350, 300] on label "Valsts ir starptautiski atzīta no citu valstu puses" at bounding box center [513, 293] width 514 height 27
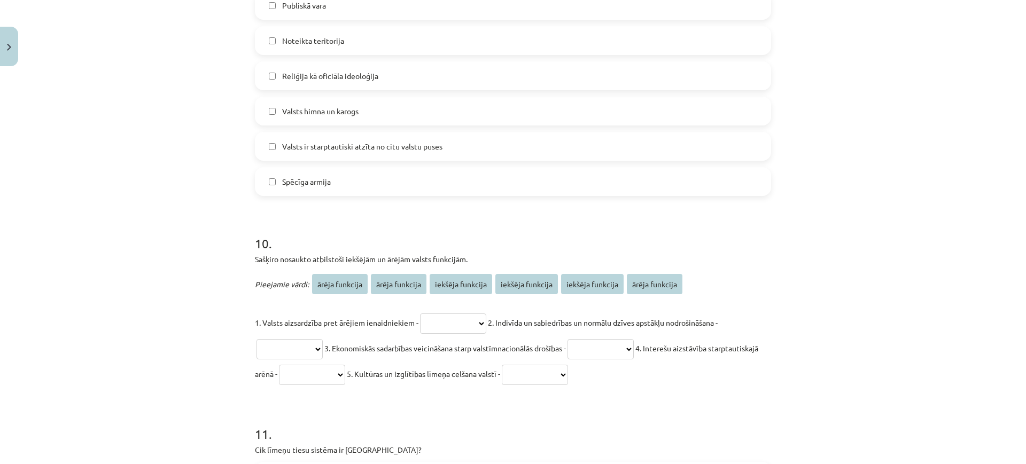
scroll to position [2136, 0]
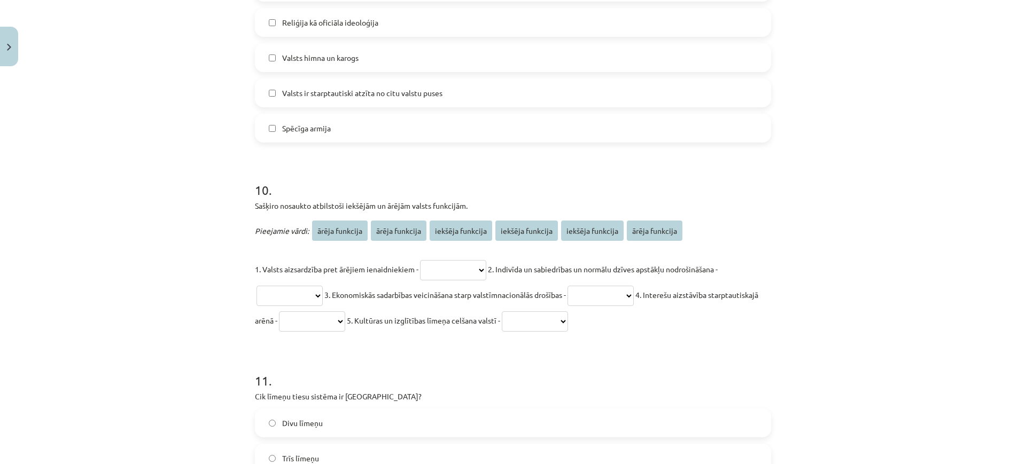
click at [455, 267] on select "**********" at bounding box center [453, 270] width 66 height 20
select select "**********"
click at [420, 260] on select "**********" at bounding box center [453, 270] width 66 height 20
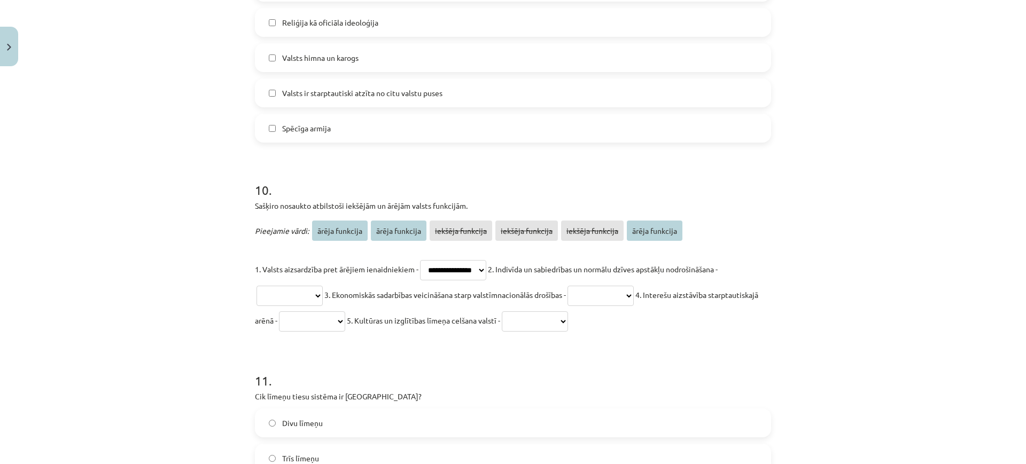
click at [299, 297] on select "**********" at bounding box center [289, 296] width 66 height 20
select select "**********"
click at [256, 286] on select "**********" at bounding box center [289, 296] width 66 height 20
click at [596, 296] on select "**********" at bounding box center [600, 296] width 66 height 20
select select "**********"
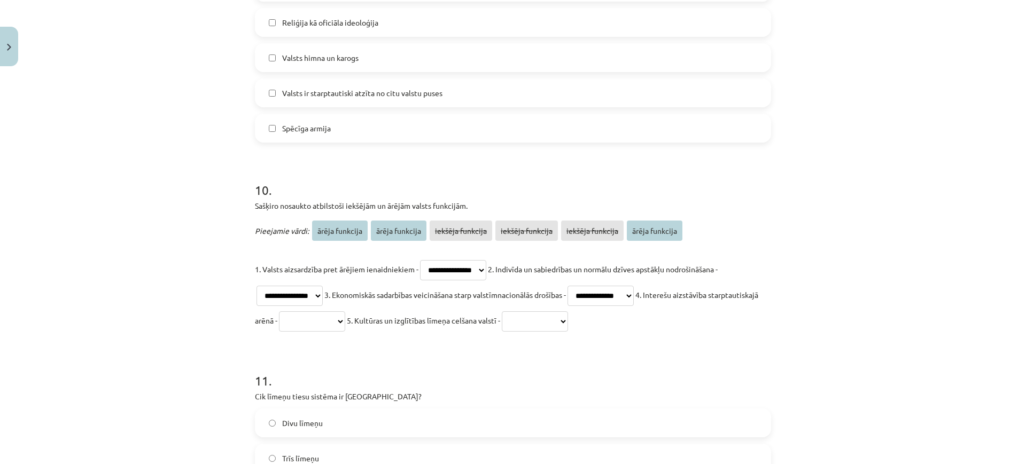
click at [579, 286] on select "**********" at bounding box center [600, 296] width 66 height 20
click at [345, 318] on select "**********" at bounding box center [312, 321] width 66 height 20
select select "**********"
click at [328, 311] on select "**********" at bounding box center [312, 321] width 66 height 20
click at [568, 324] on select "**********" at bounding box center [535, 321] width 66 height 20
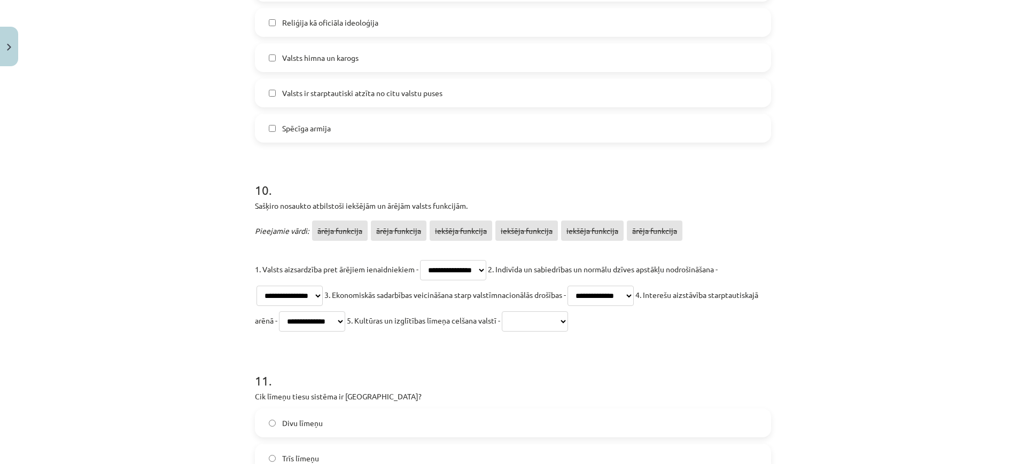
select select "**********"
click at [564, 311] on select "**********" at bounding box center [535, 321] width 66 height 20
click at [131, 192] on div "Mācību tēma: Sociālās zinības 9. klases 1. ieskaites mācību materiāls #6 Noslēg…" at bounding box center [513, 232] width 1026 height 464
click at [441, 273] on select "**********" at bounding box center [453, 270] width 66 height 20
select select "**********"
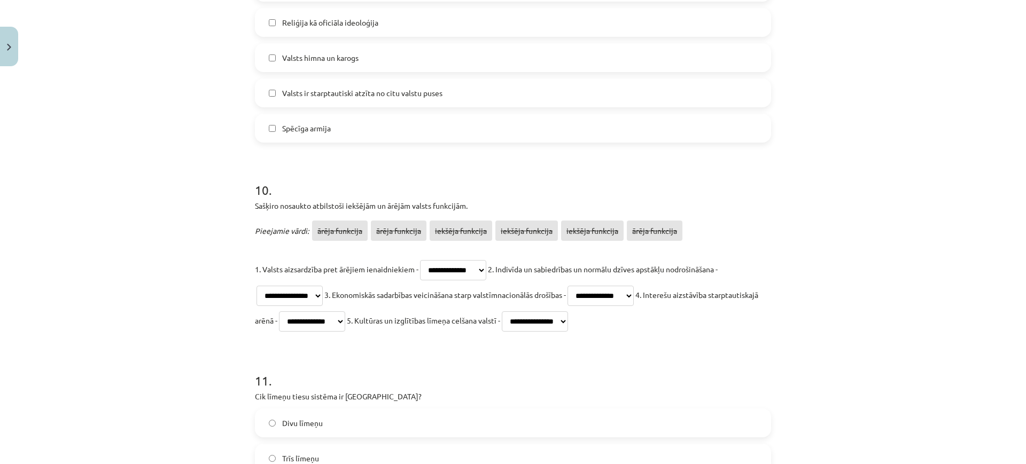
click at [420, 260] on select "**********" at bounding box center [453, 270] width 66 height 20
click at [88, 222] on div "Mācību tēma: Sociālās zinības 9. klases 1. ieskaites mācību materiāls #6 Noslēg…" at bounding box center [513, 232] width 1026 height 464
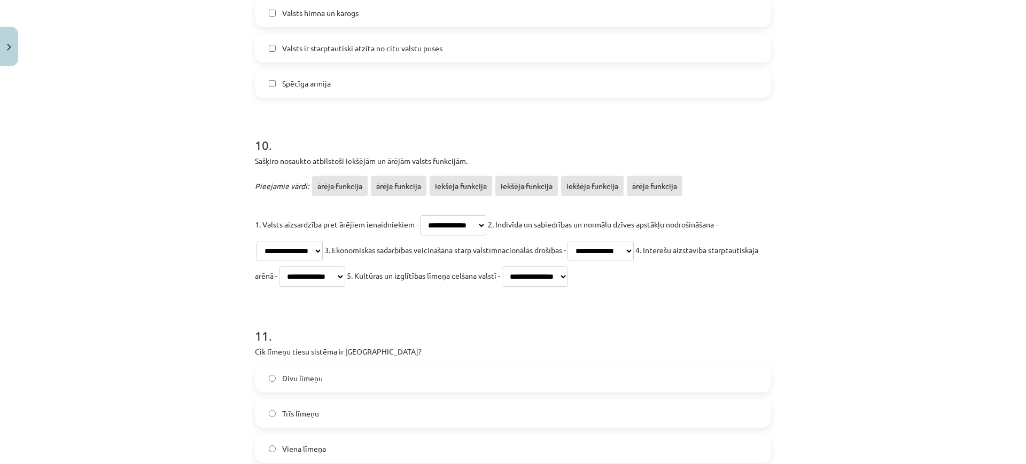
scroll to position [2270, 0]
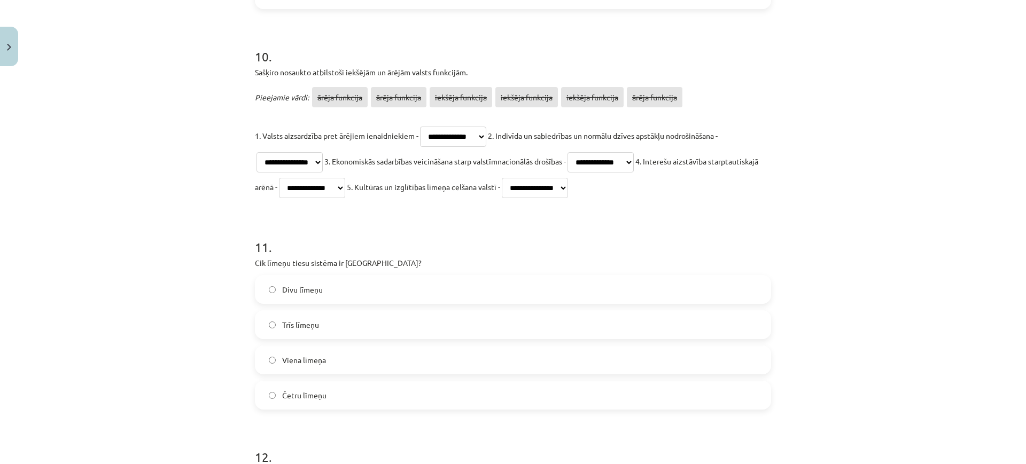
click at [315, 332] on label "Trīs līmeņu" at bounding box center [513, 324] width 514 height 27
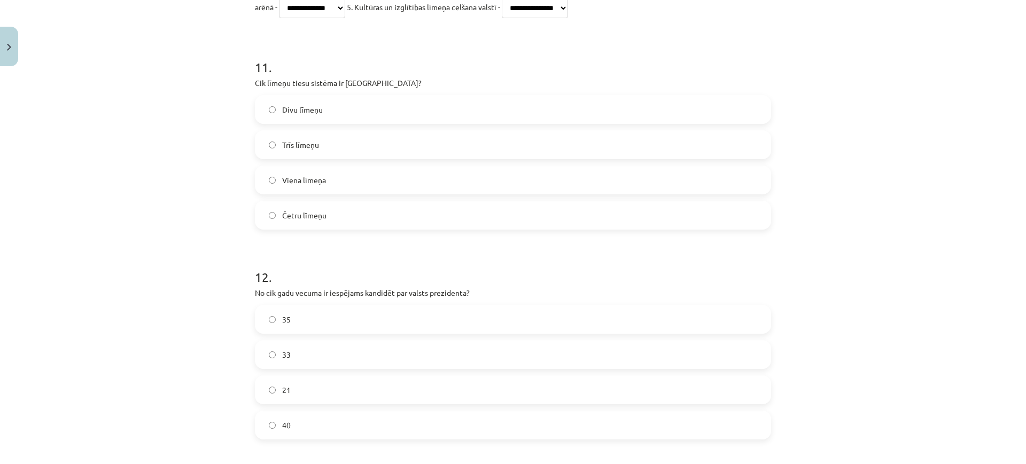
scroll to position [2470, 0]
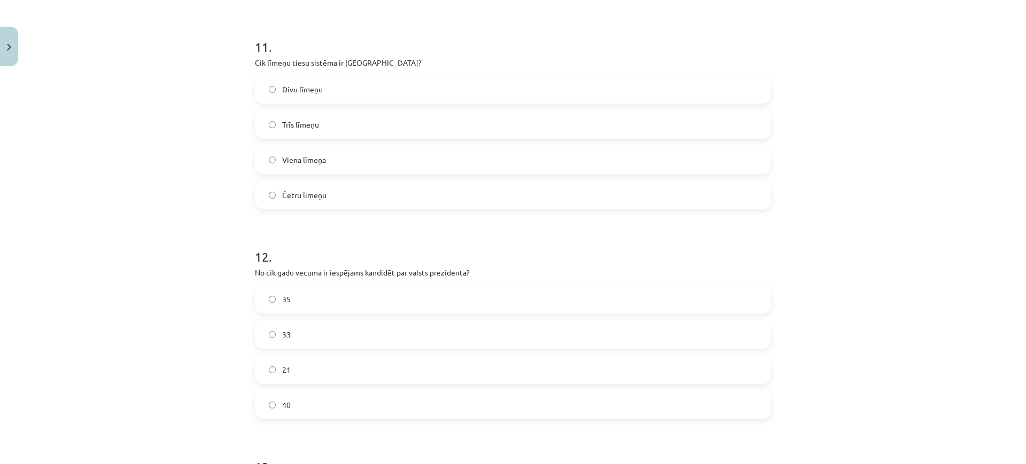
click at [332, 396] on label "40" at bounding box center [513, 405] width 514 height 27
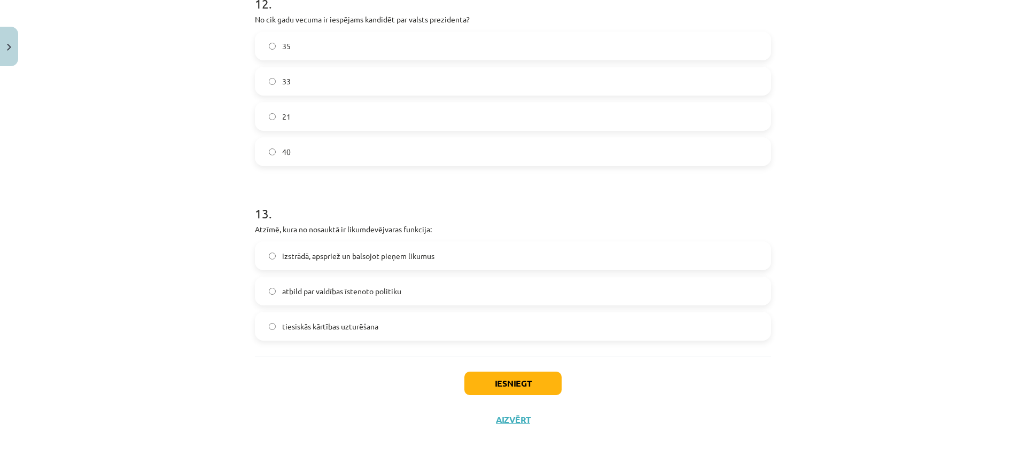
scroll to position [2724, 0]
click at [411, 35] on label "35" at bounding box center [513, 45] width 514 height 27
click at [366, 254] on span "izstrādā, apspriež un balsojot pieņem likumus" at bounding box center [358, 255] width 152 height 11
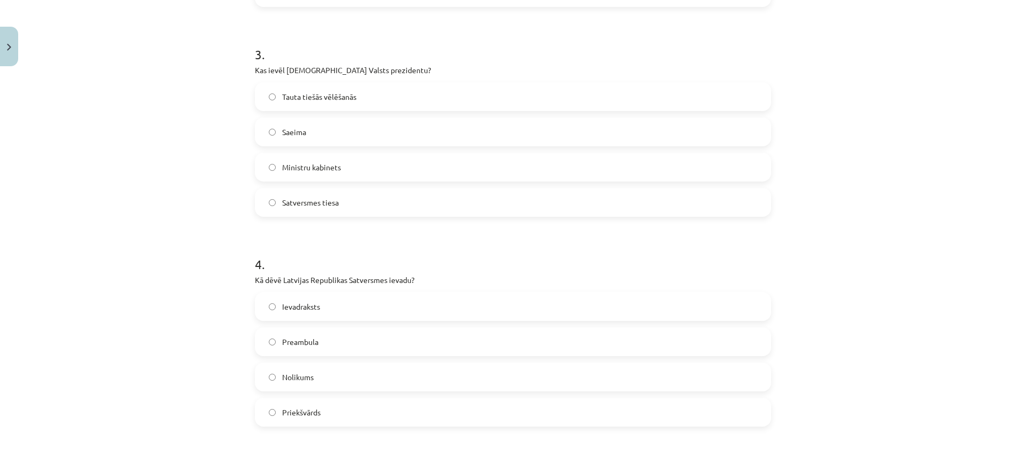
scroll to position [521, 0]
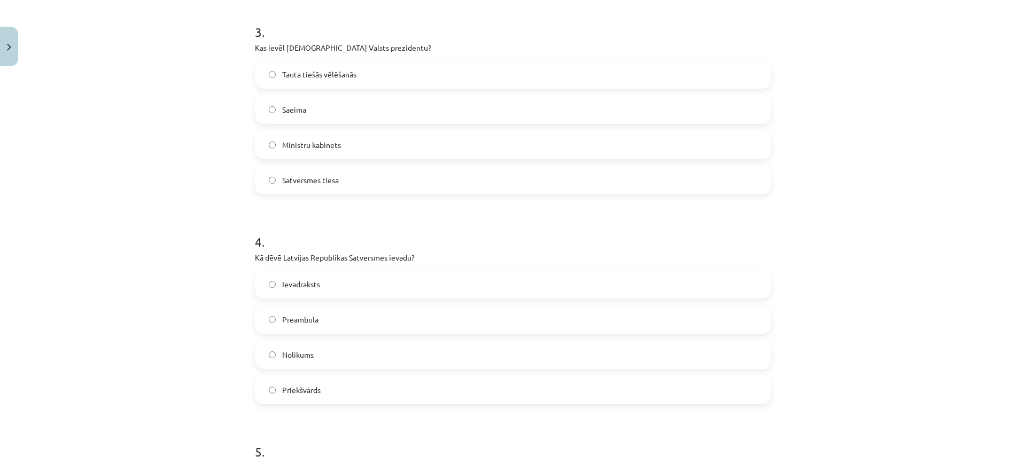
click at [390, 98] on label "Saeima" at bounding box center [513, 109] width 514 height 27
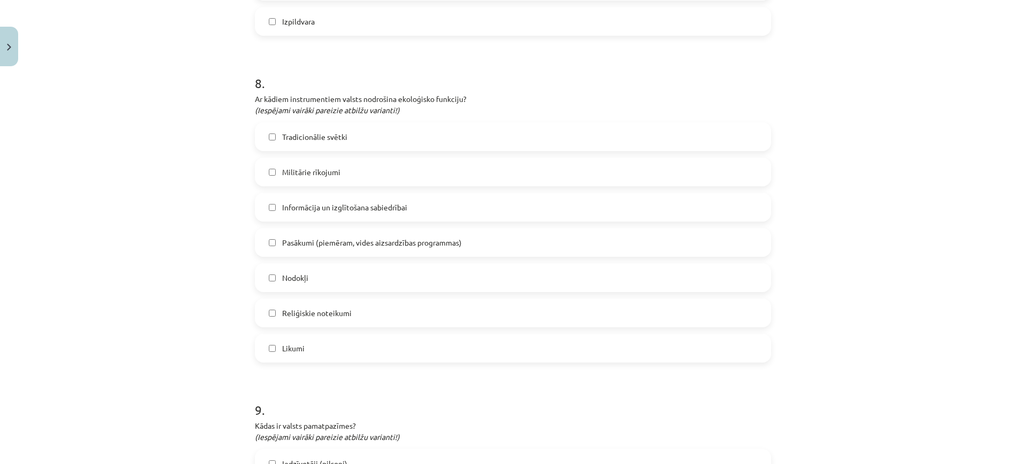
scroll to position [1589, 0]
click at [319, 272] on label "Nodokļi" at bounding box center [513, 278] width 514 height 27
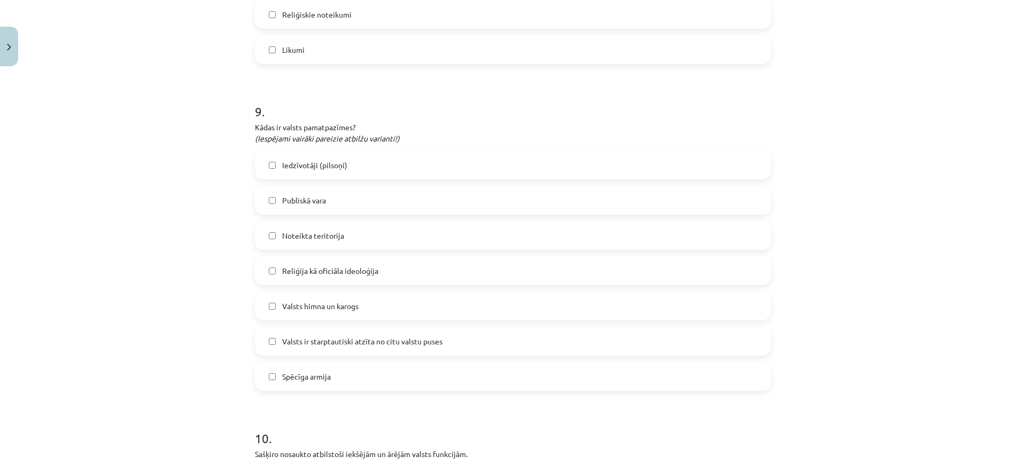
scroll to position [1923, 0]
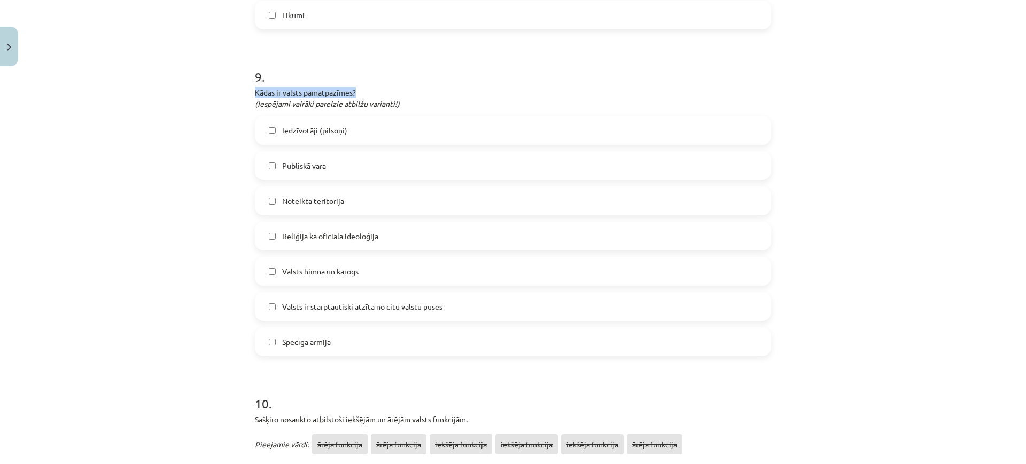
drag, startPoint x: 247, startPoint y: 84, endPoint x: 362, endPoint y: 95, distance: 115.3
click at [321, 160] on span "Publiskā vara" at bounding box center [304, 165] width 44 height 11
click at [324, 274] on span "Valsts himna un karogs" at bounding box center [320, 271] width 76 height 11
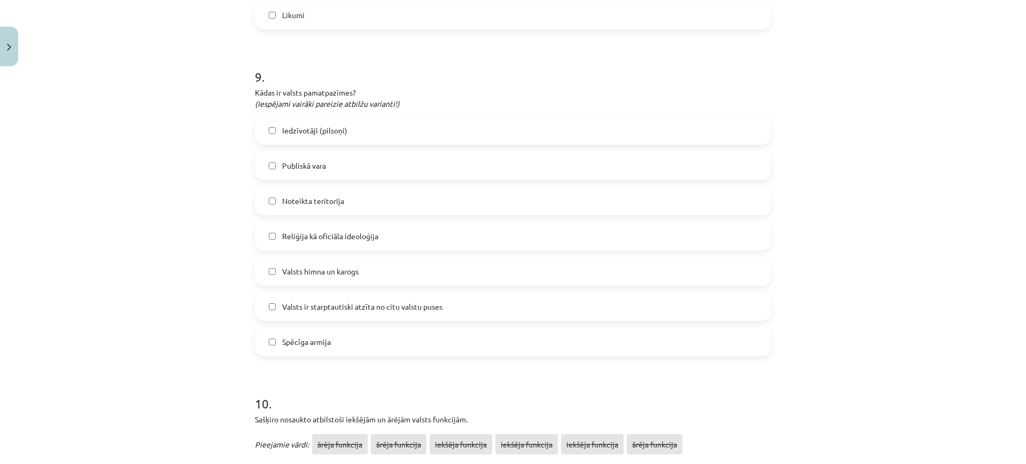
click at [342, 267] on span "Valsts himna un karogs" at bounding box center [320, 271] width 76 height 11
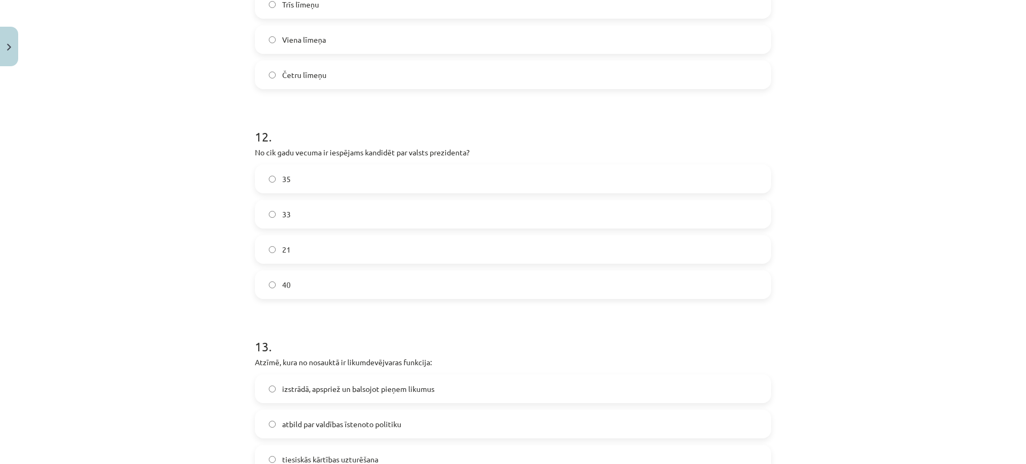
scroll to position [2524, 0]
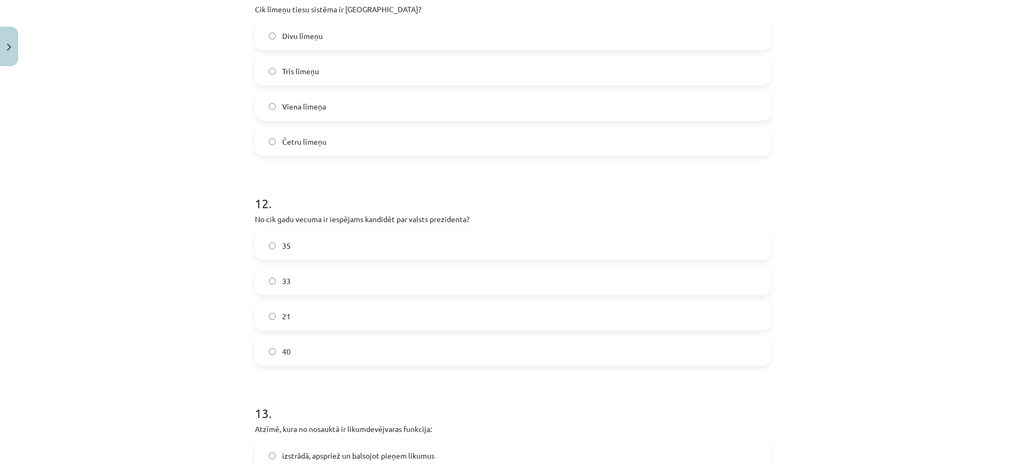
click at [352, 357] on label "40" at bounding box center [513, 351] width 514 height 27
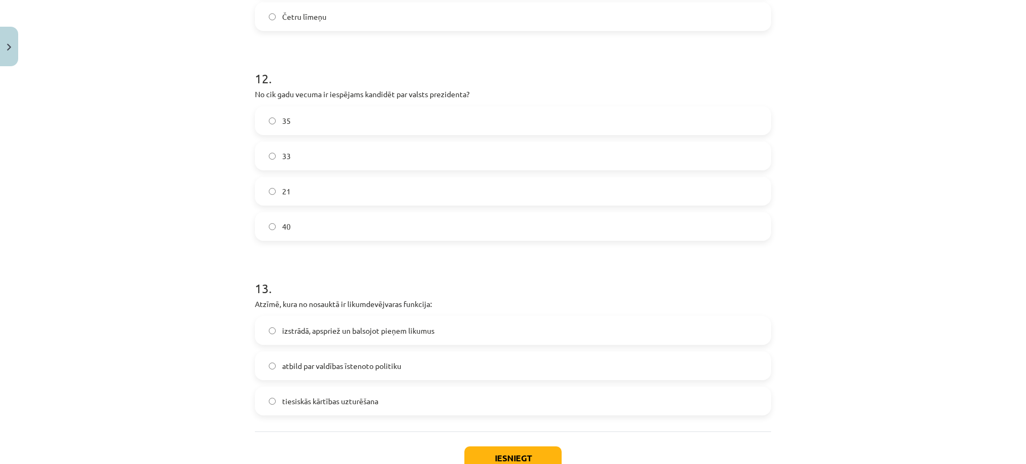
scroll to position [2657, 0]
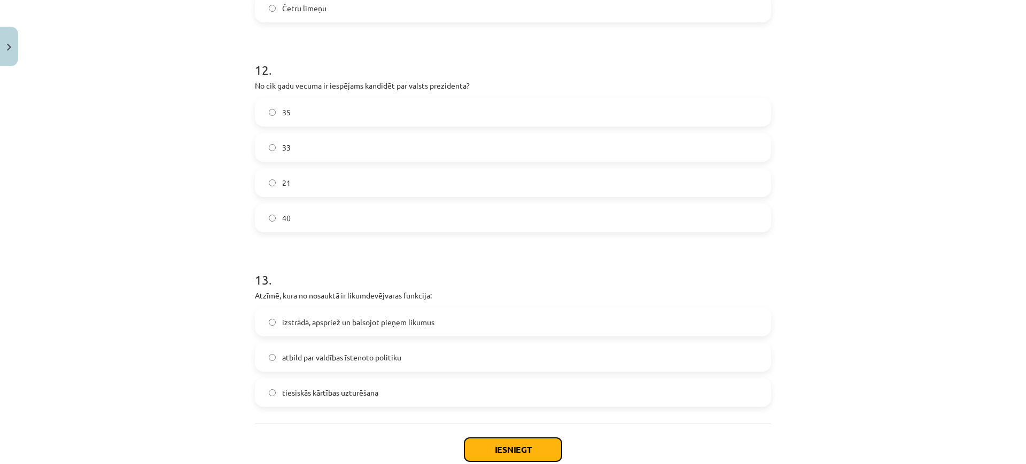
click at [497, 412] on button "Iesniegt" at bounding box center [512, 450] width 97 height 24
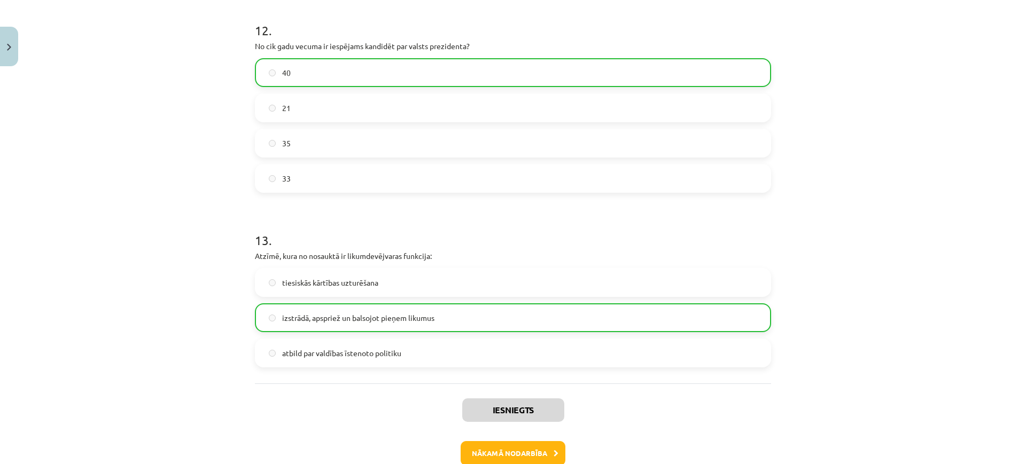
scroll to position [2823, 0]
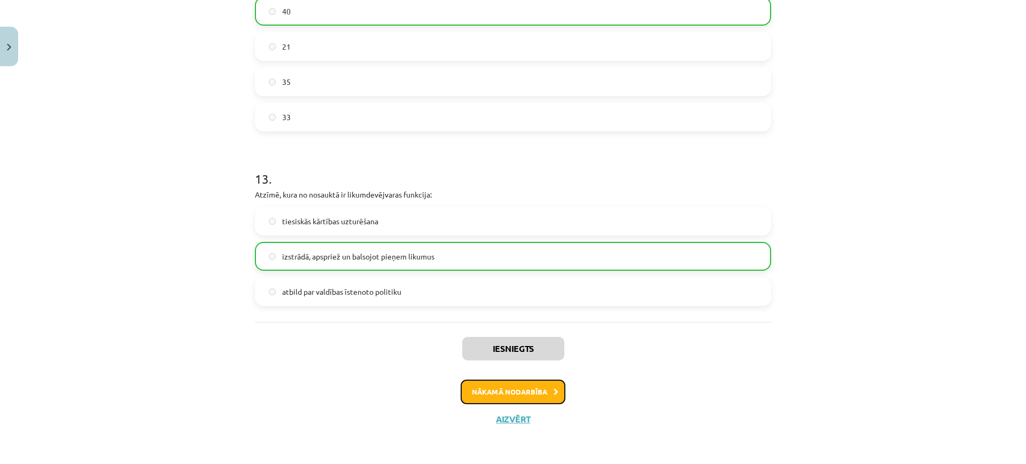
click at [529, 389] on button "Nākamā nodarbība" at bounding box center [512, 392] width 105 height 25
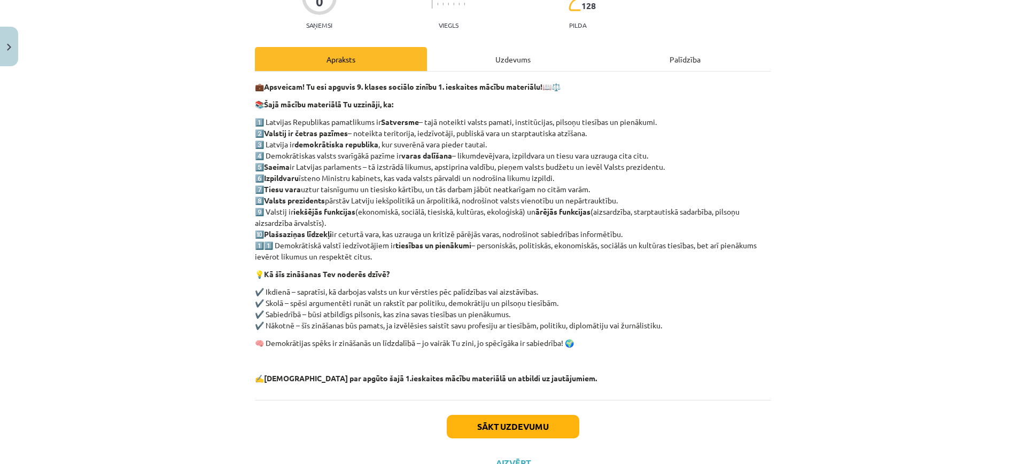
scroll to position [87, 0]
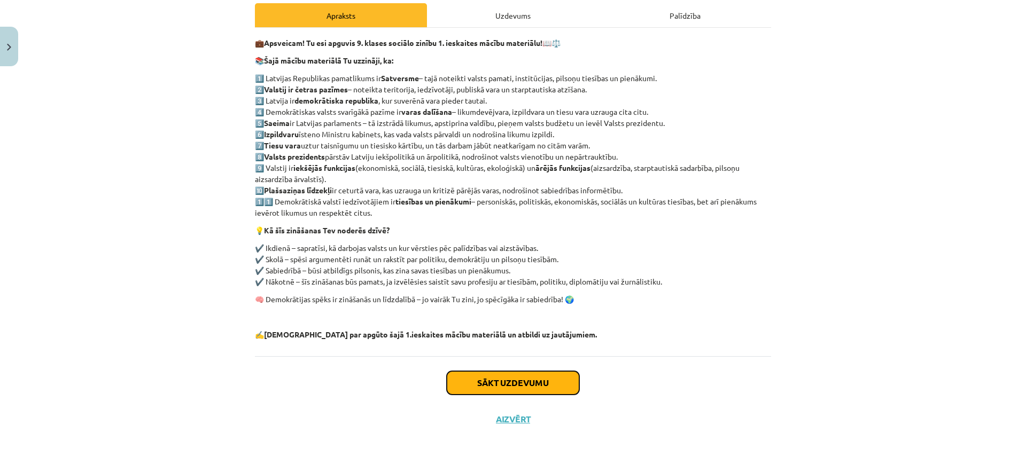
click at [515, 389] on button "Sākt uzdevumu" at bounding box center [513, 383] width 132 height 24
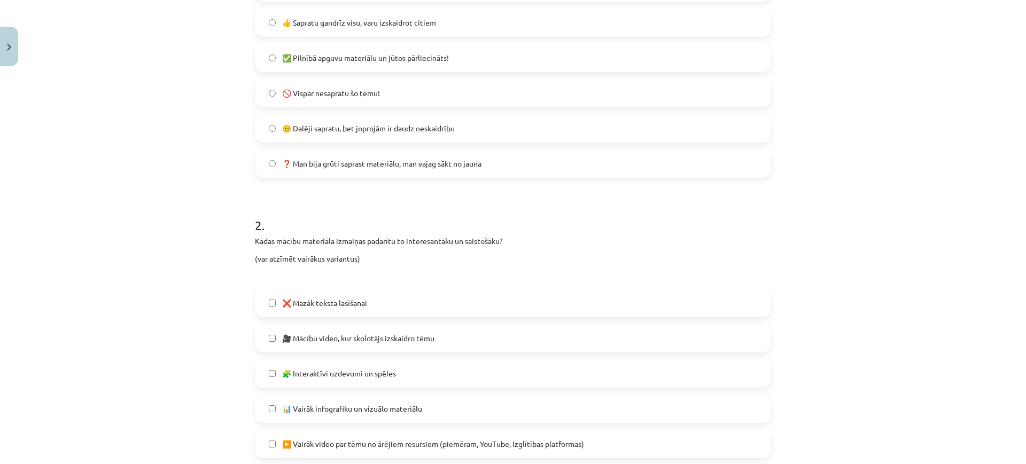
scroll to position [0, 0]
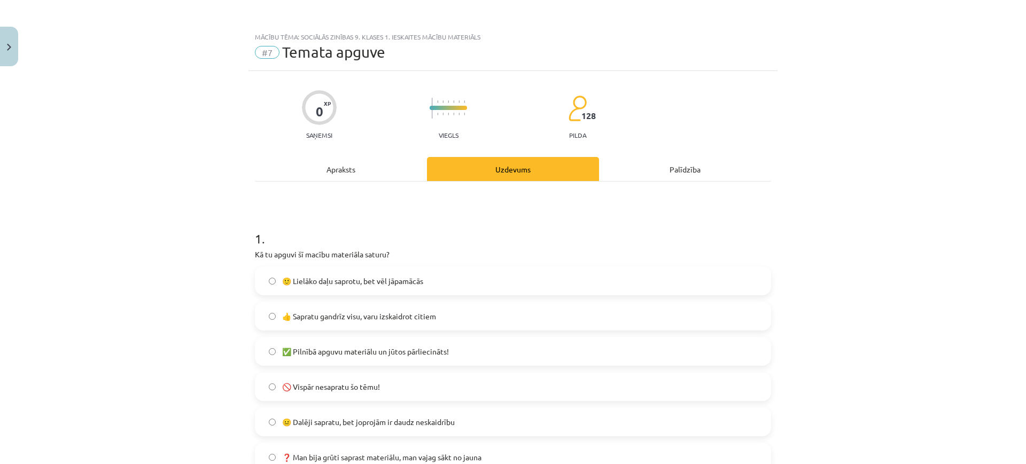
click at [400, 320] on span "👍 Sapratu gandrīz visu, varu izskaidrot citiem" at bounding box center [359, 316] width 154 height 11
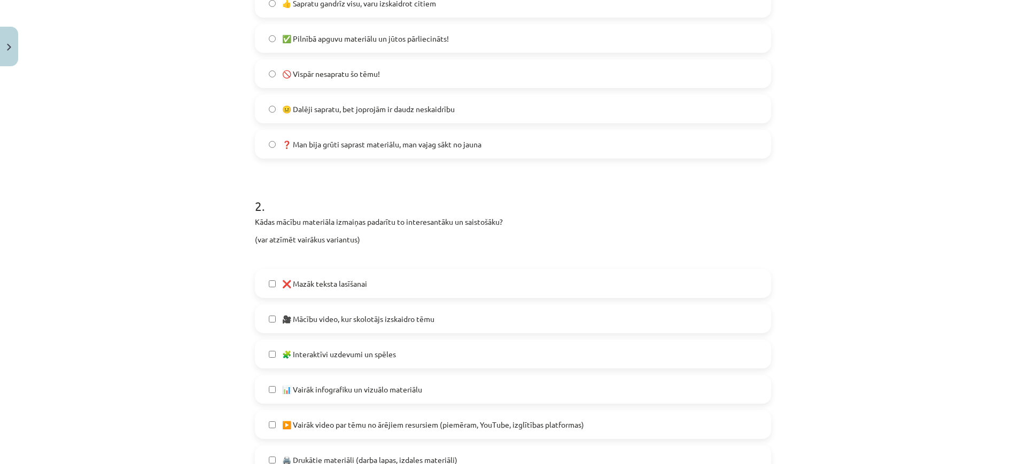
scroll to position [334, 0]
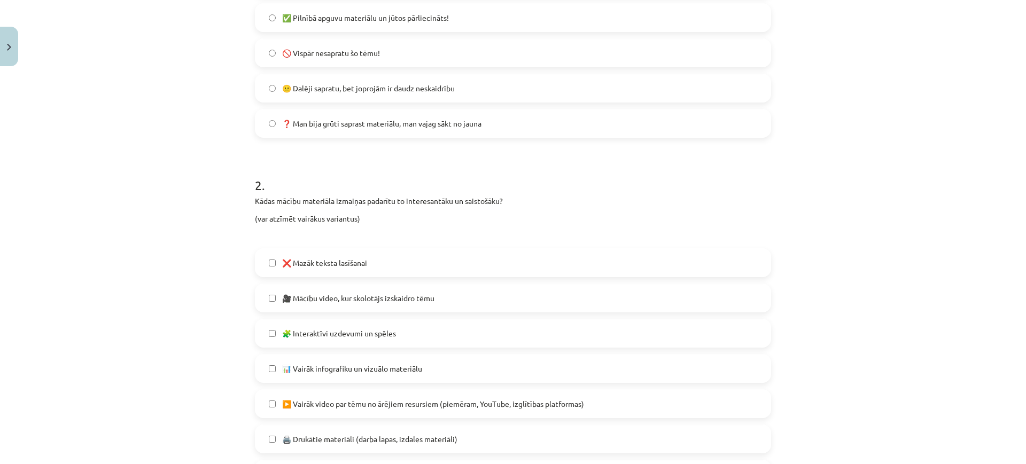
click at [276, 295] on label "🎥 Mācību video, kur skolotājs izskaidro tēmu" at bounding box center [513, 298] width 514 height 27
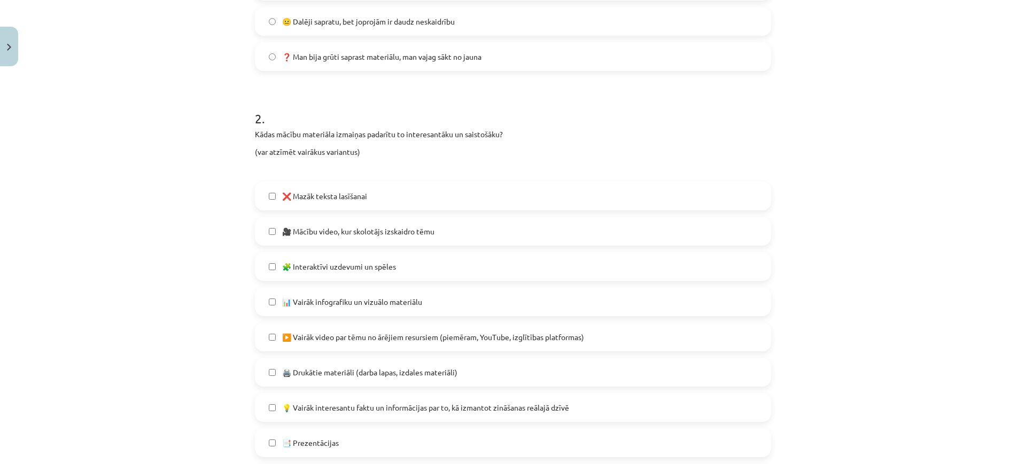
scroll to position [467, 0]
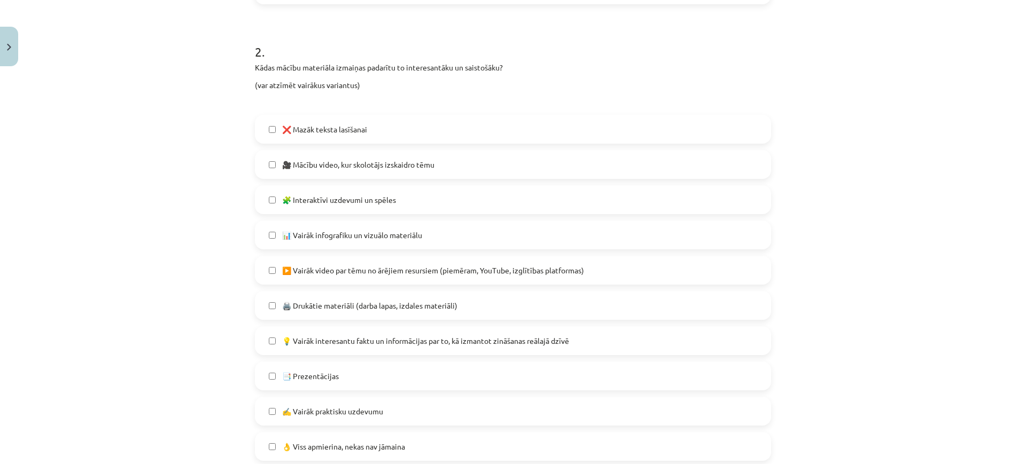
click at [283, 338] on span "💡 Vairāk interesantu faktu un informācijas par to, kā izmantot zināšanas reālaj…" at bounding box center [425, 340] width 287 height 11
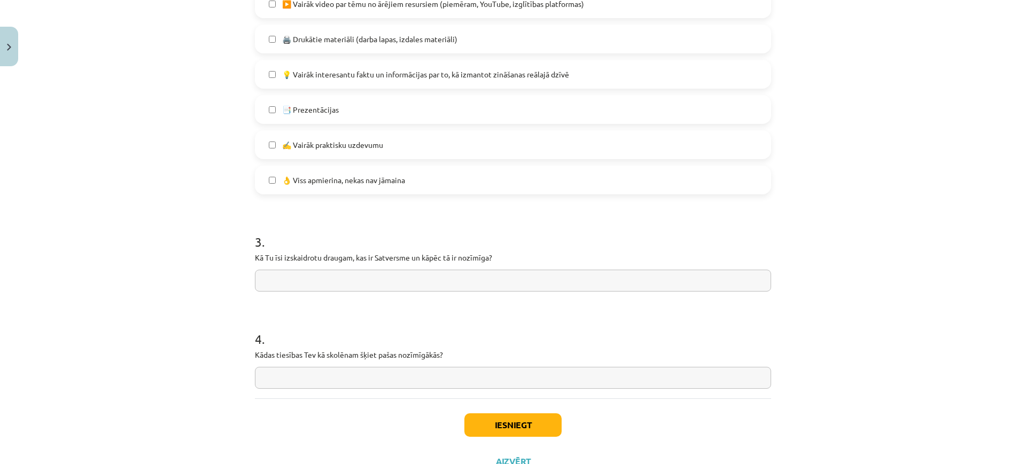
scroll to position [734, 0]
click at [213, 369] on div "Mācību tēma: Sociālās zinības 9. klases 1. ieskaites mācību materiāls #7 Temata…" at bounding box center [513, 232] width 1026 height 464
click at [911, 243] on div "Mācību tēma: Sociālās zinības 9. klases 1. ieskaites mācību materiāls #7 Temata…" at bounding box center [513, 232] width 1026 height 464
click at [315, 261] on p "Kā Tu īsi izskaidrotu draugam, kas ir Satversme un kāpēc tā ir nozīmīga?" at bounding box center [513, 257] width 516 height 11
click at [323, 283] on input "text" at bounding box center [513, 280] width 516 height 22
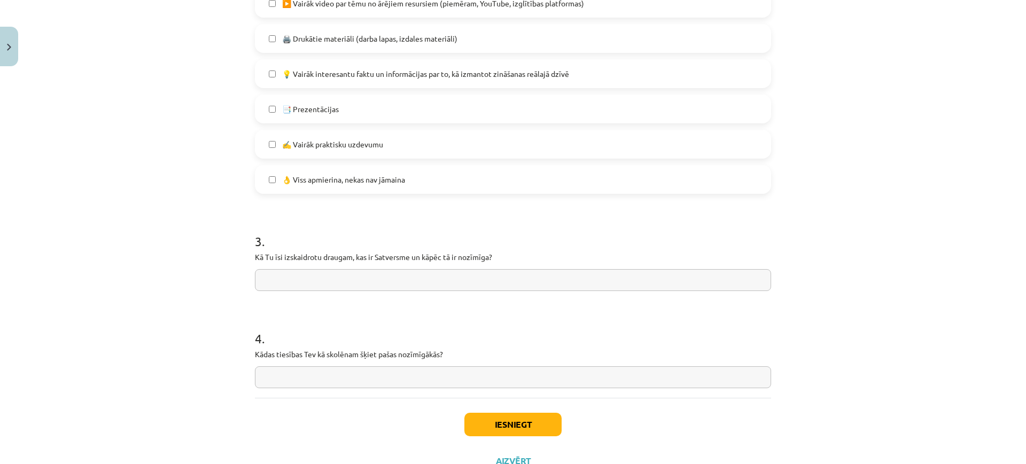
paste input "**********"
type input "**********"
click at [680, 412] on div "Iesniegt Aizvērt" at bounding box center [513, 435] width 516 height 75
click at [426, 366] on input "text" at bounding box center [513, 377] width 516 height 22
paste input "**********"
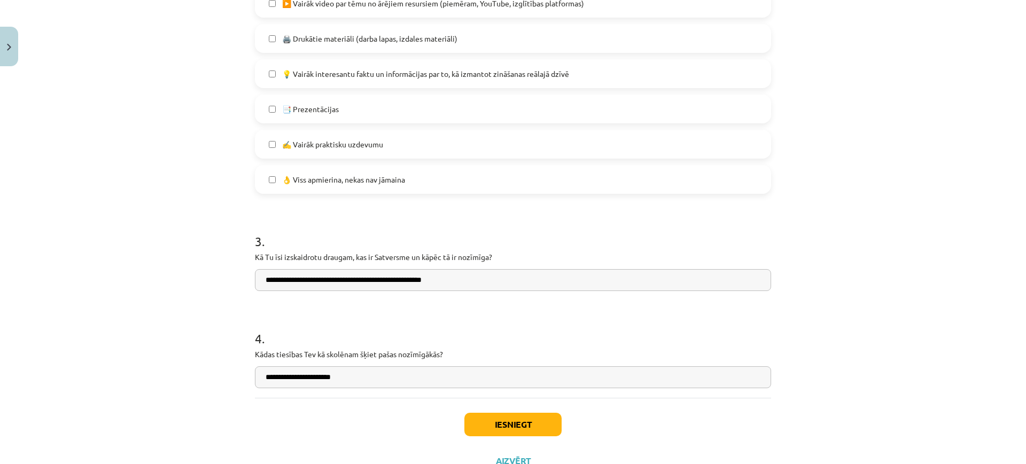
click at [286, 378] on input "**********" at bounding box center [513, 377] width 516 height 22
type input "**********"
click at [515, 412] on button "Iesniegt" at bounding box center [512, 425] width 97 height 24
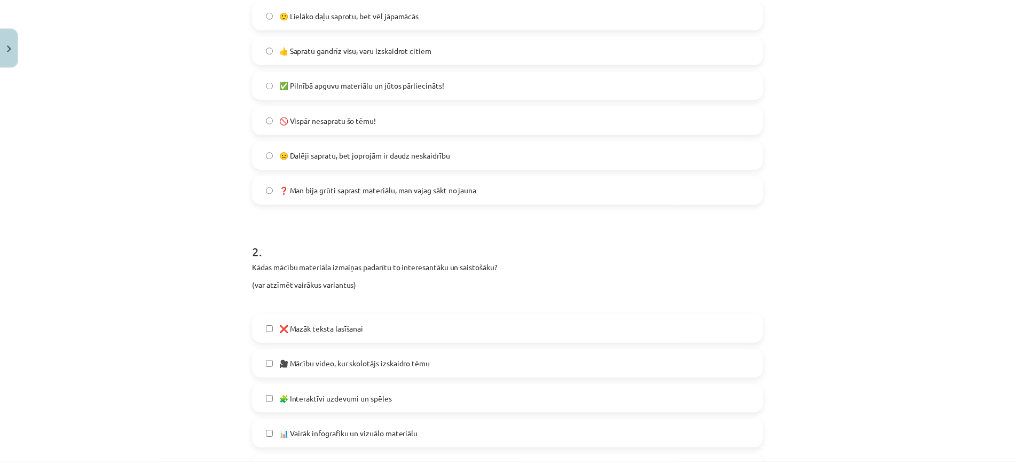
scroll to position [0, 0]
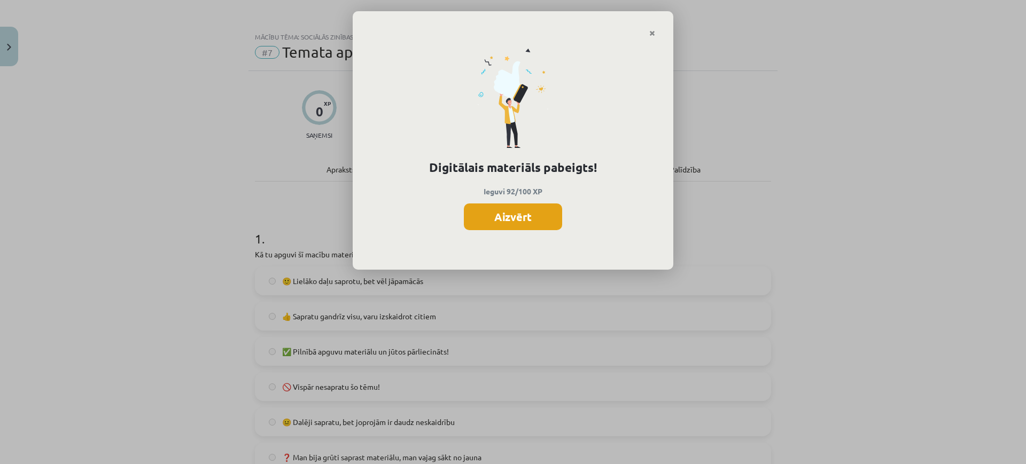
click at [528, 213] on button "Aizvērt" at bounding box center [513, 216] width 98 height 27
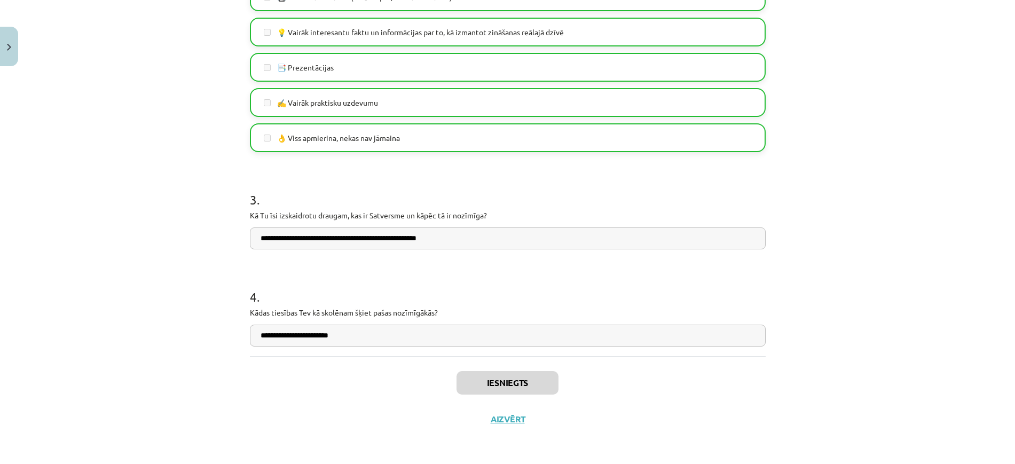
scroll to position [575, 0]
click at [511, 412] on button "Aizvērt" at bounding box center [508, 419] width 41 height 11
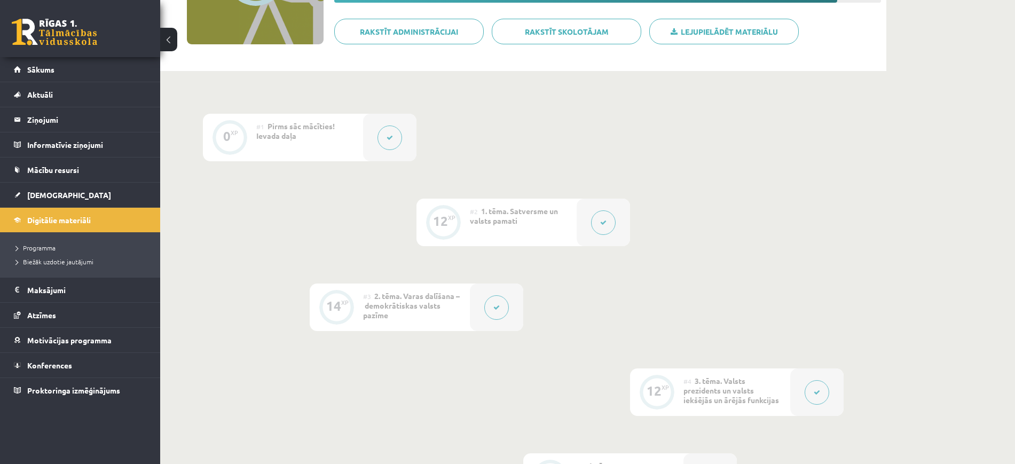
scroll to position [0, 0]
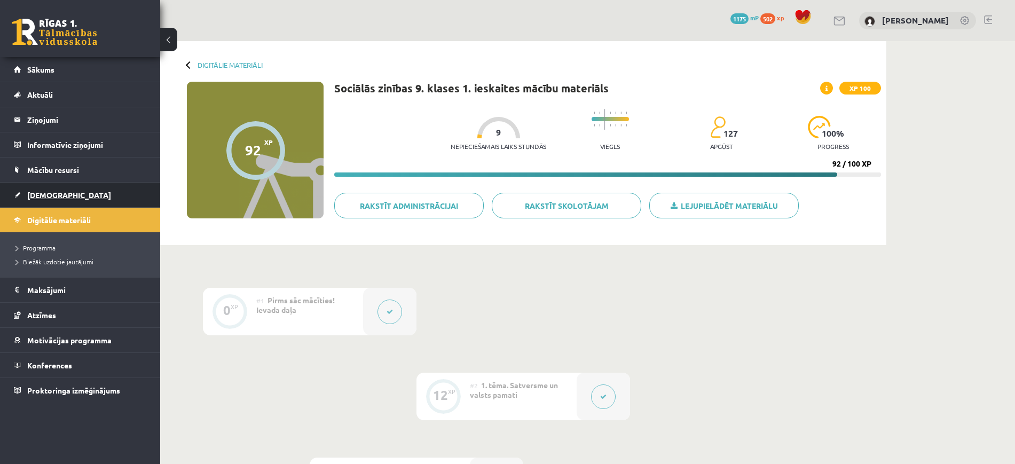
click at [44, 191] on span "[DEMOGRAPHIC_DATA]" at bounding box center [69, 195] width 84 height 10
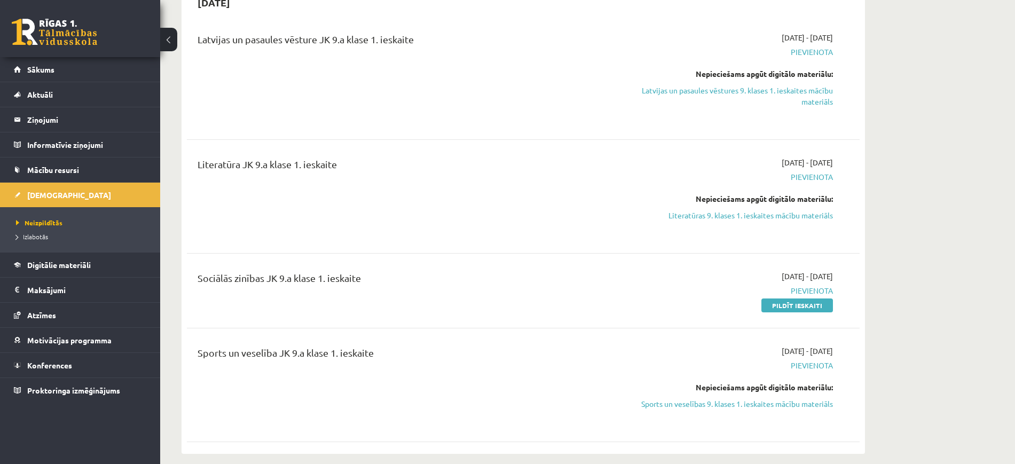
scroll to position [267, 0]
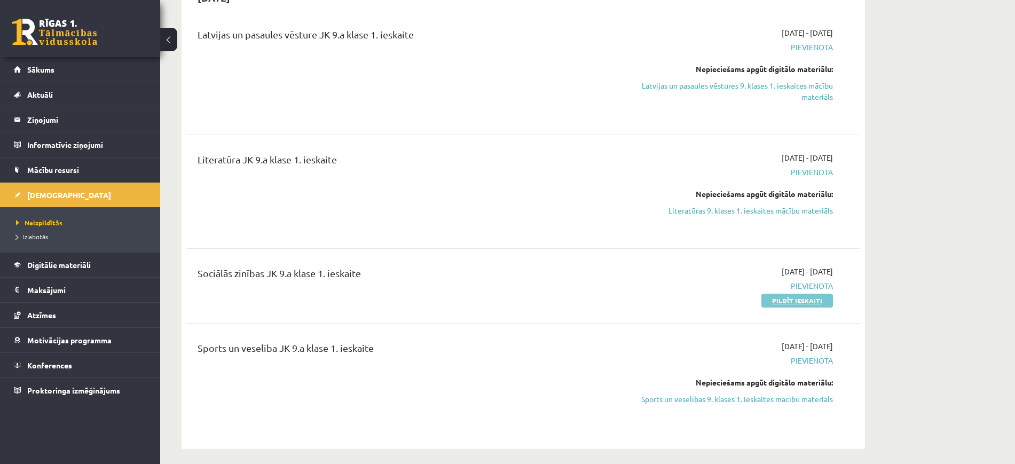
click at [789, 303] on link "Pildīt ieskaiti" at bounding box center [798, 301] width 72 height 14
click at [824, 215] on link "Literatūras 9. klases 1. ieskaites mācību materiāls" at bounding box center [732, 210] width 201 height 11
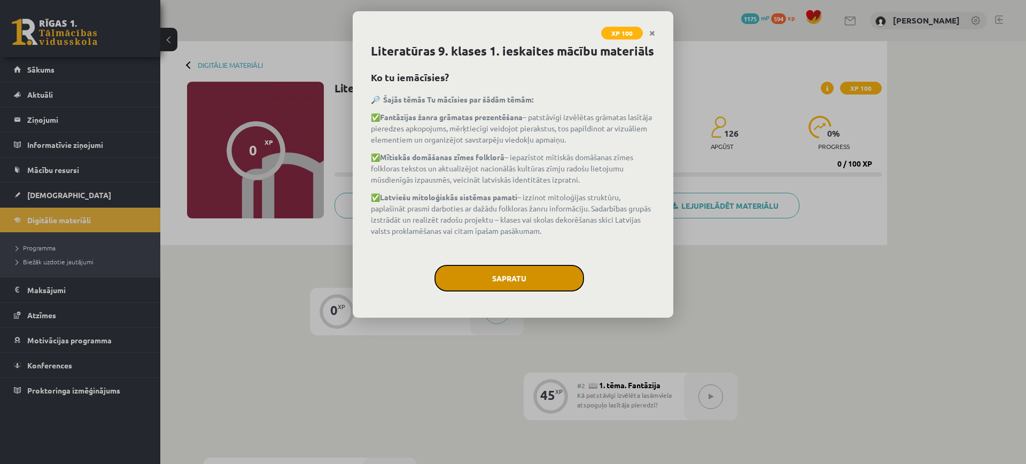
click at [527, 269] on button "Sapratu" at bounding box center [509, 278] width 150 height 27
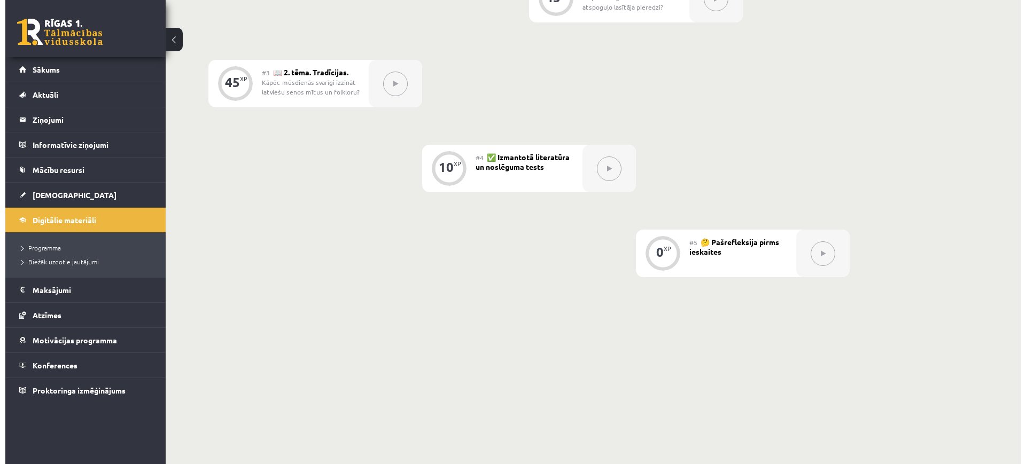
scroll to position [64, 0]
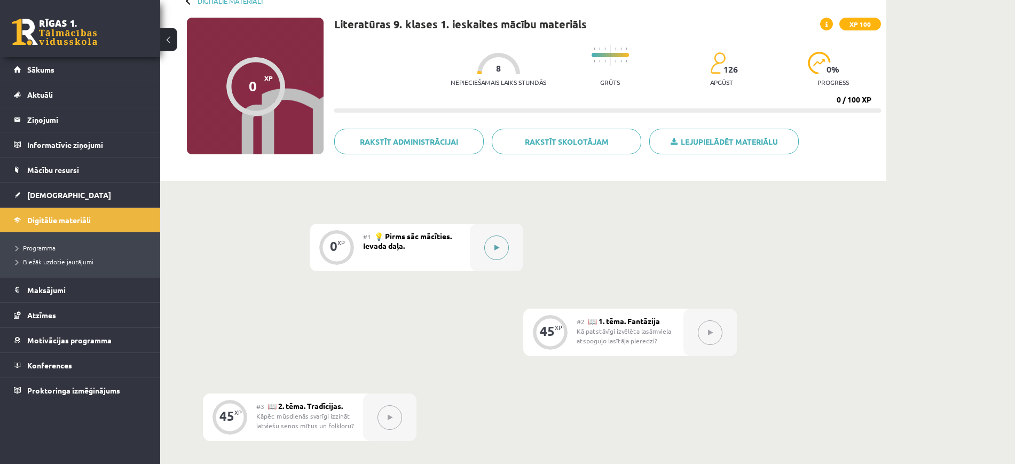
click at [502, 252] on button at bounding box center [496, 248] width 25 height 25
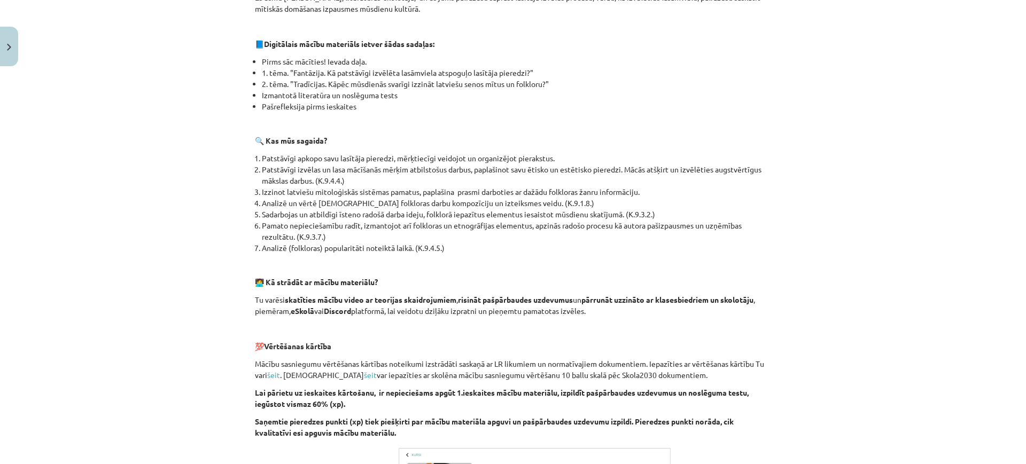
scroll to position [422, 0]
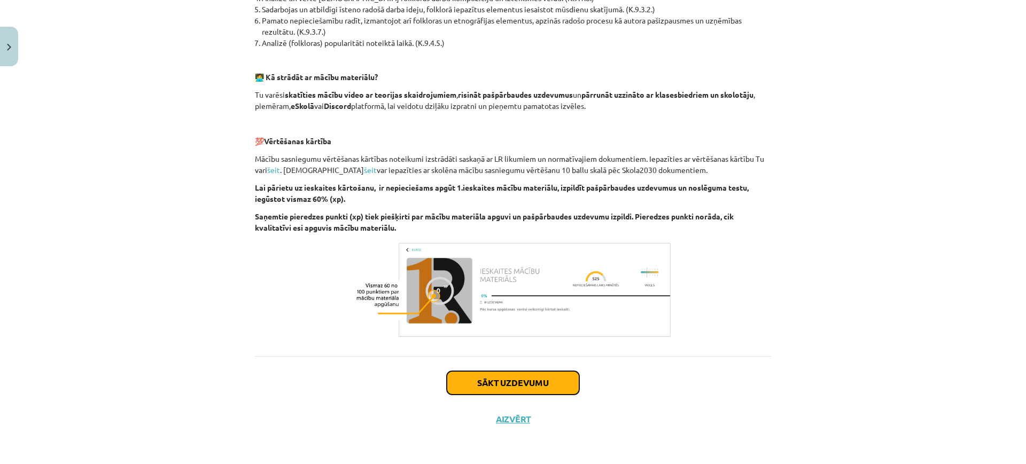
click at [510, 380] on button "Sākt uzdevumu" at bounding box center [513, 383] width 132 height 24
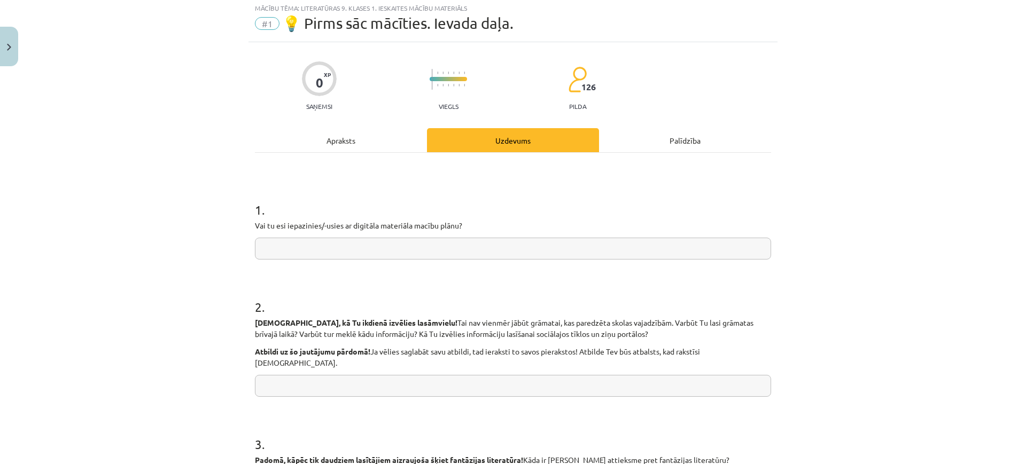
scroll to position [27, 0]
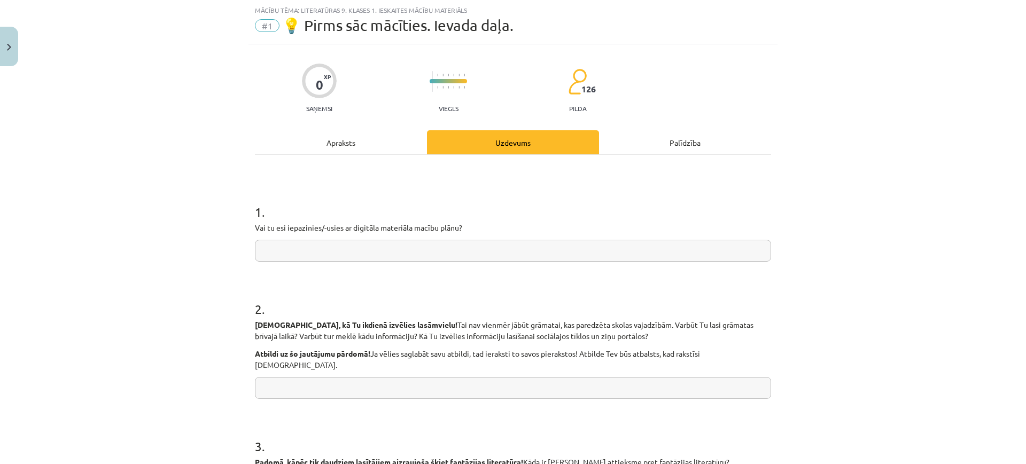
click at [405, 252] on input "text" at bounding box center [513, 251] width 516 height 22
type input "*"
type input "**"
click at [406, 377] on input "text" at bounding box center [513, 388] width 516 height 22
type input "*"
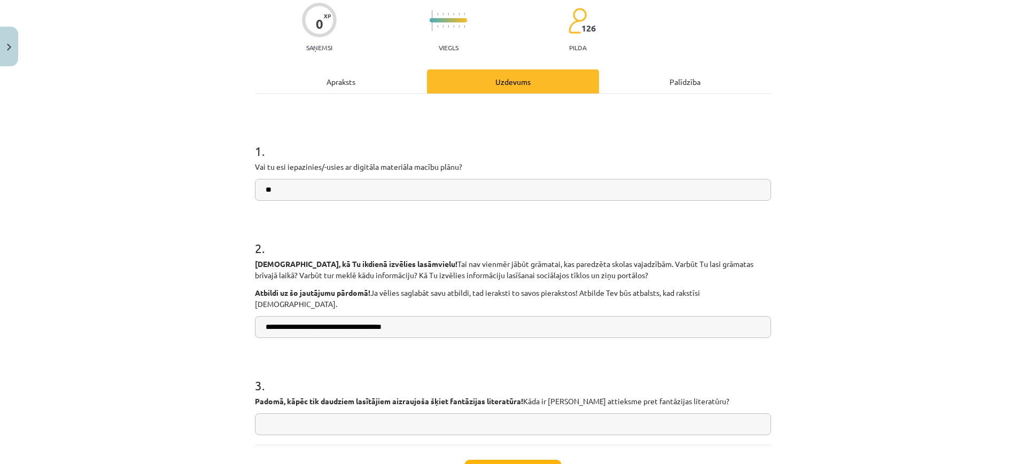
scroll to position [160, 0]
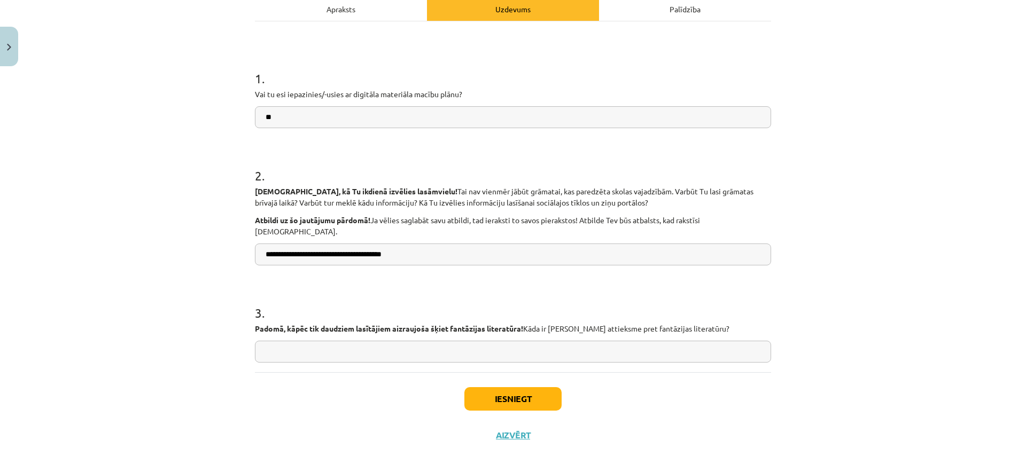
type input "**********"
drag, startPoint x: 341, startPoint y: 335, endPoint x: 340, endPoint y: 346, distance: 10.2
click at [341, 341] on input "text" at bounding box center [513, 352] width 516 height 22
type input "**********"
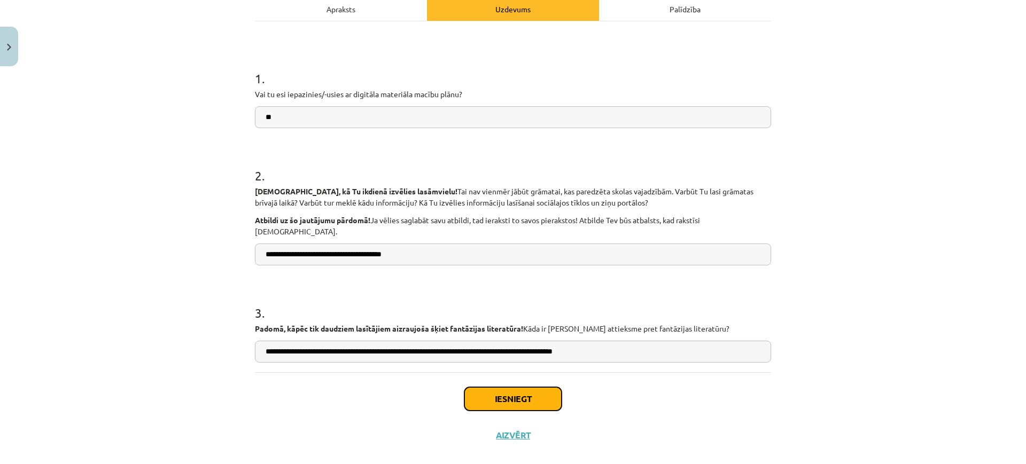
drag, startPoint x: 511, startPoint y: 384, endPoint x: 518, endPoint y: 389, distance: 8.0
click at [511, 387] on button "Iesniegt" at bounding box center [512, 399] width 97 height 24
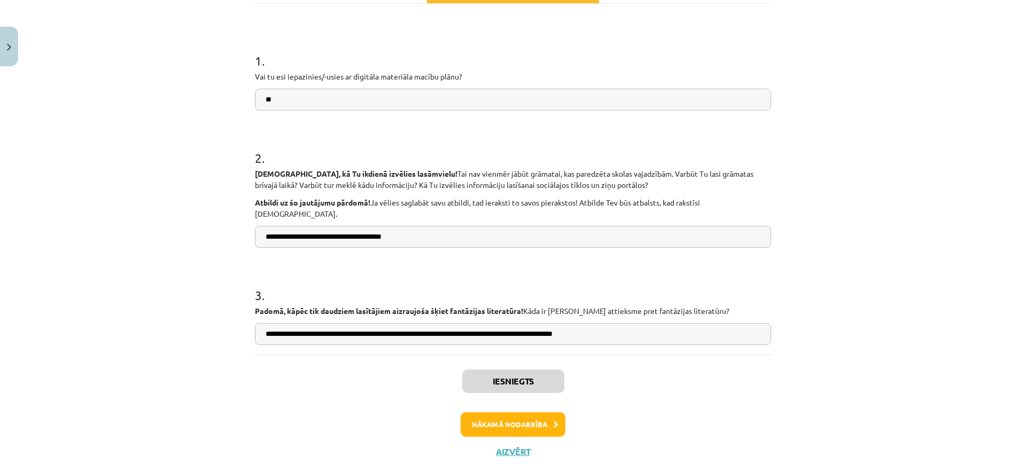
scroll to position [199, 0]
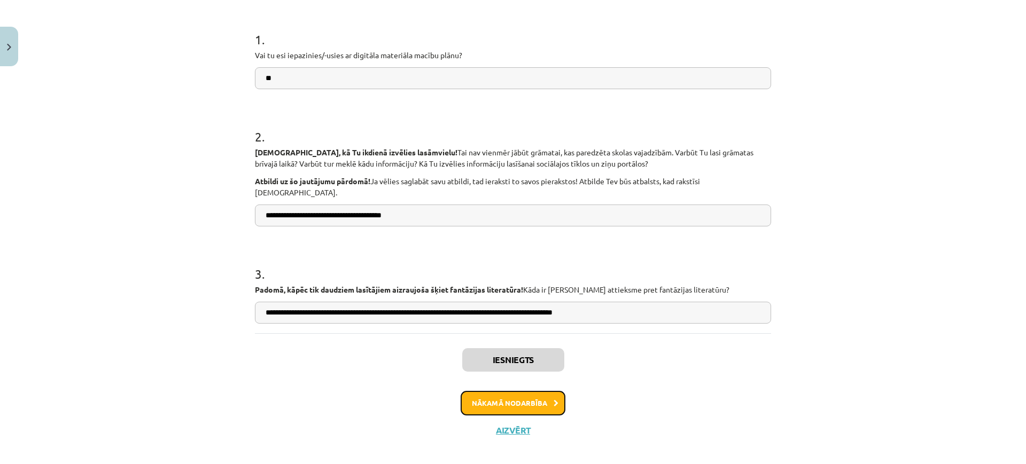
click at [518, 395] on button "Nākamā nodarbība" at bounding box center [512, 403] width 105 height 25
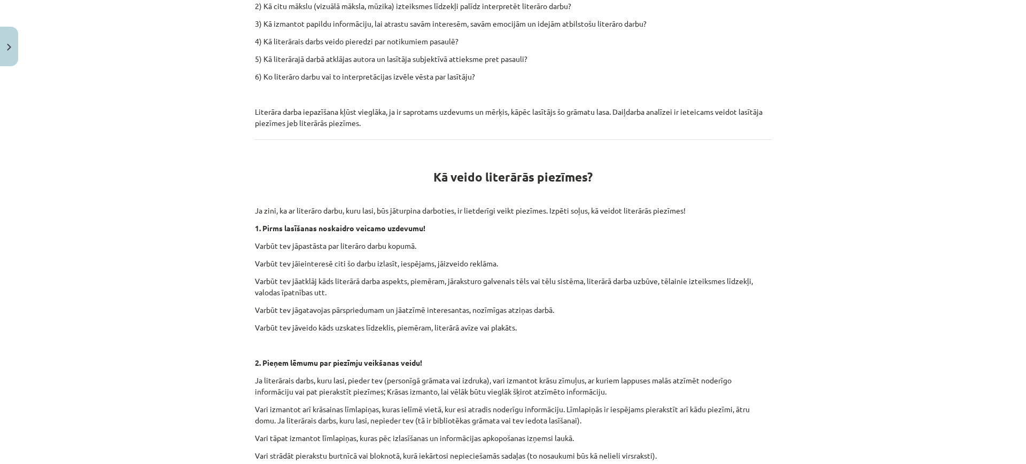
scroll to position [294, 0]
